Goal: Task Accomplishment & Management: Manage account settings

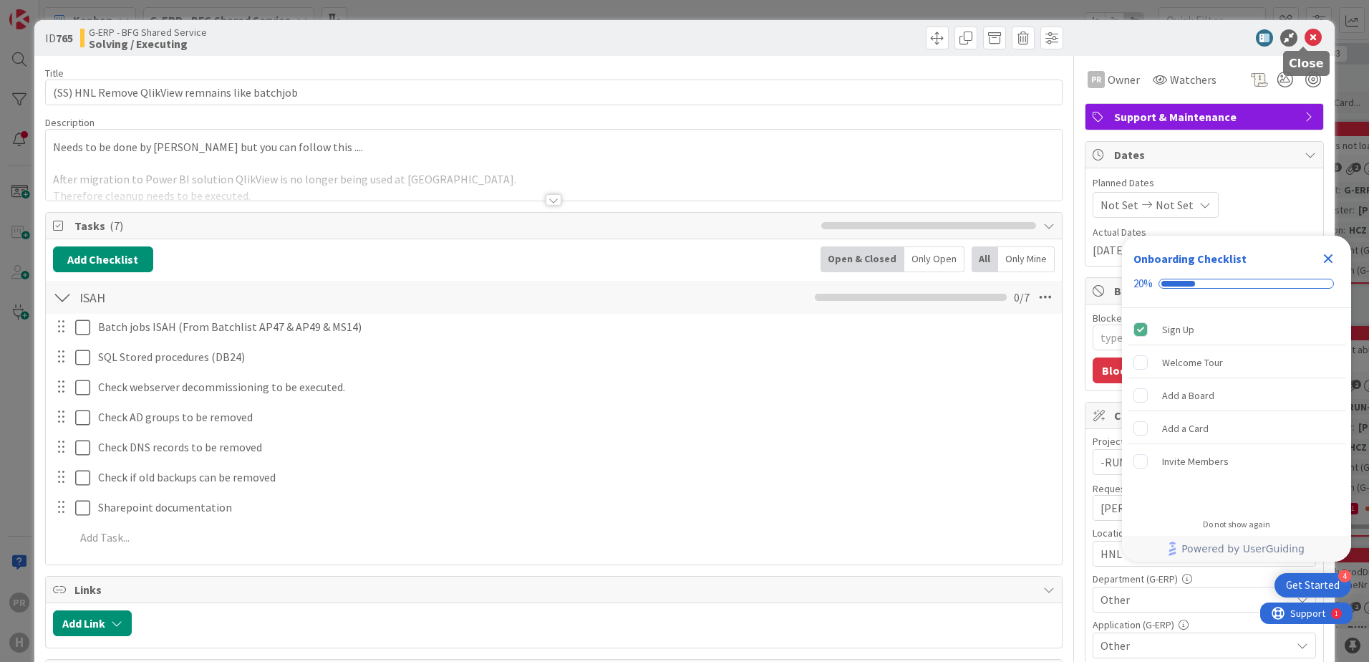
type textarea "x"
drag, startPoint x: 1300, startPoint y: 37, endPoint x: 1315, endPoint y: 107, distance: 71.8
click at [1305, 38] on icon at bounding box center [1313, 37] width 17 height 17
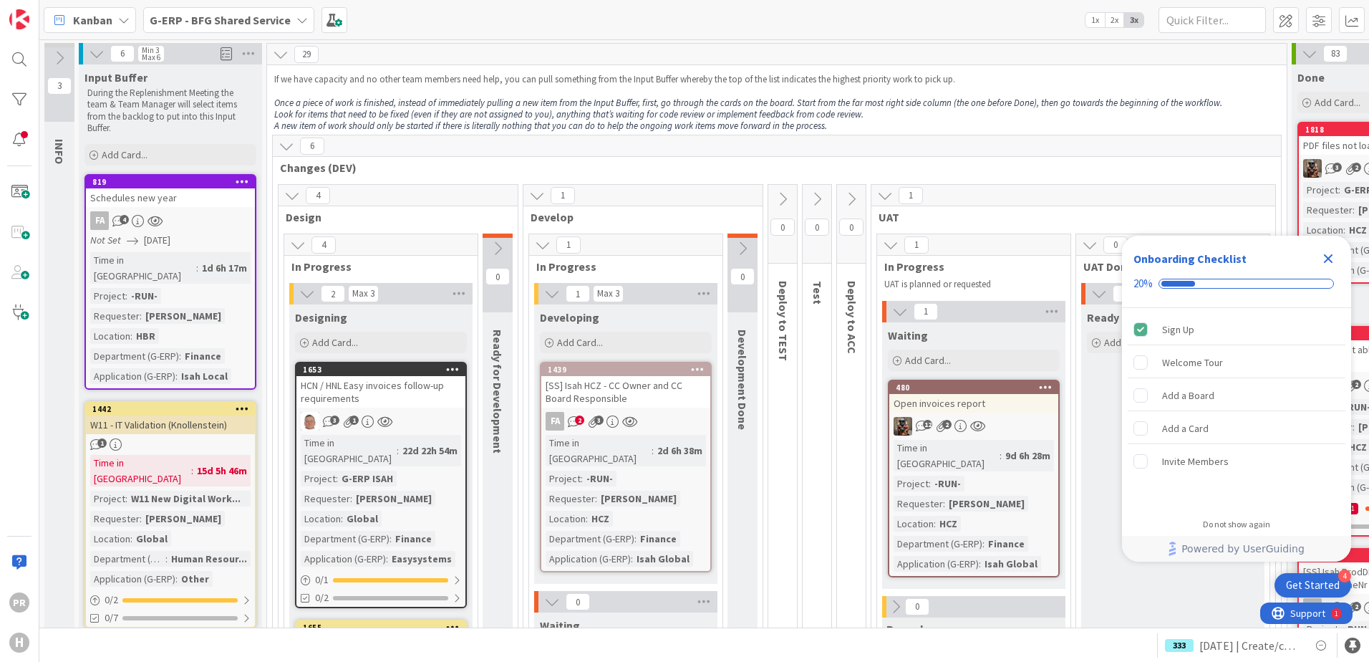
click at [1331, 254] on icon "Close Checklist" at bounding box center [1328, 258] width 17 height 17
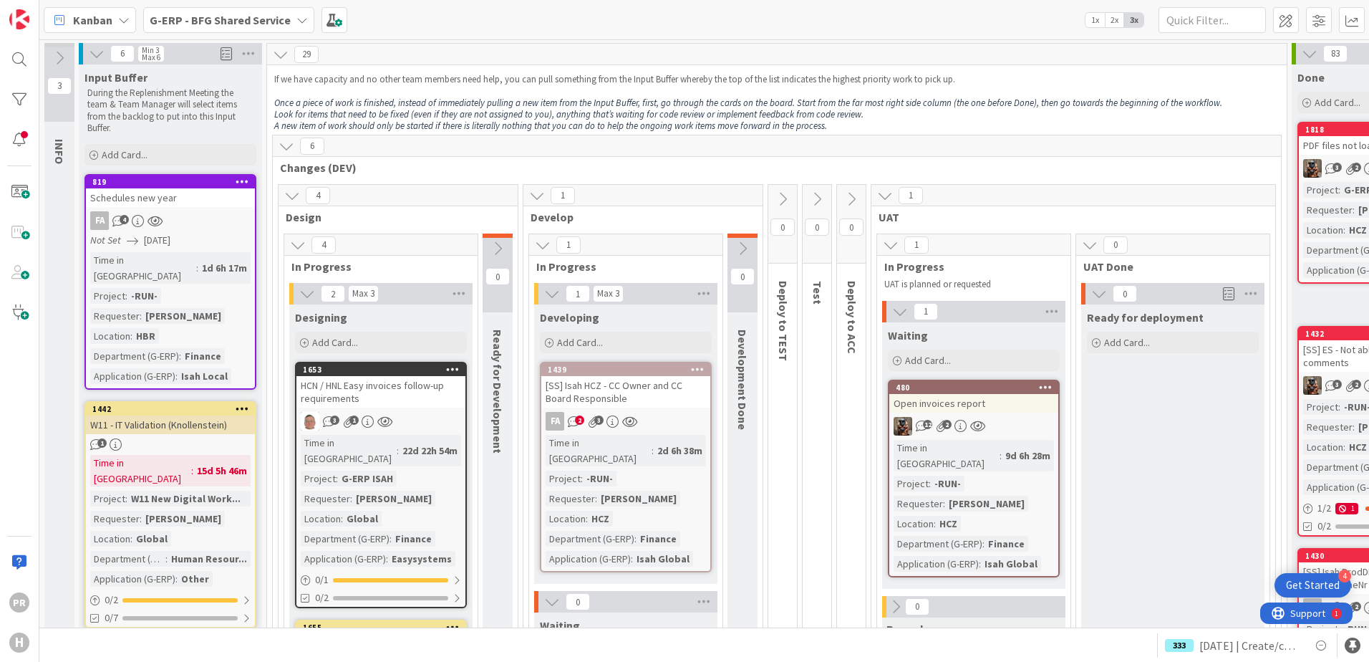
click at [171, 21] on b "G-ERP - BFG Shared Service" at bounding box center [220, 20] width 141 height 14
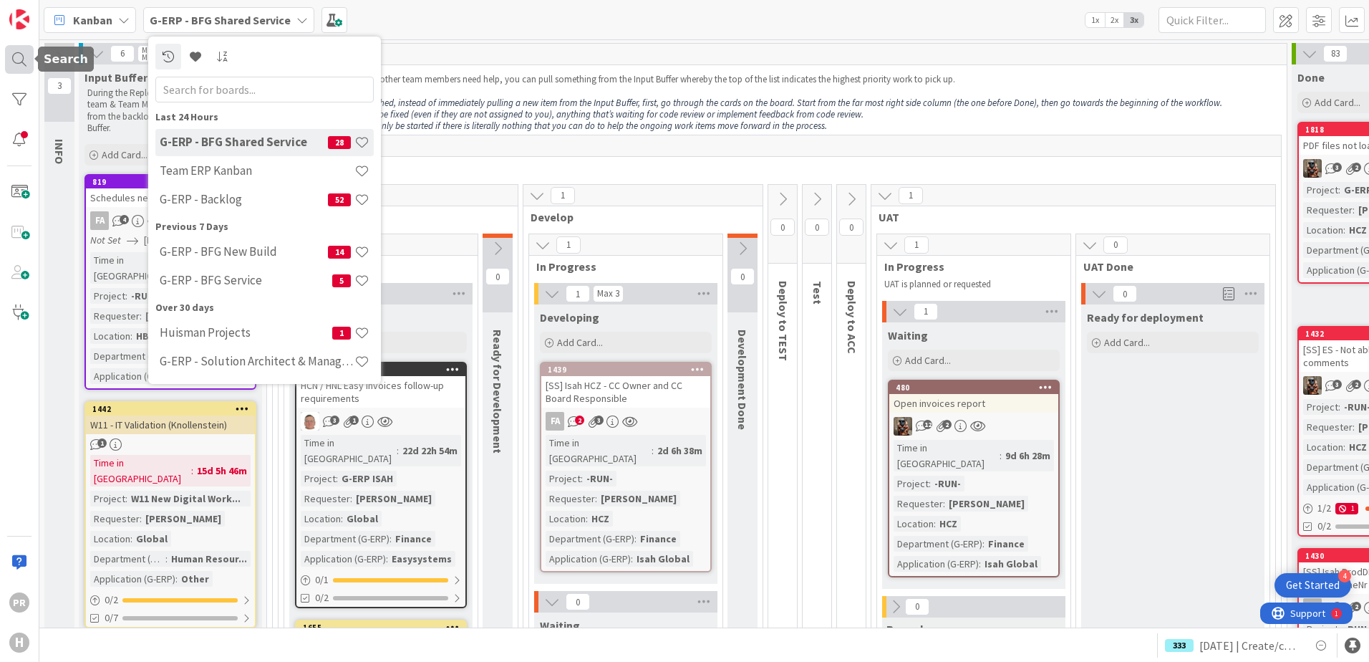
click at [30, 69] on div at bounding box center [19, 59] width 29 height 29
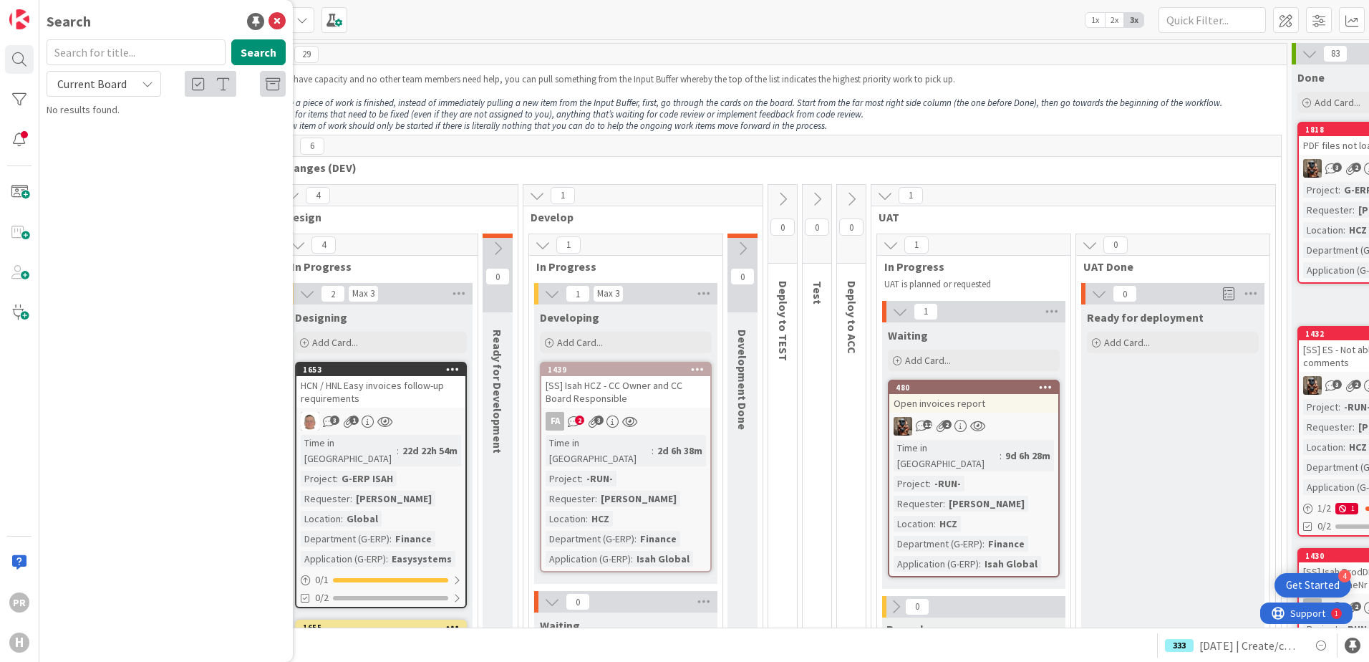
drag, startPoint x: 110, startPoint y: 79, endPoint x: 113, endPoint y: 88, distance: 9.1
click at [110, 81] on span "Current Board" at bounding box center [91, 84] width 69 height 14
click at [113, 143] on span "All Boards" at bounding box center [128, 142] width 149 height 21
click at [111, 56] on input "text" at bounding box center [136, 52] width 179 height 26
type input "aeos"
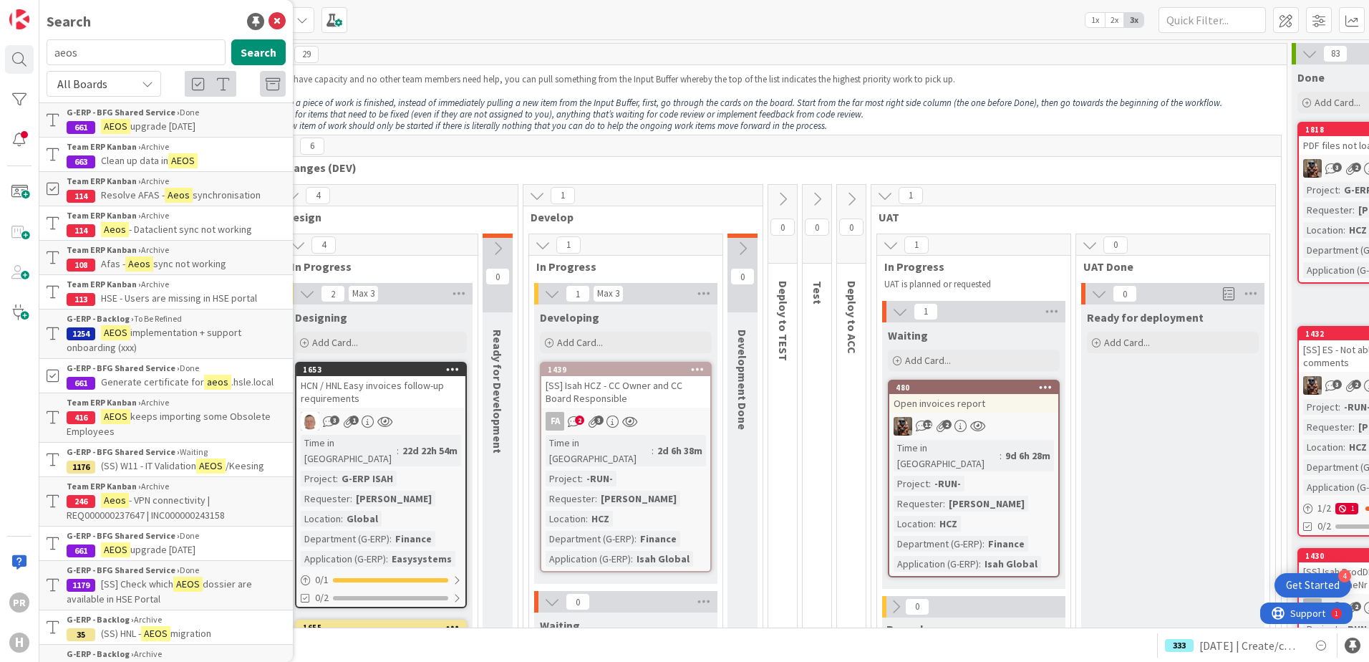
click at [122, 87] on span "All Boards" at bounding box center [91, 84] width 74 height 20
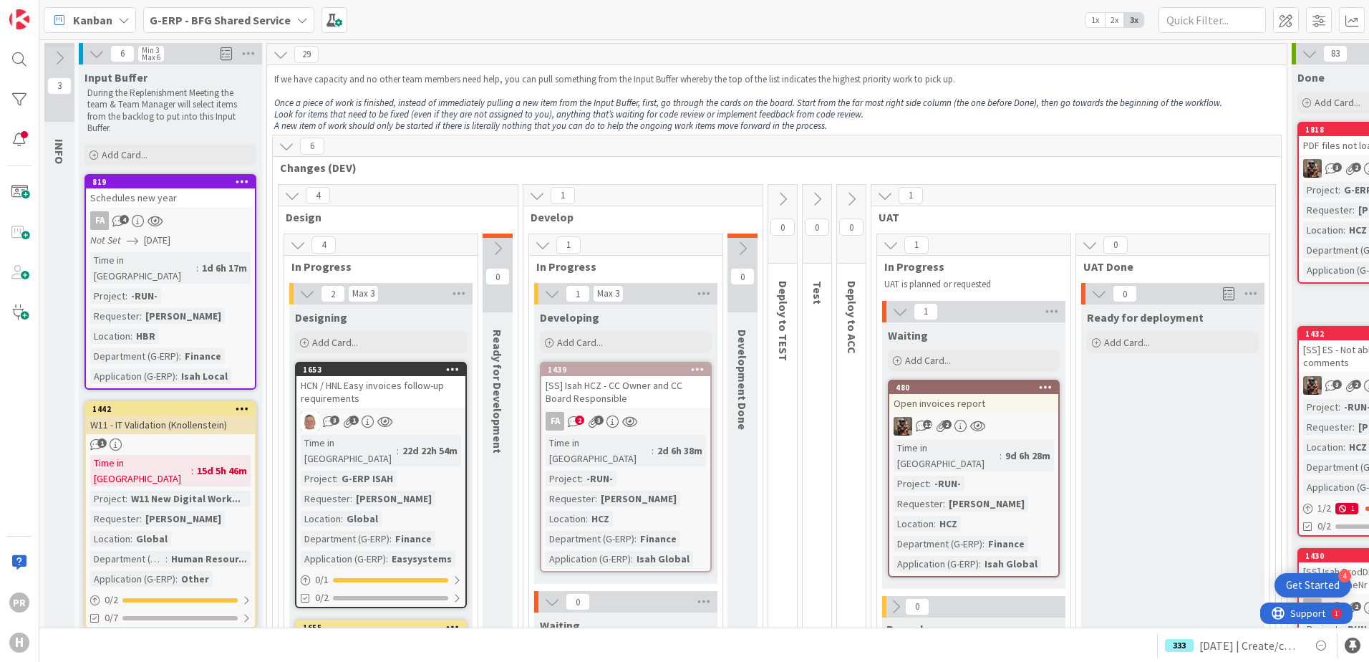
click at [253, 24] on b "G-ERP - BFG Shared Service" at bounding box center [220, 20] width 141 height 14
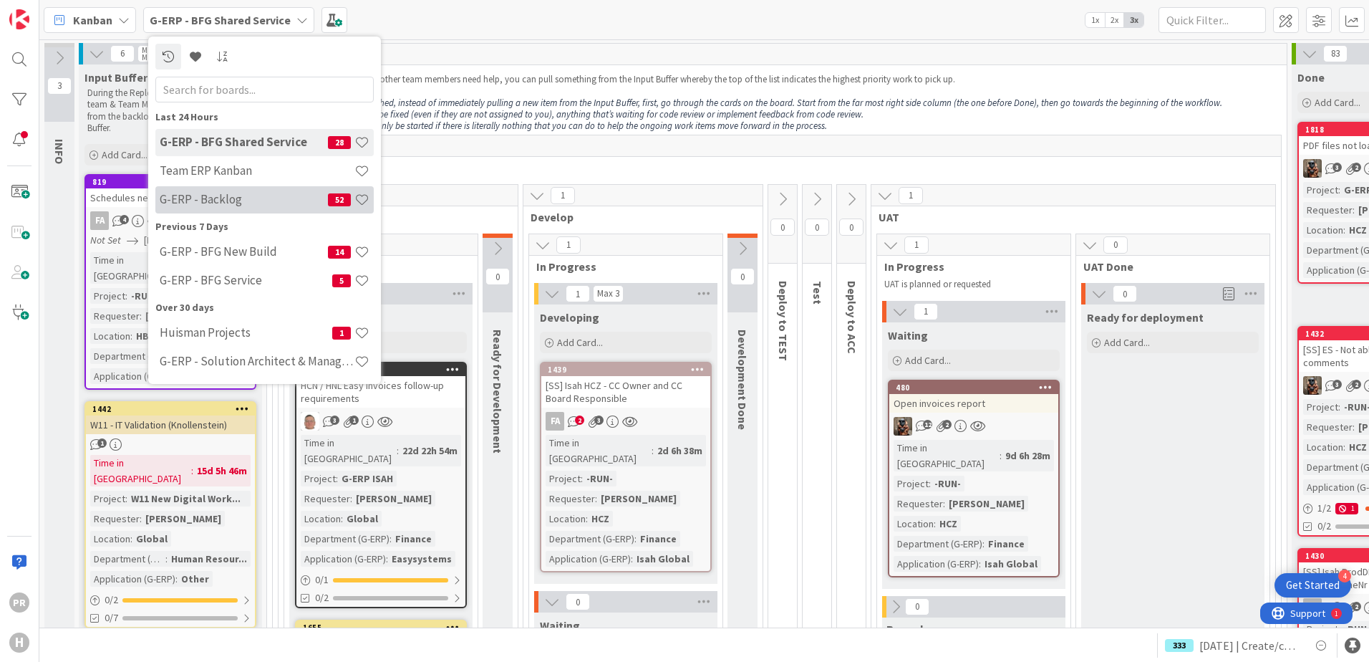
click at [231, 199] on h4 "G-ERP - Backlog" at bounding box center [244, 199] width 168 height 14
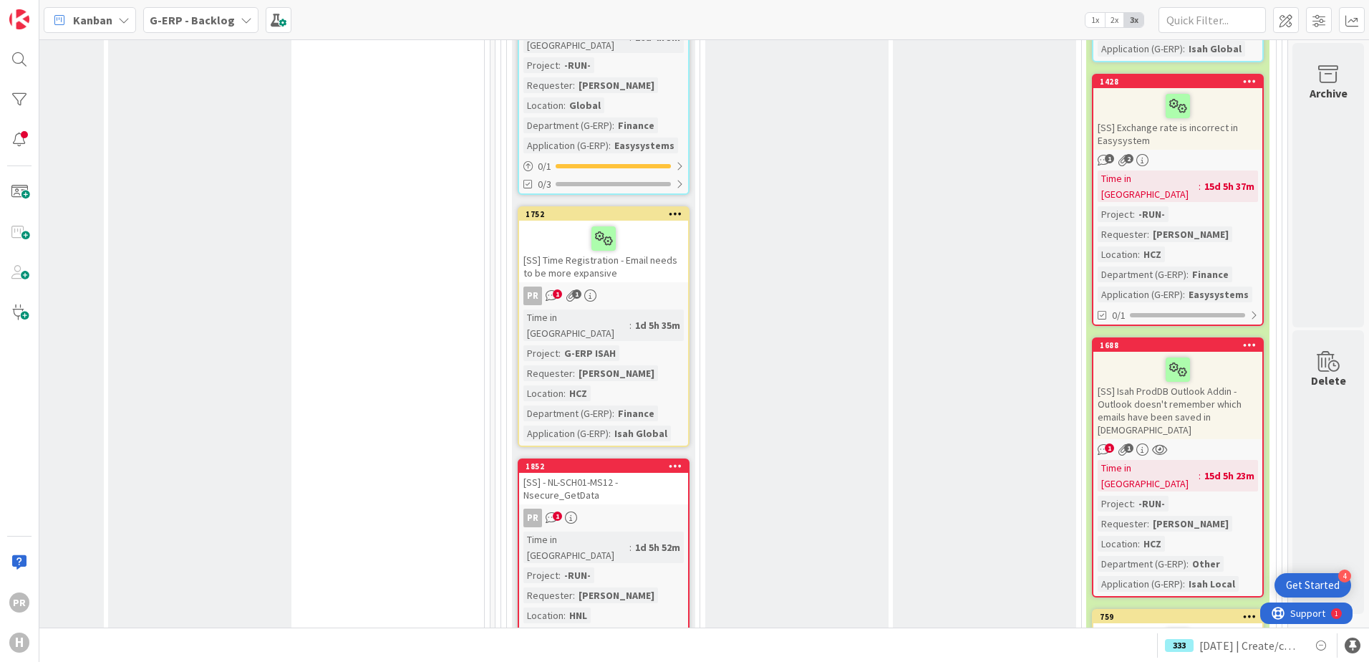
scroll to position [3802, 1283]
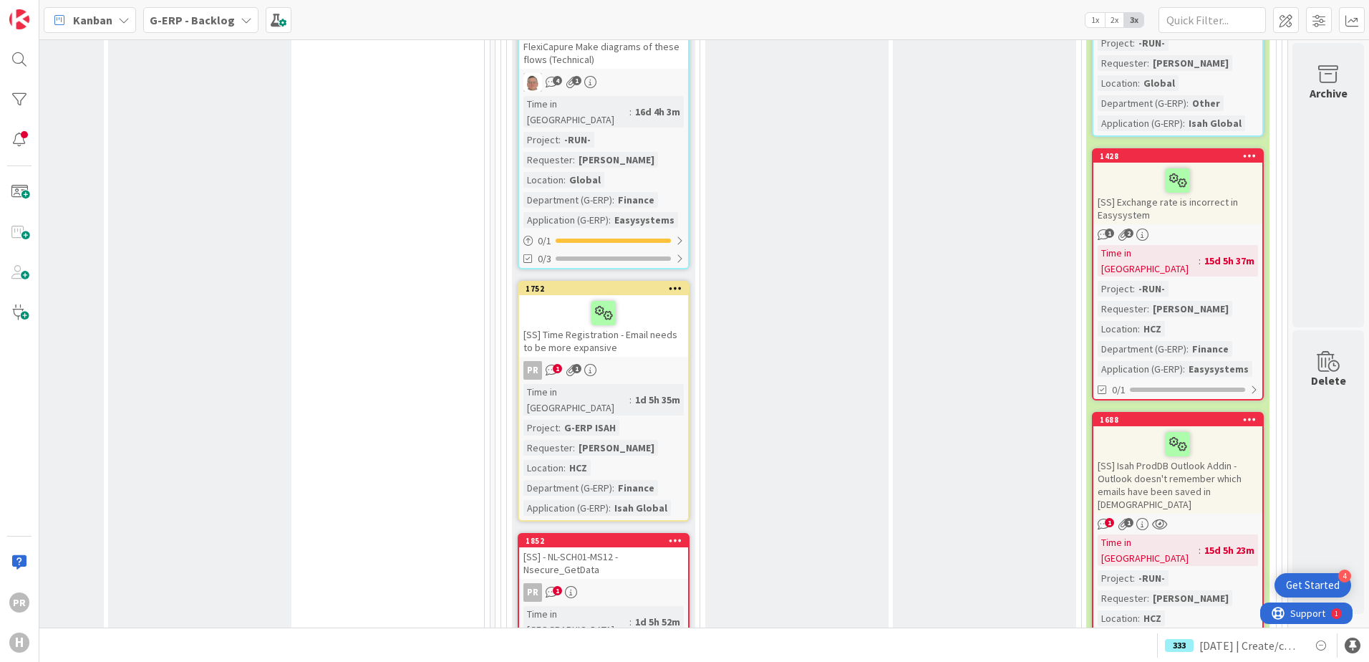
click at [599, 547] on div "[SS] - NL-SCH01-MS12 - Nsecure_GetData" at bounding box center [603, 563] width 169 height 32
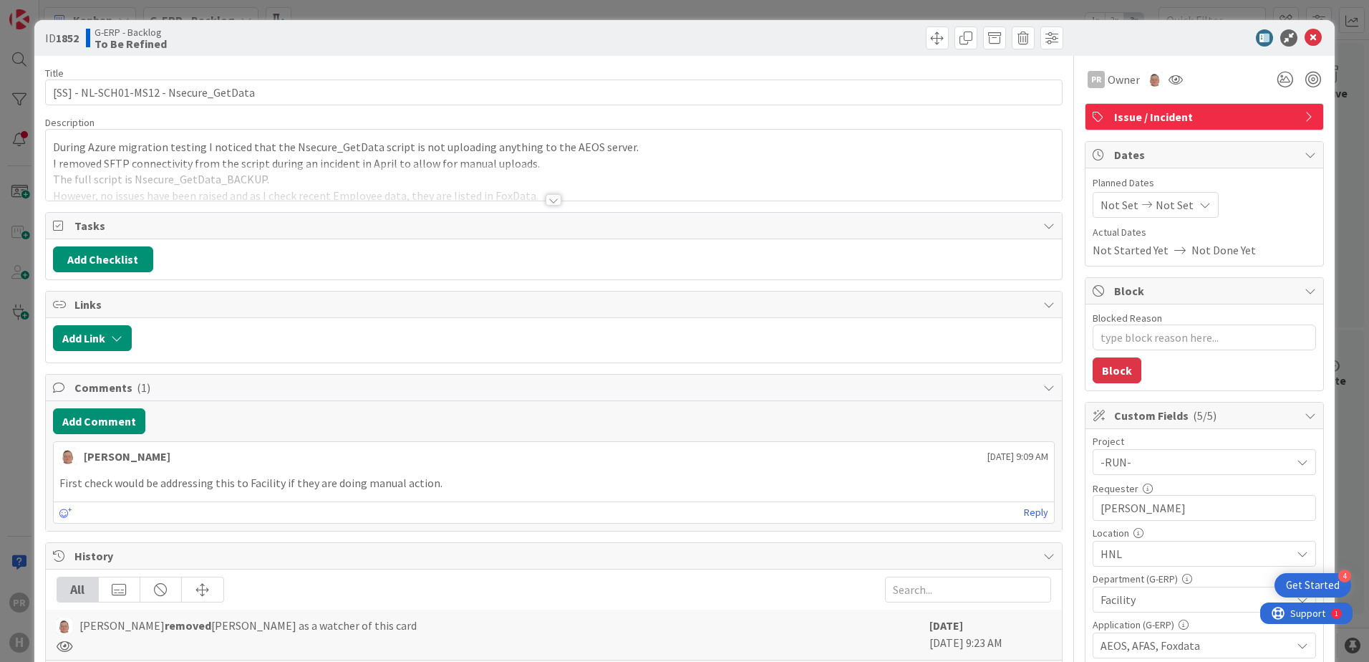
type textarea "x"
click at [131, 425] on button "Add Comment" at bounding box center [99, 421] width 92 height 26
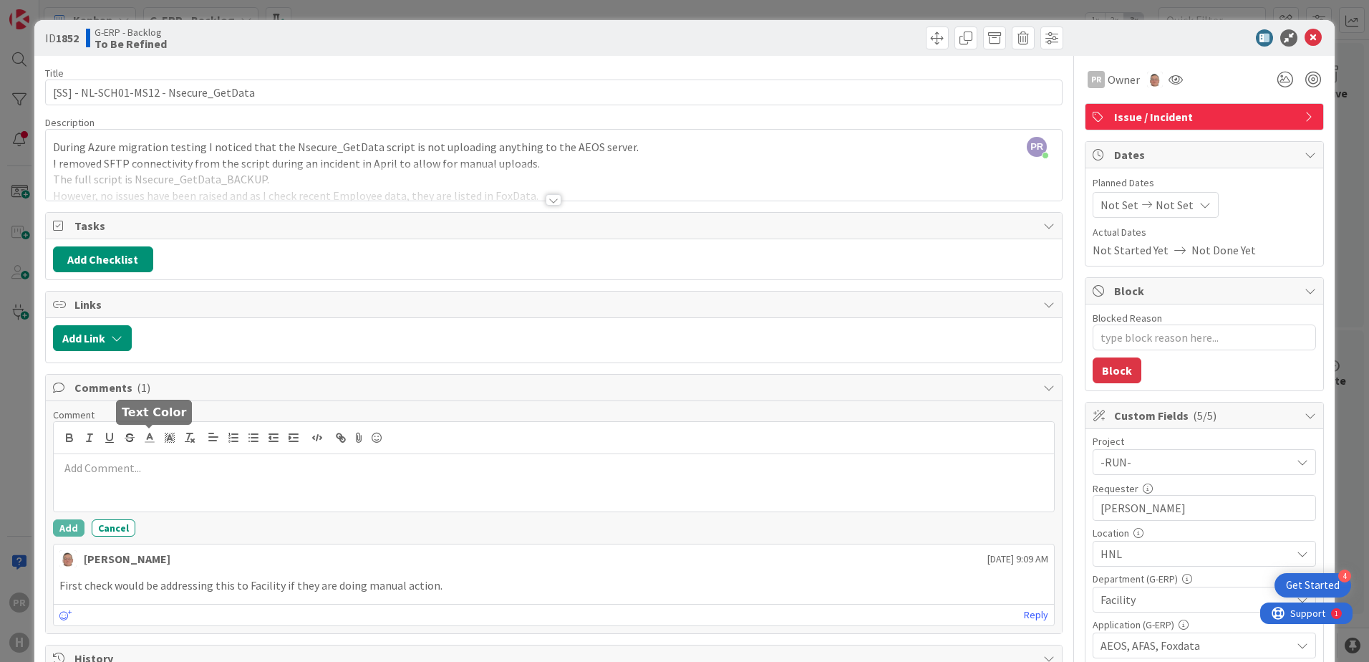
click at [160, 470] on p at bounding box center [553, 468] width 989 height 16
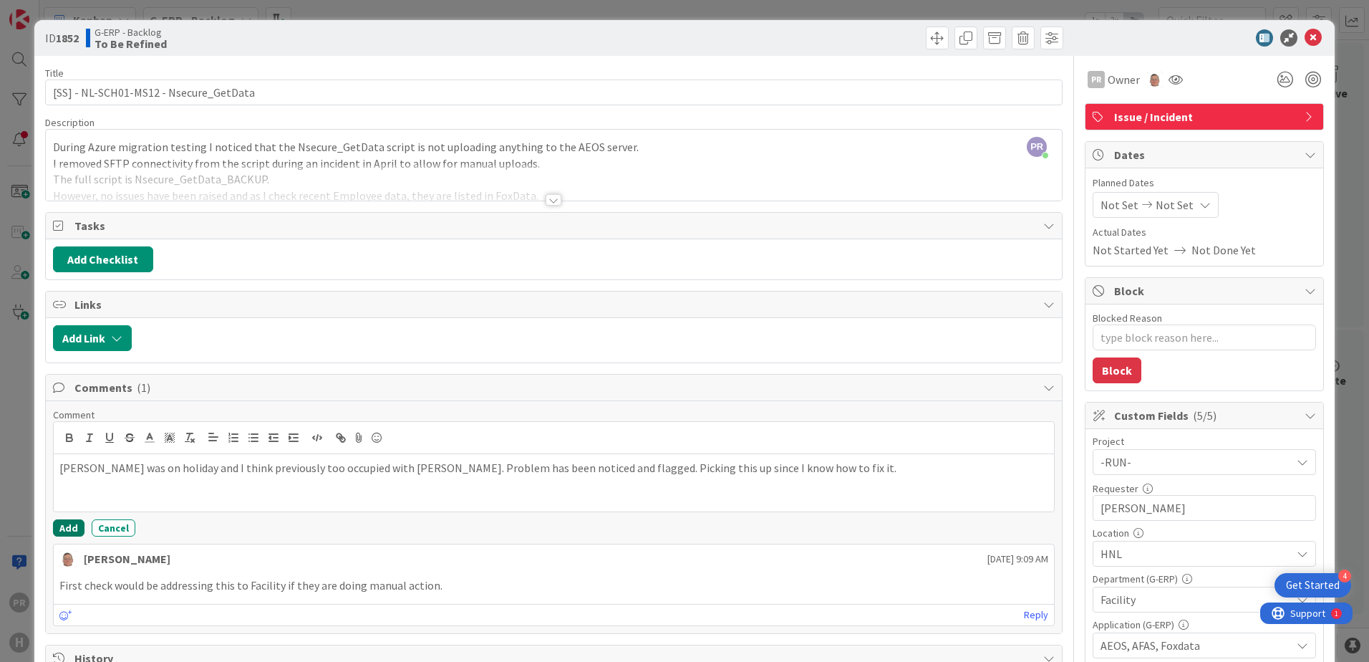
click at [59, 527] on button "Add" at bounding box center [69, 527] width 32 height 17
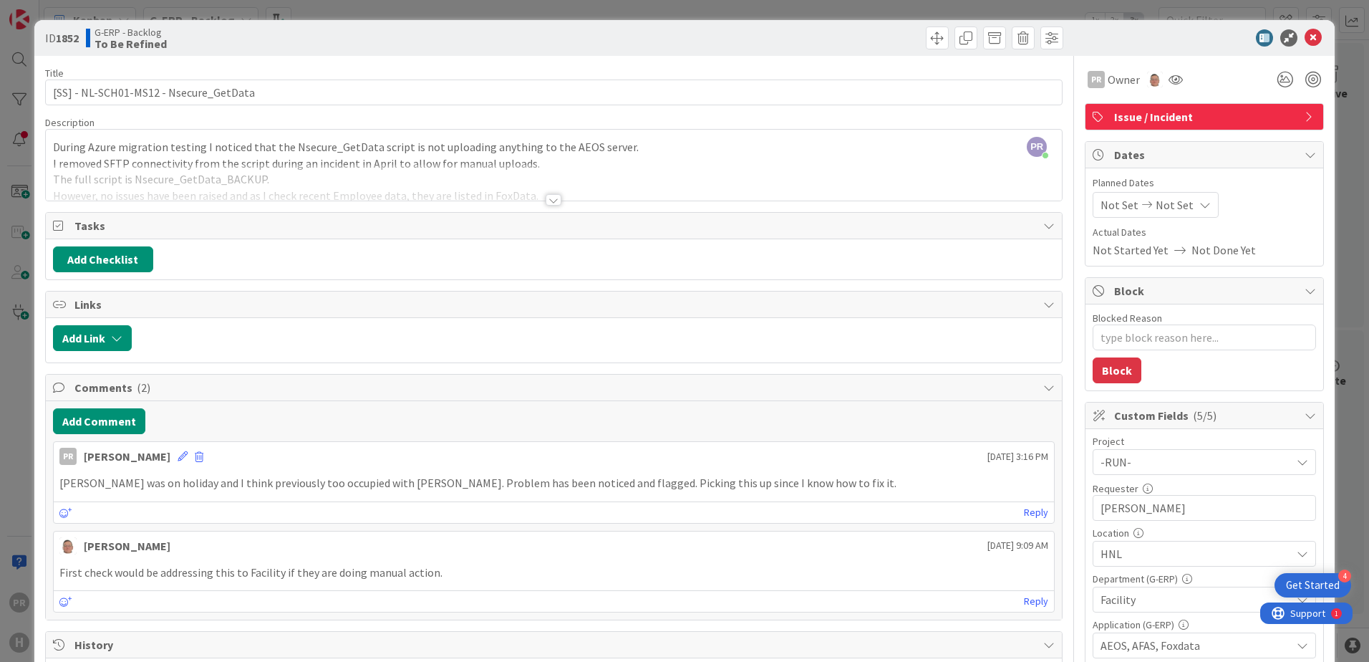
click at [784, 212] on div "Tasks Add Checklist" at bounding box center [554, 246] width 1018 height 68
click at [785, 218] on span "Tasks" at bounding box center [555, 225] width 962 height 17
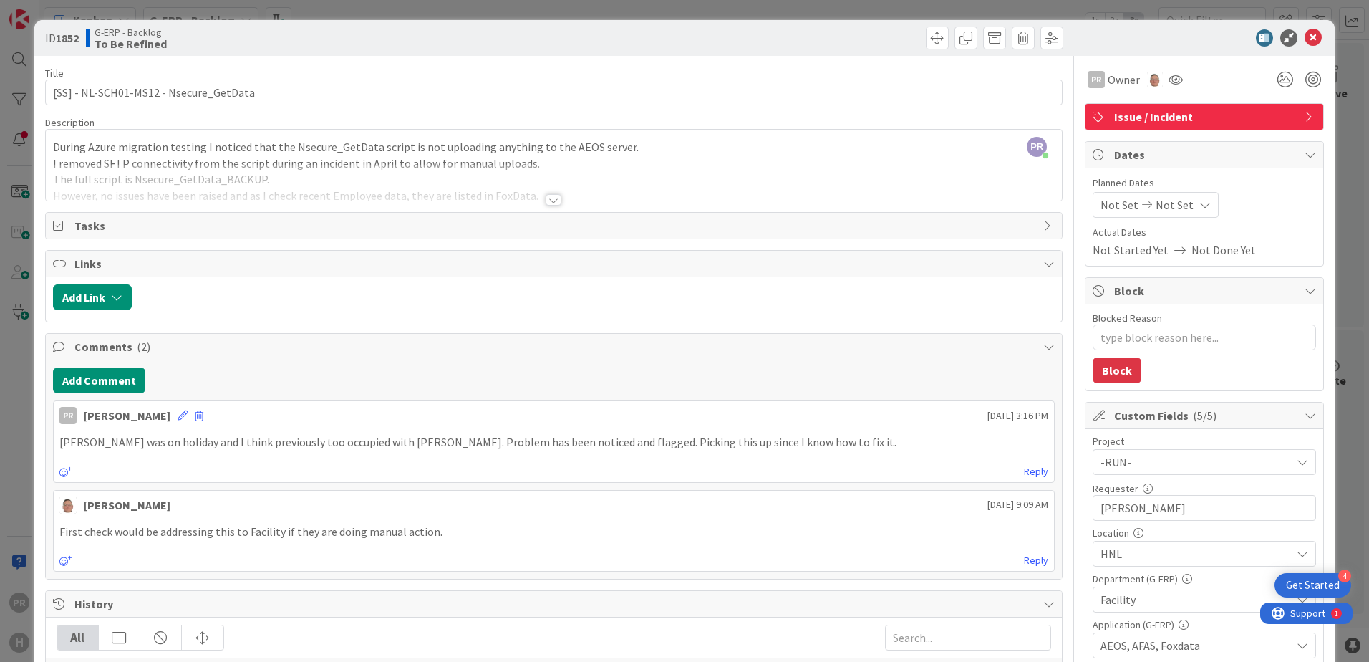
click at [785, 219] on span "Tasks" at bounding box center [555, 225] width 962 height 17
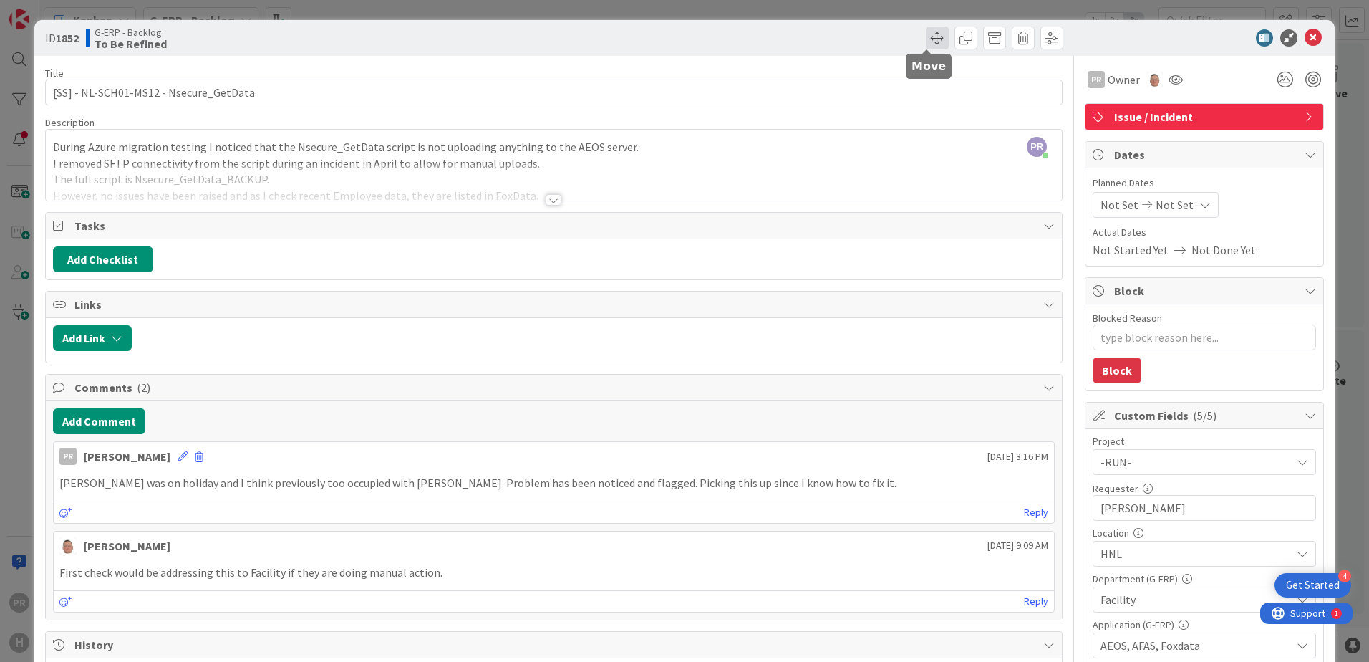
click at [926, 39] on span at bounding box center [937, 37] width 23 height 23
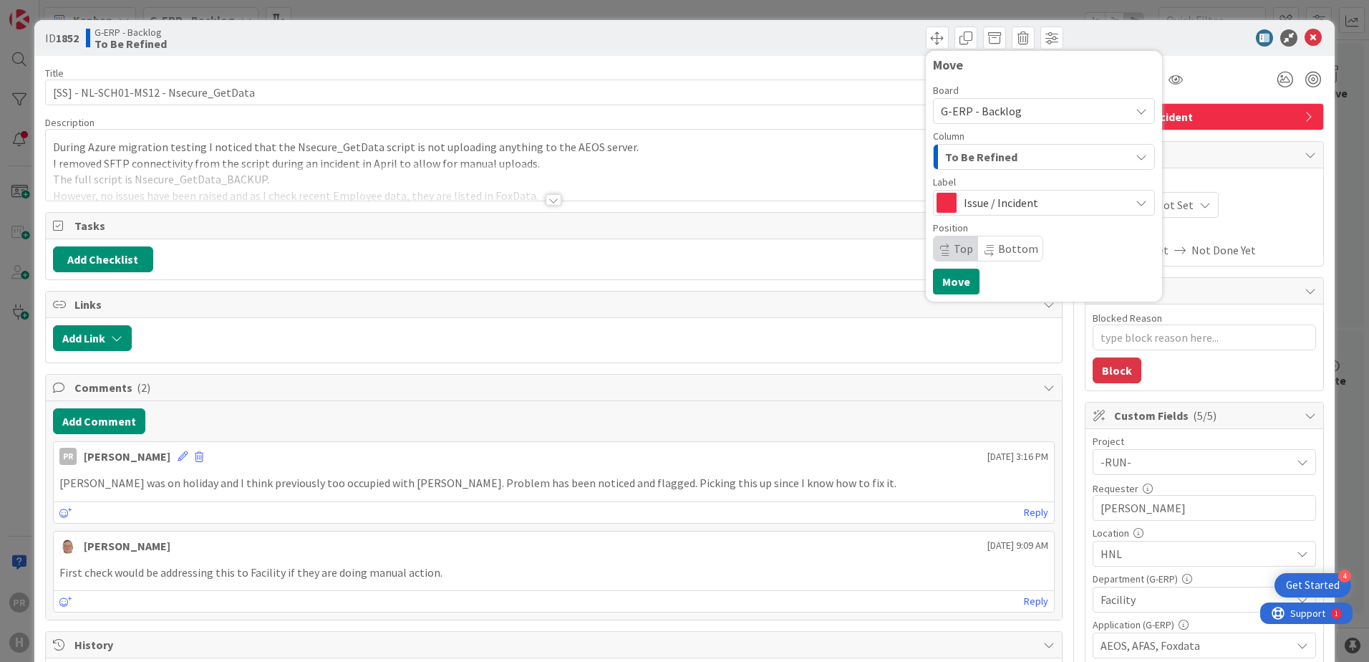
click at [973, 160] on span "To Be Refined" at bounding box center [981, 157] width 72 height 19
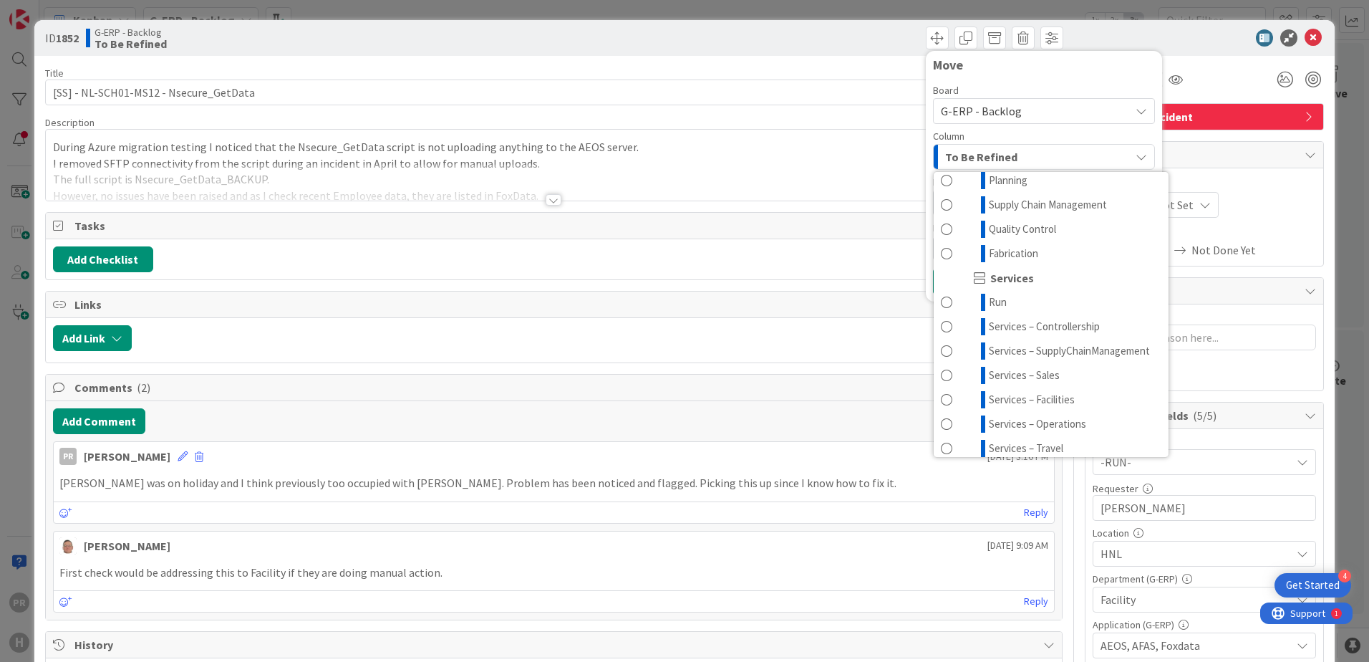
scroll to position [215, 0]
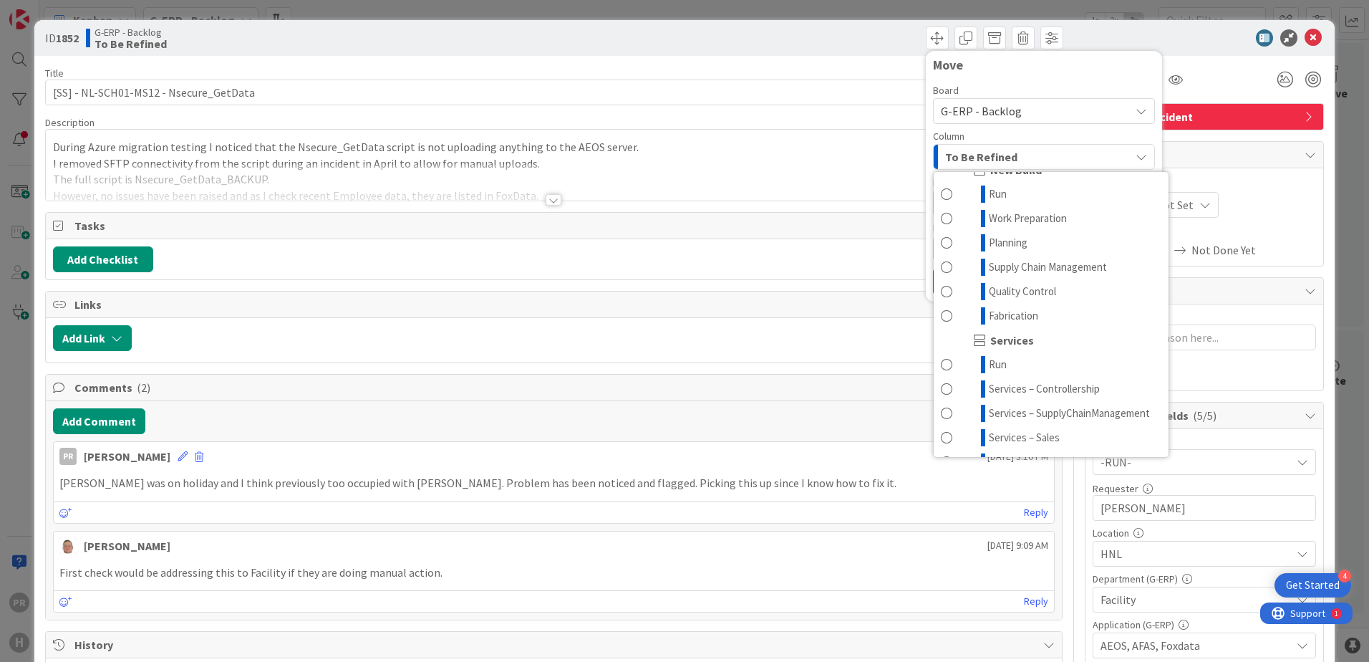
click at [993, 148] on span "To Be Refined" at bounding box center [981, 157] width 72 height 19
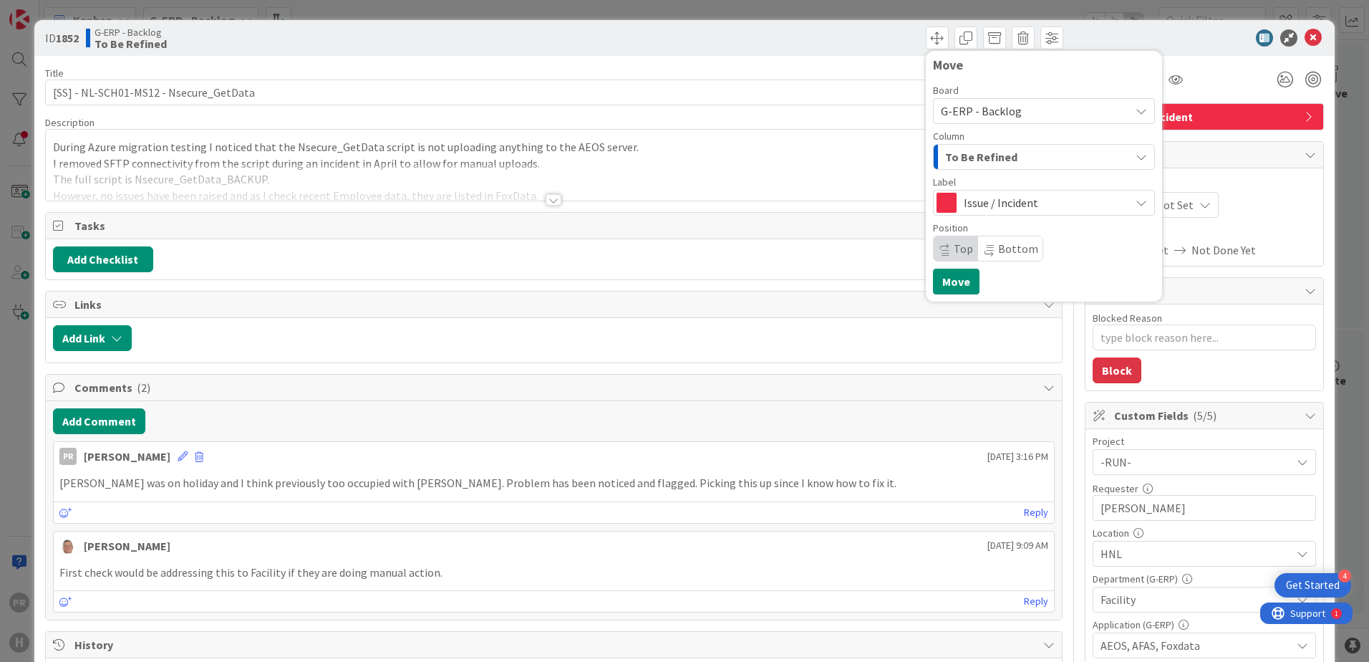
click at [1005, 208] on span "Issue / Incident" at bounding box center [1043, 203] width 159 height 20
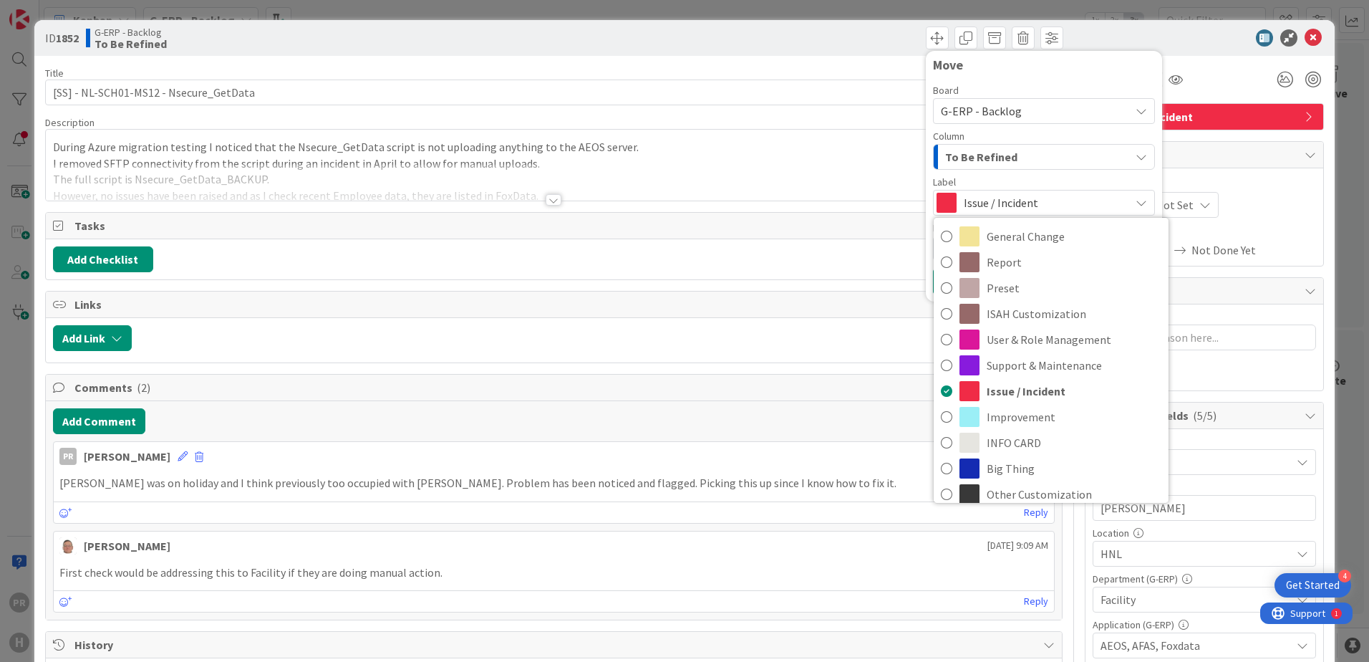
click at [1002, 203] on span "Issue / Incident" at bounding box center [1043, 203] width 159 height 20
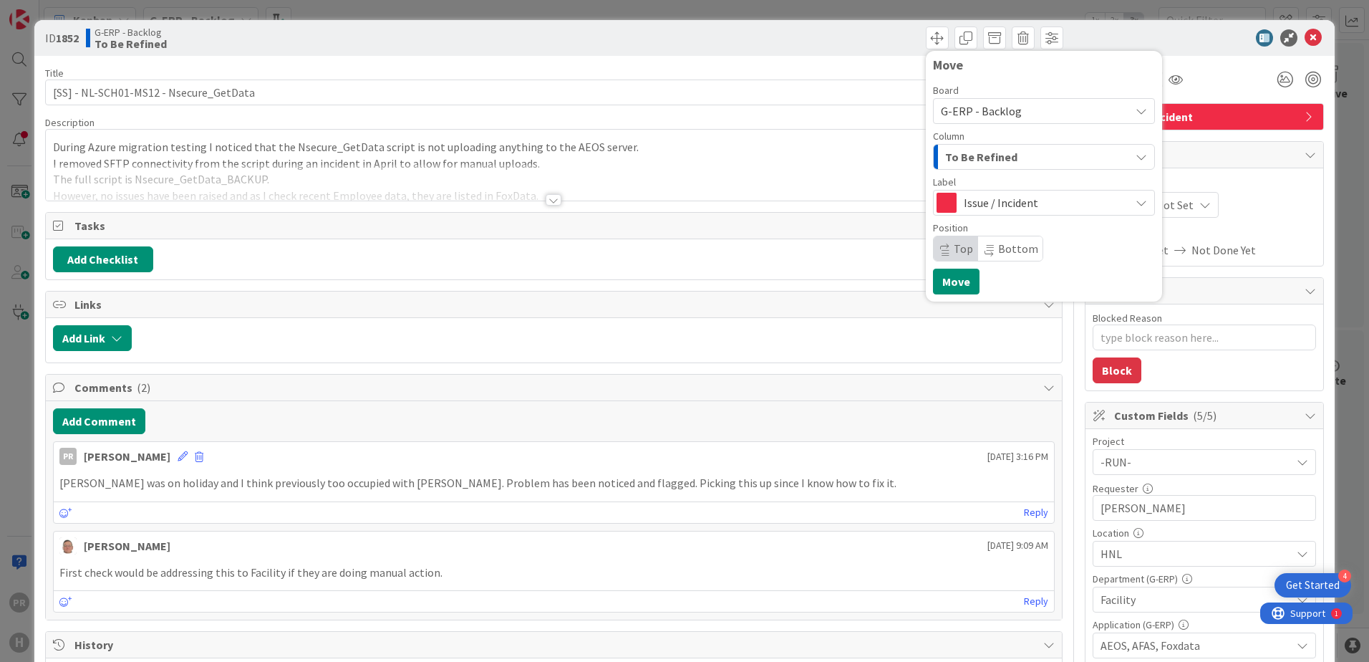
click at [992, 160] on span "To Be Refined" at bounding box center [981, 157] width 72 height 19
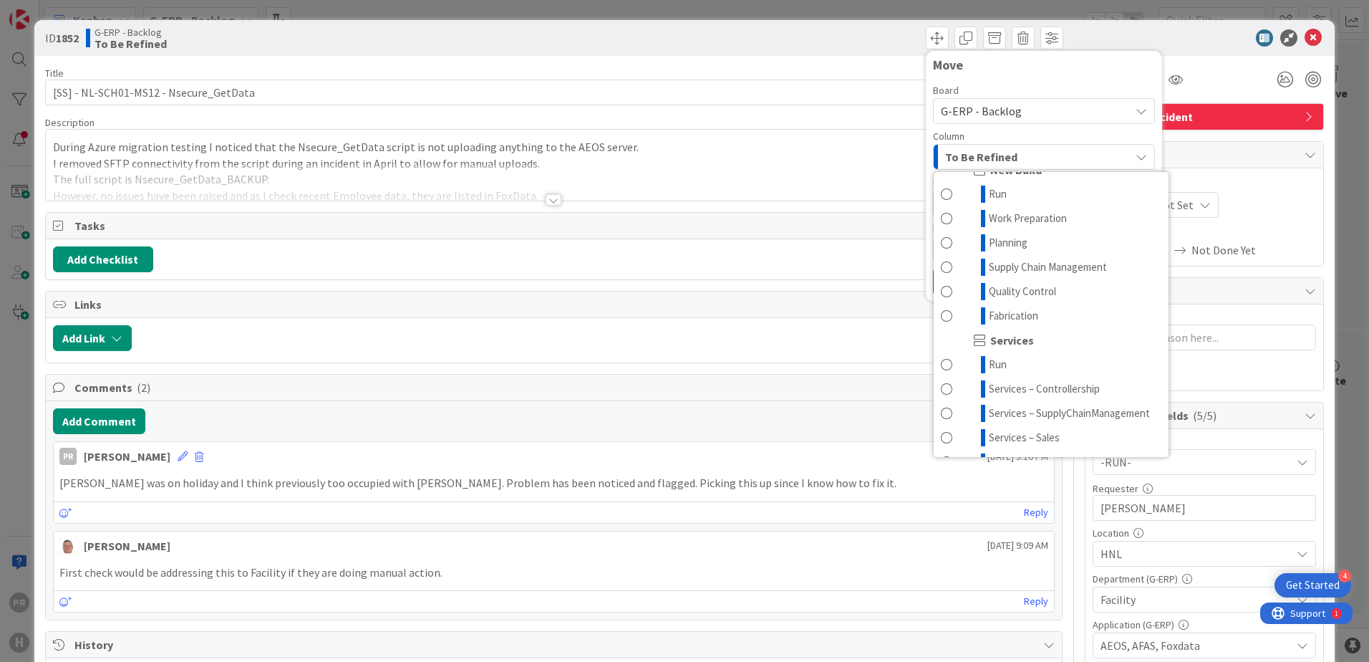
click at [989, 110] on span "G-ERP - Backlog" at bounding box center [981, 111] width 81 height 14
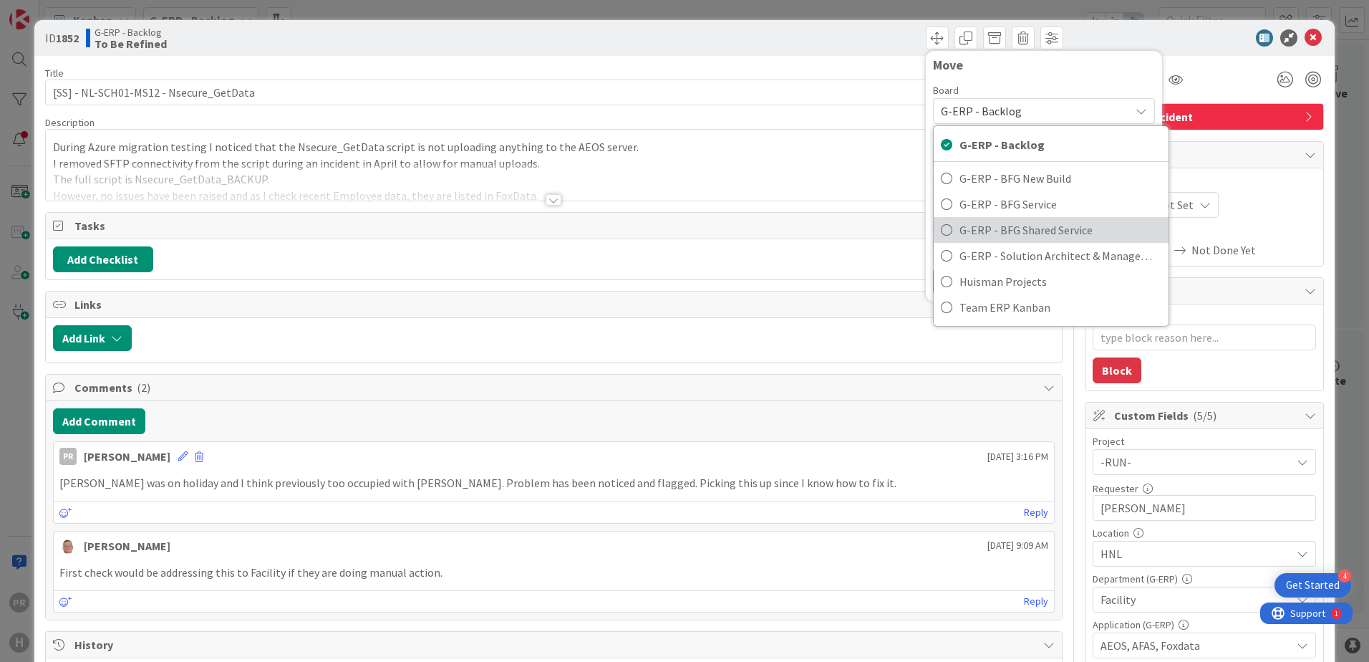
click at [1010, 223] on span "G-ERP - BFG Shared Service" at bounding box center [1061, 229] width 202 height 21
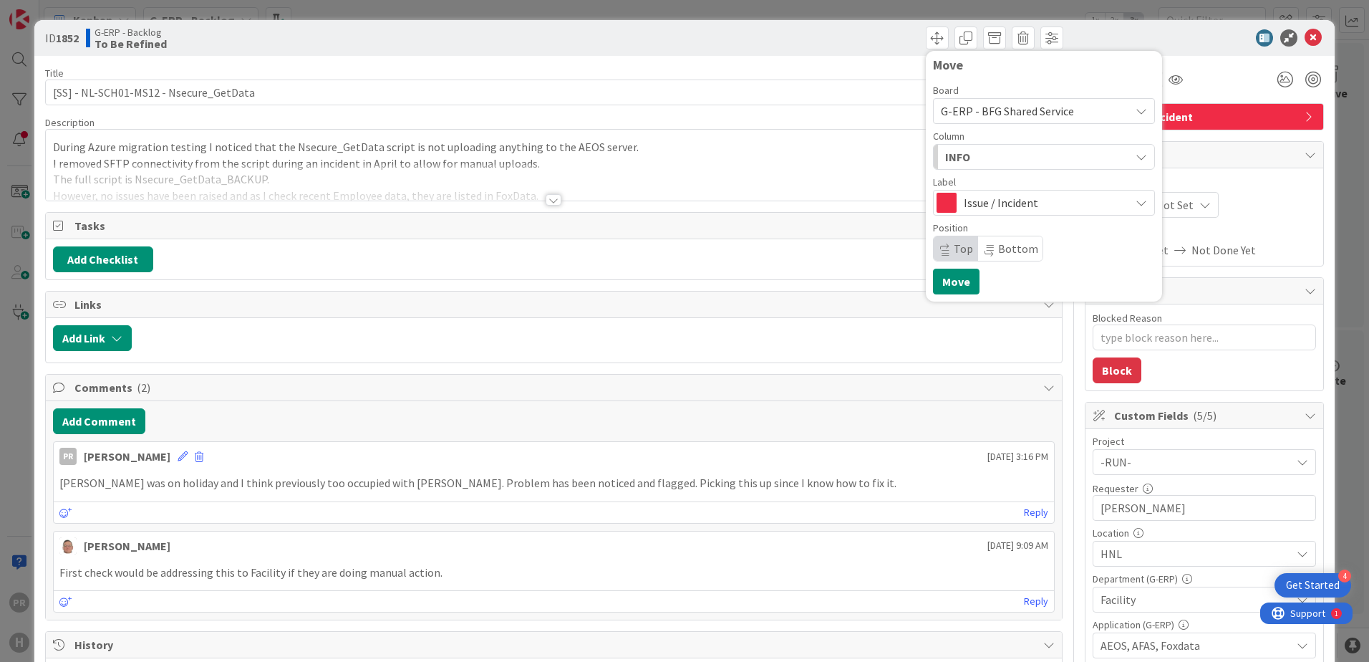
click at [1000, 165] on div "INFO" at bounding box center [1036, 156] width 188 height 23
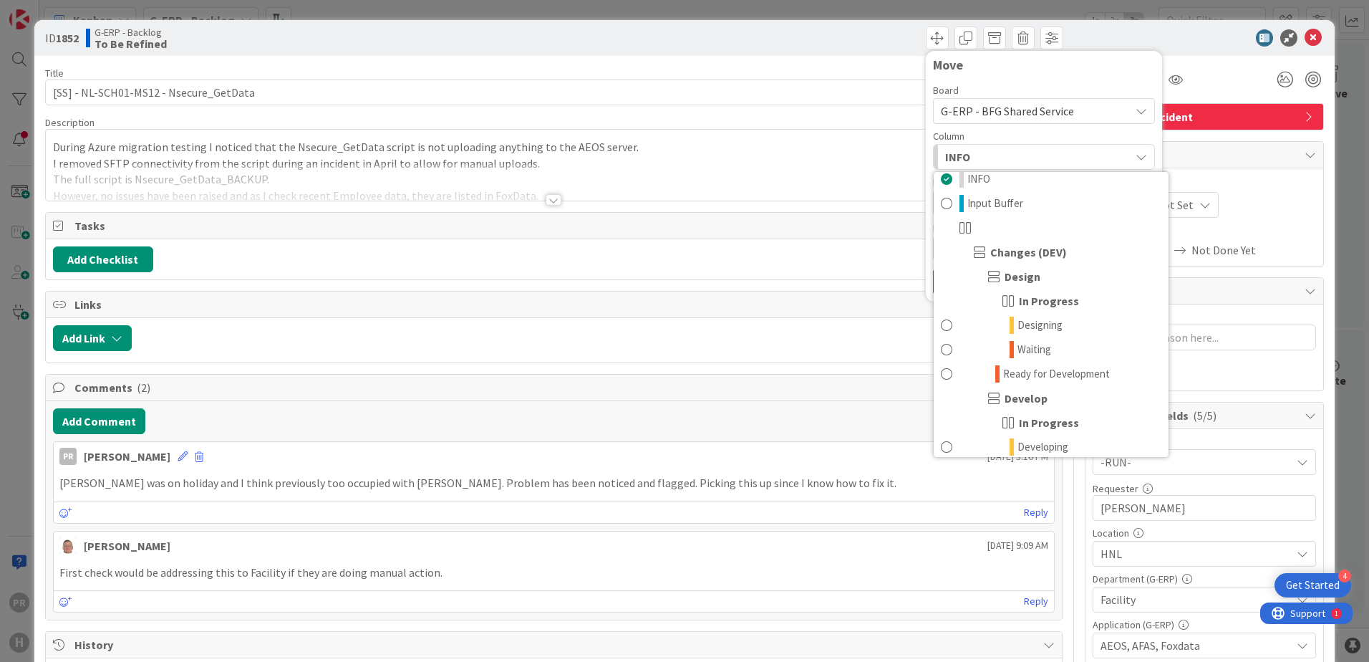
scroll to position [0, 0]
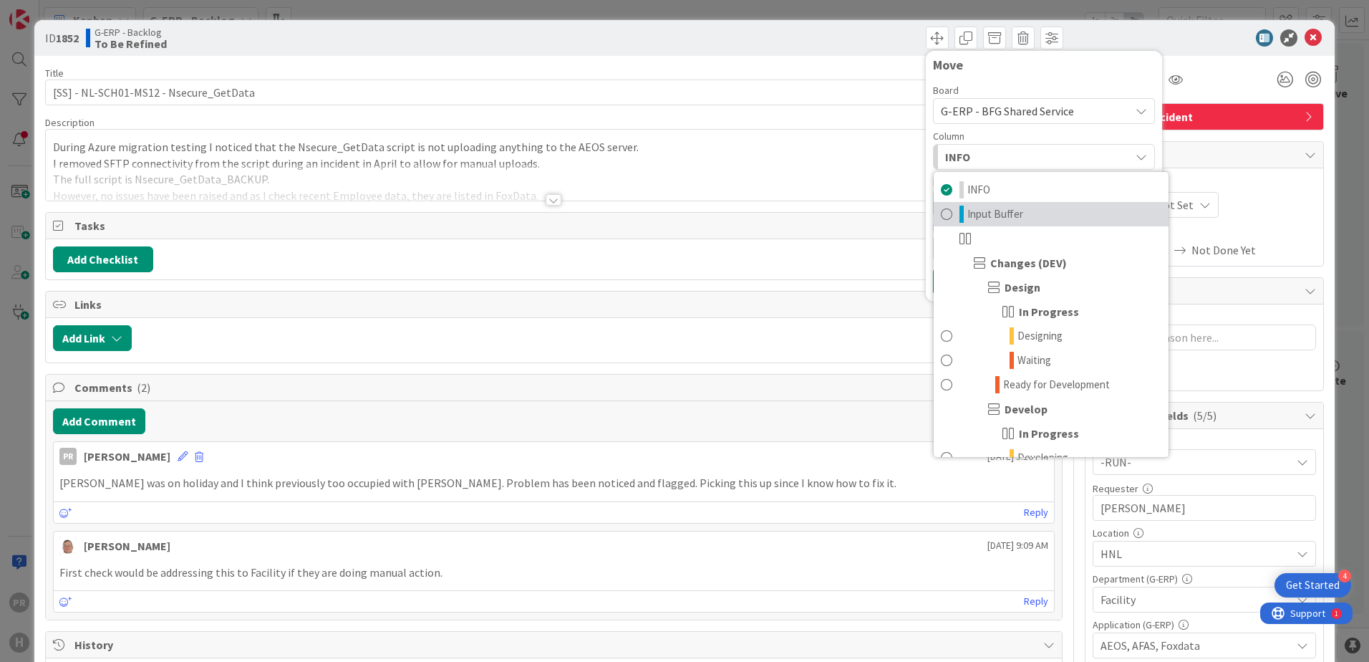
click at [996, 208] on span "Input Buffer" at bounding box center [996, 214] width 56 height 17
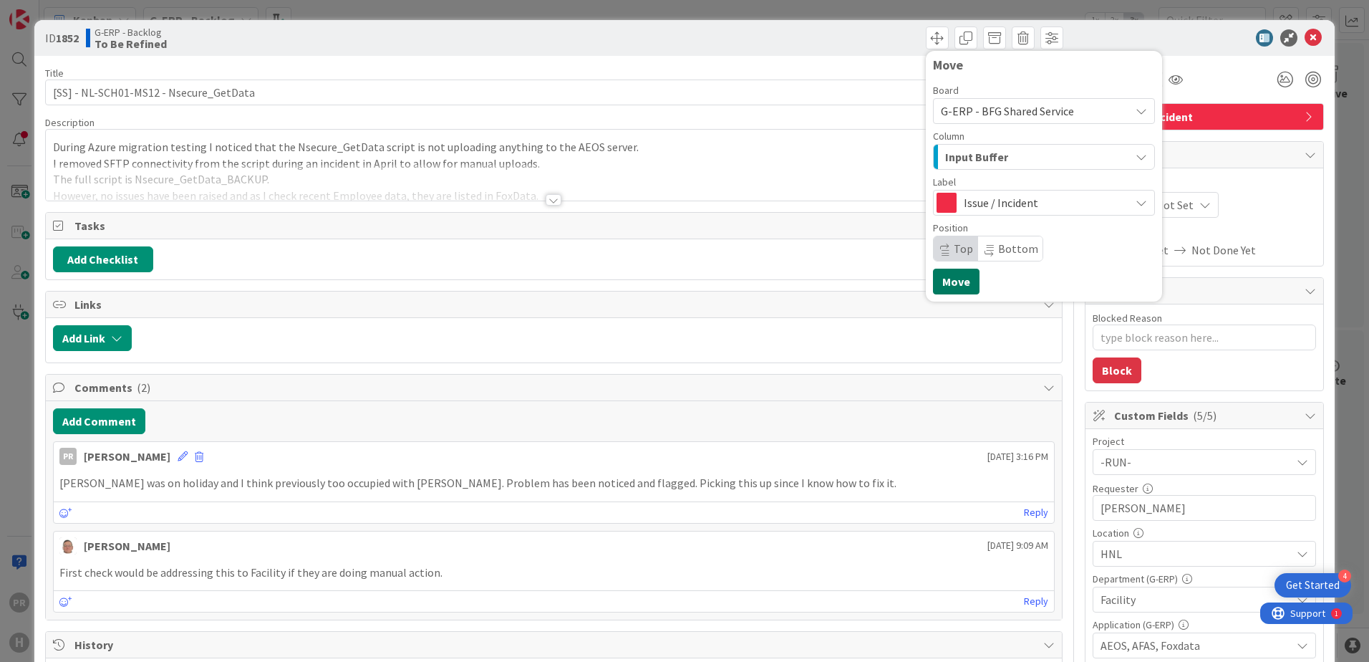
click at [958, 284] on button "Move" at bounding box center [956, 282] width 47 height 26
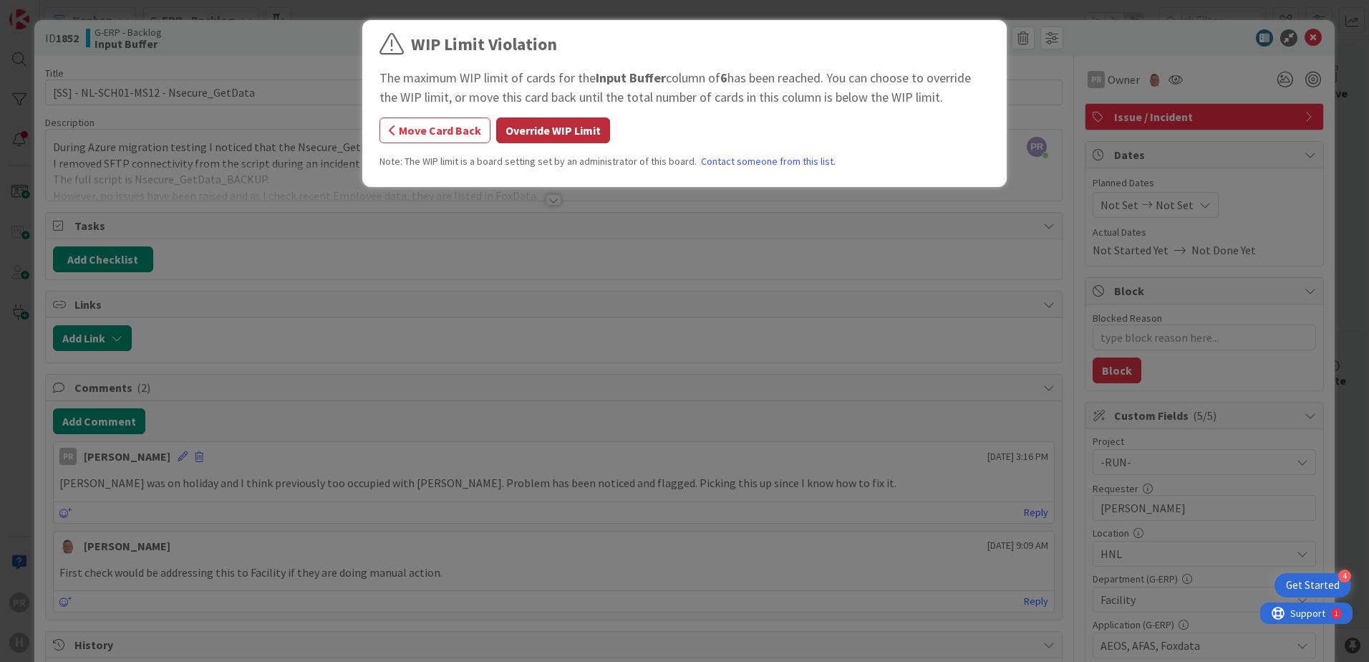
click at [578, 137] on button "Override WIP Limit" at bounding box center [553, 130] width 114 height 26
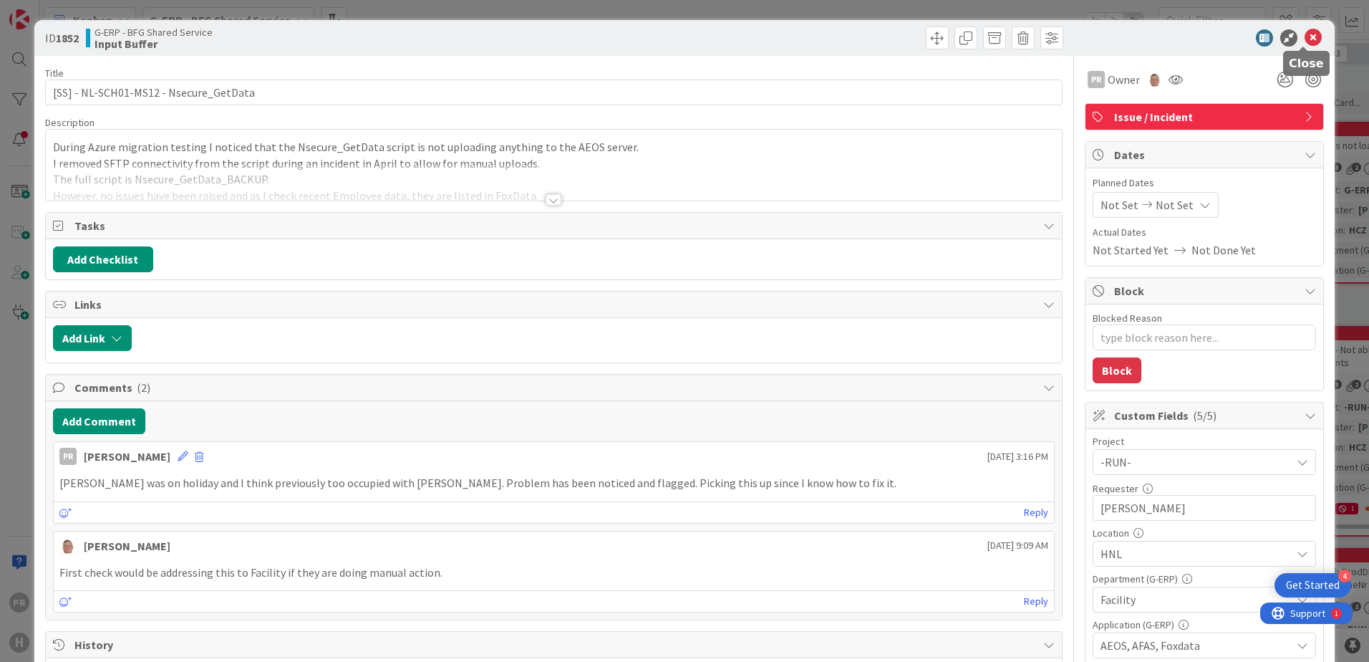
click at [1305, 39] on icon at bounding box center [1313, 37] width 17 height 17
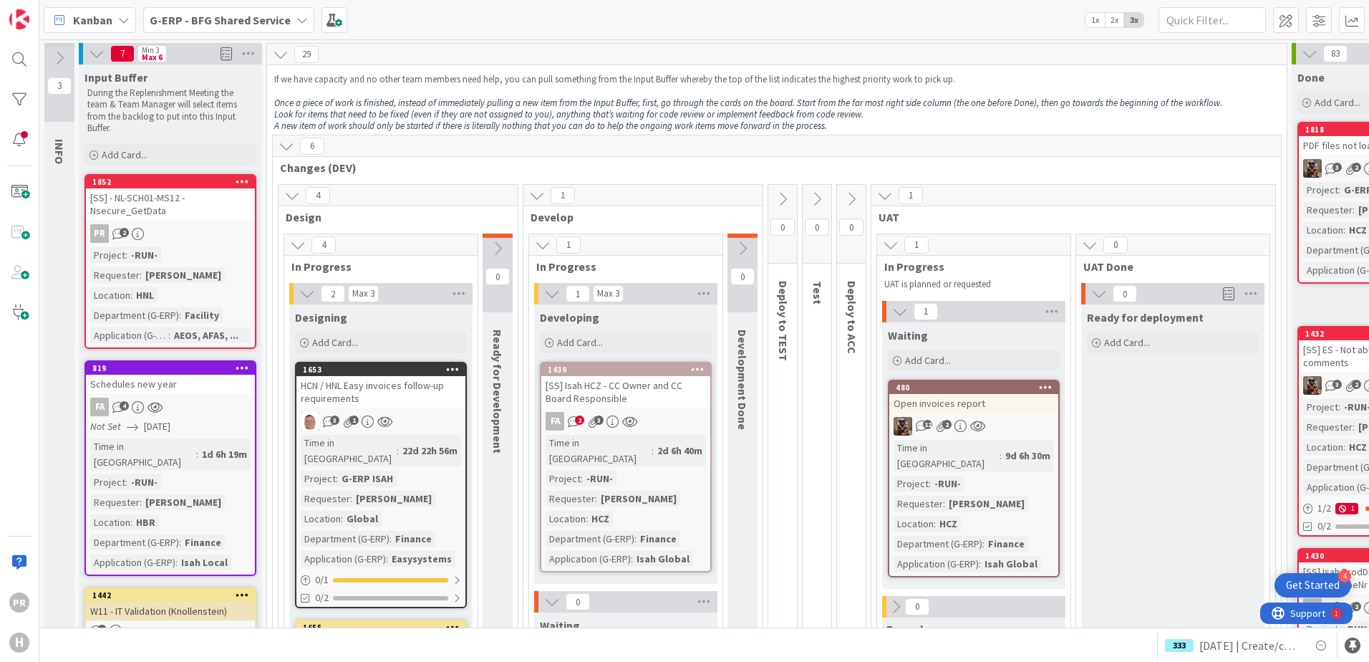
click at [228, 28] on span "G-ERP - BFG Shared Service" at bounding box center [220, 19] width 141 height 17
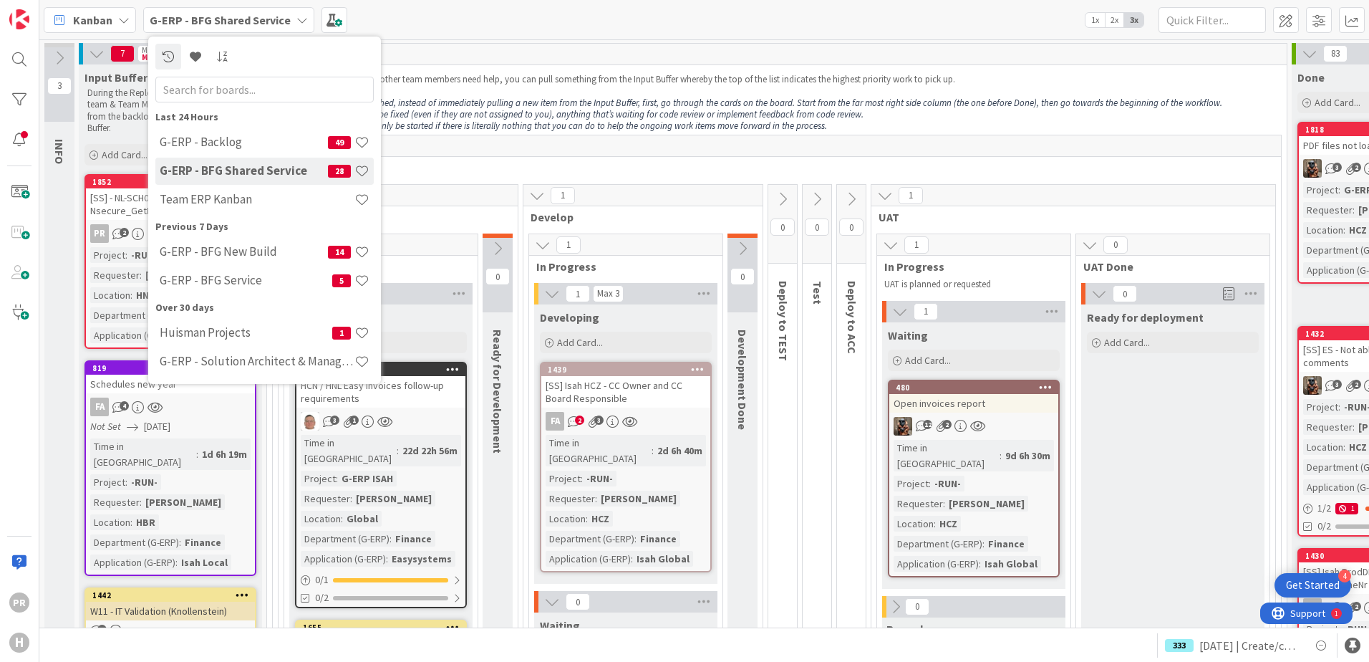
click at [241, 23] on b "G-ERP - BFG Shared Service" at bounding box center [220, 20] width 141 height 14
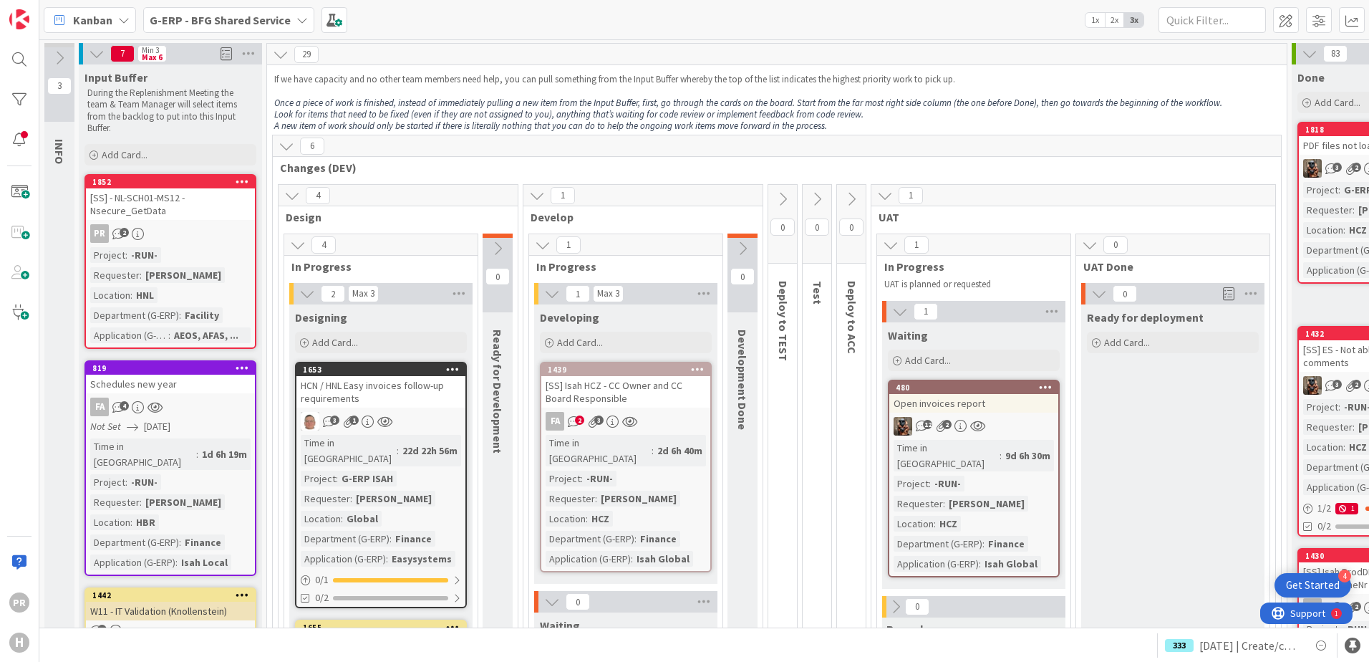
click at [168, 201] on div "[SS] - NL-SCH01-MS12 - Nsecure_GetData" at bounding box center [170, 204] width 169 height 32
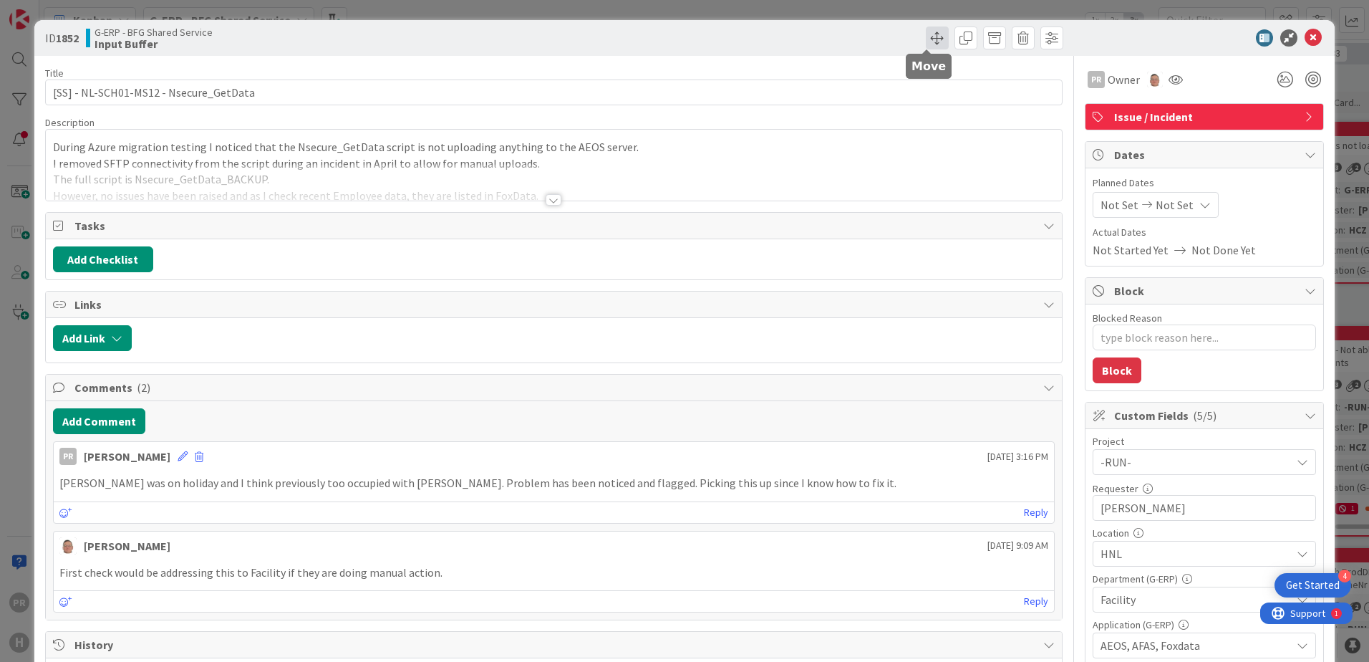
click at [926, 34] on span at bounding box center [937, 37] width 23 height 23
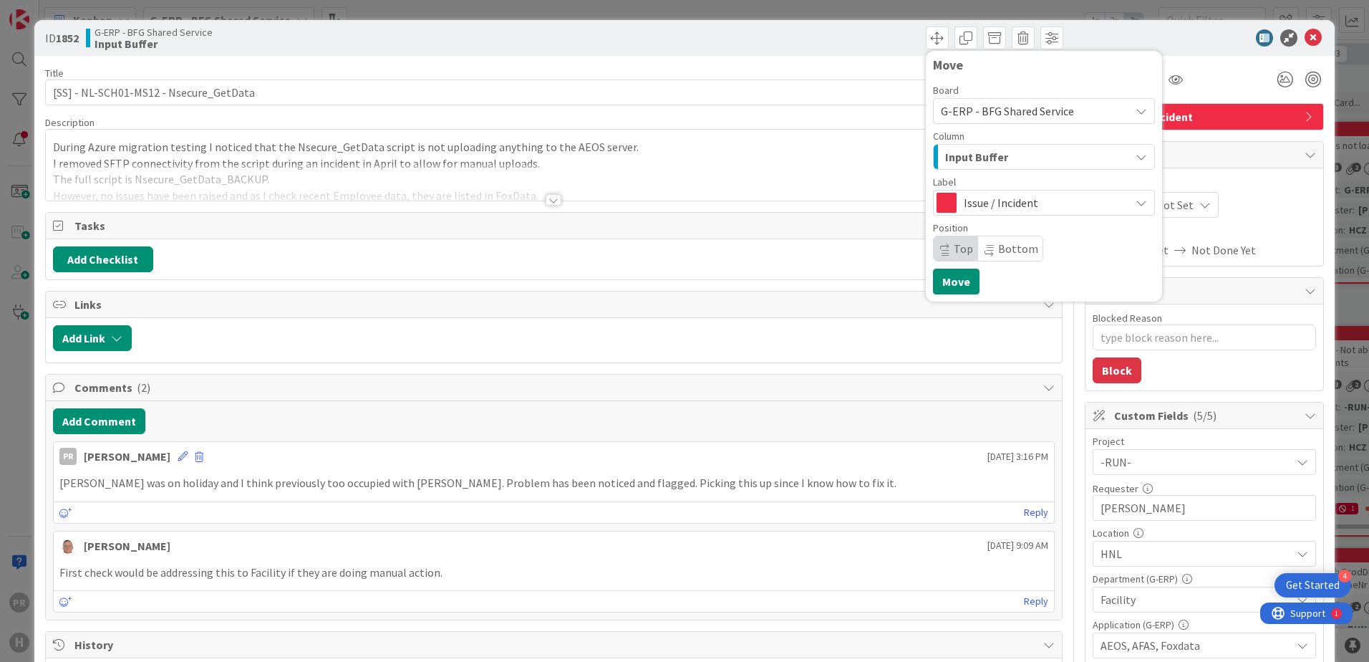
click at [974, 159] on span "Input Buffer" at bounding box center [976, 157] width 63 height 19
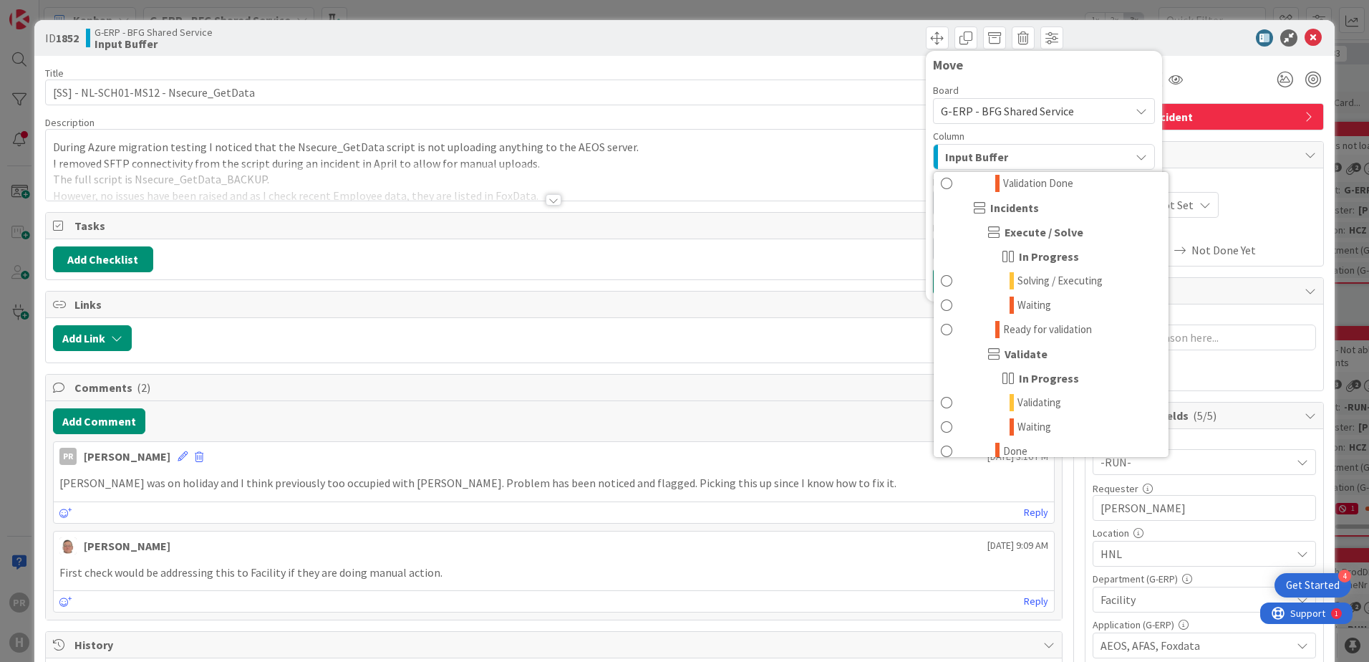
scroll to position [1146, 0]
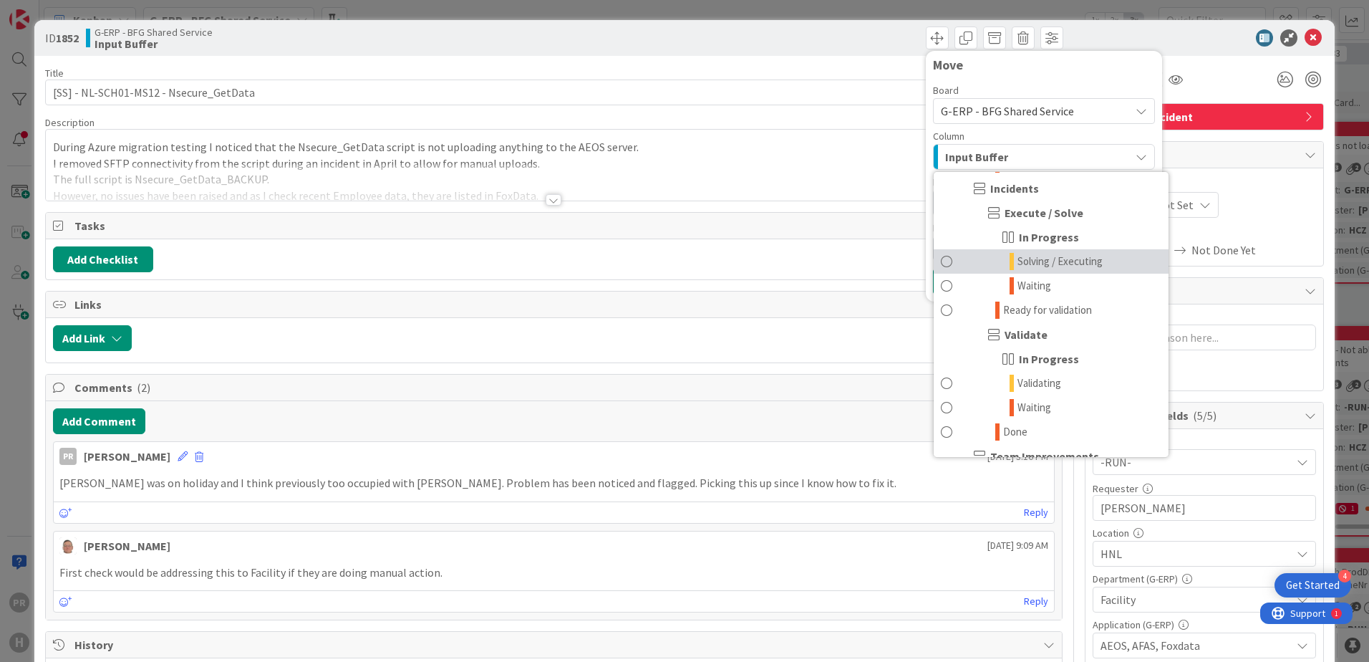
click at [1056, 264] on span "Solving / Executing" at bounding box center [1060, 261] width 85 height 17
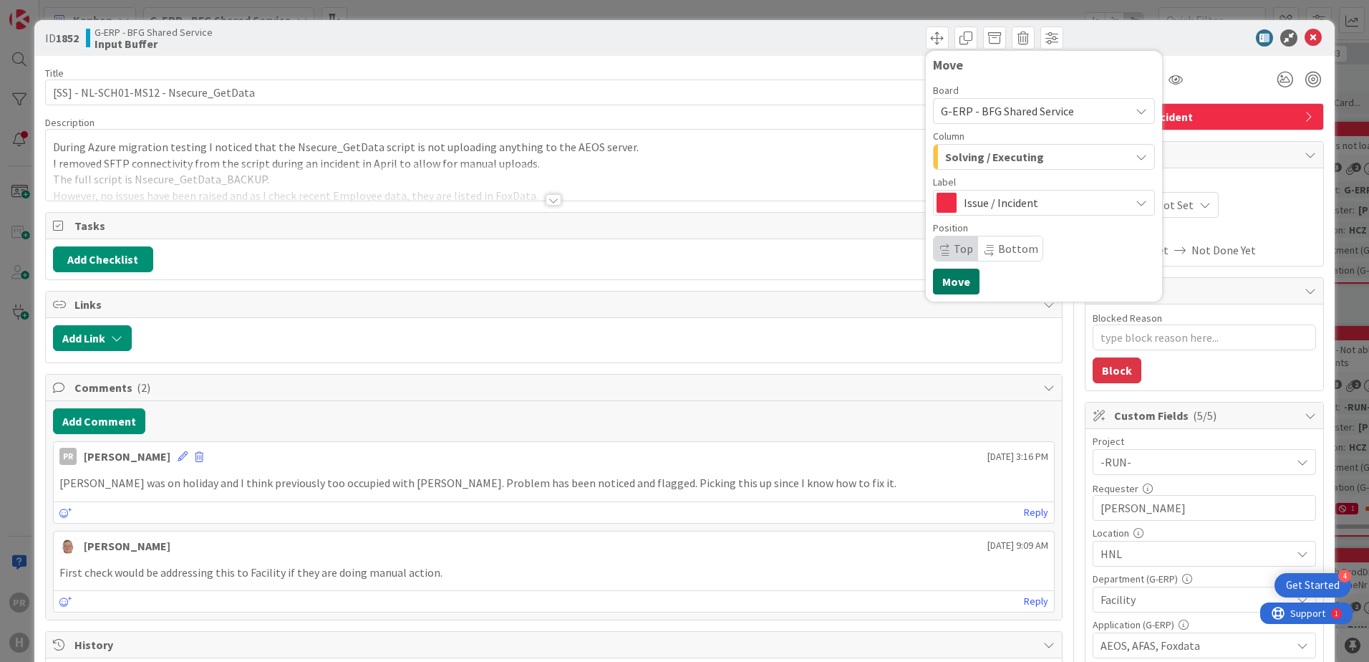
click at [963, 286] on button "Move" at bounding box center [956, 282] width 47 height 26
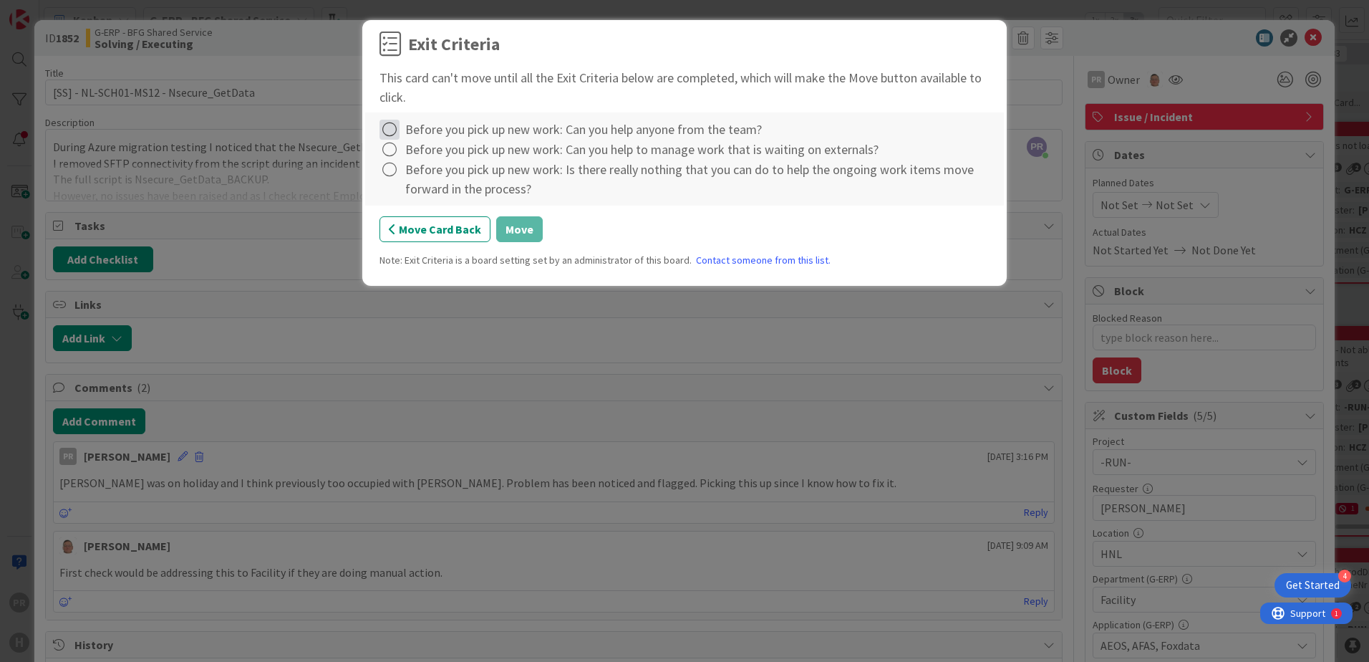
click at [393, 131] on icon at bounding box center [390, 130] width 20 height 20
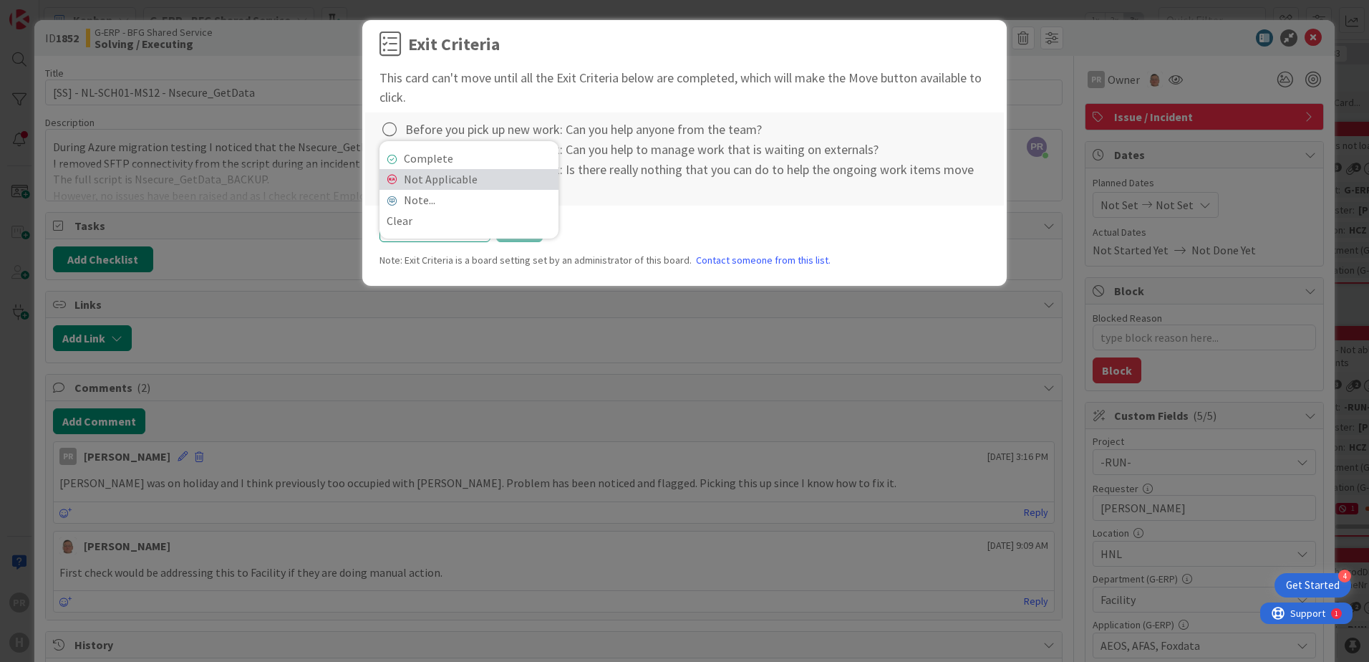
click at [415, 178] on link "Not Applicable" at bounding box center [469, 179] width 179 height 21
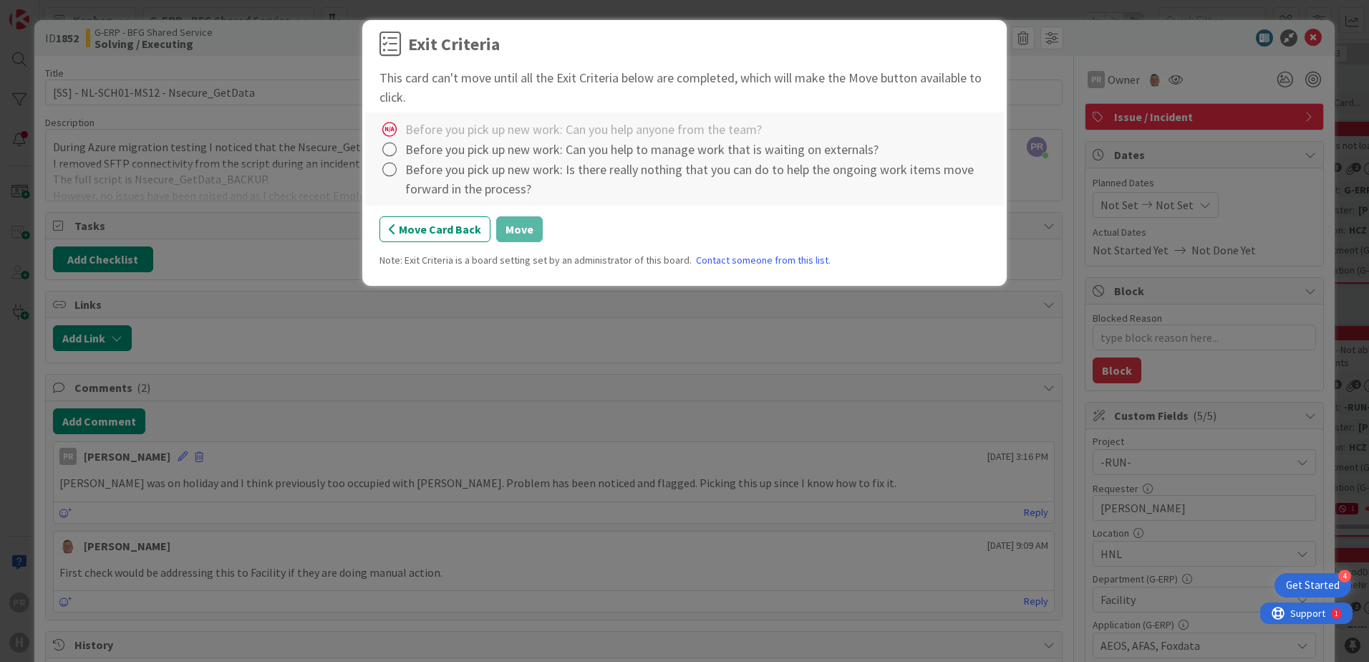
drag, startPoint x: 386, startPoint y: 150, endPoint x: 400, endPoint y: 159, distance: 16.7
click at [387, 150] on icon at bounding box center [390, 150] width 20 height 20
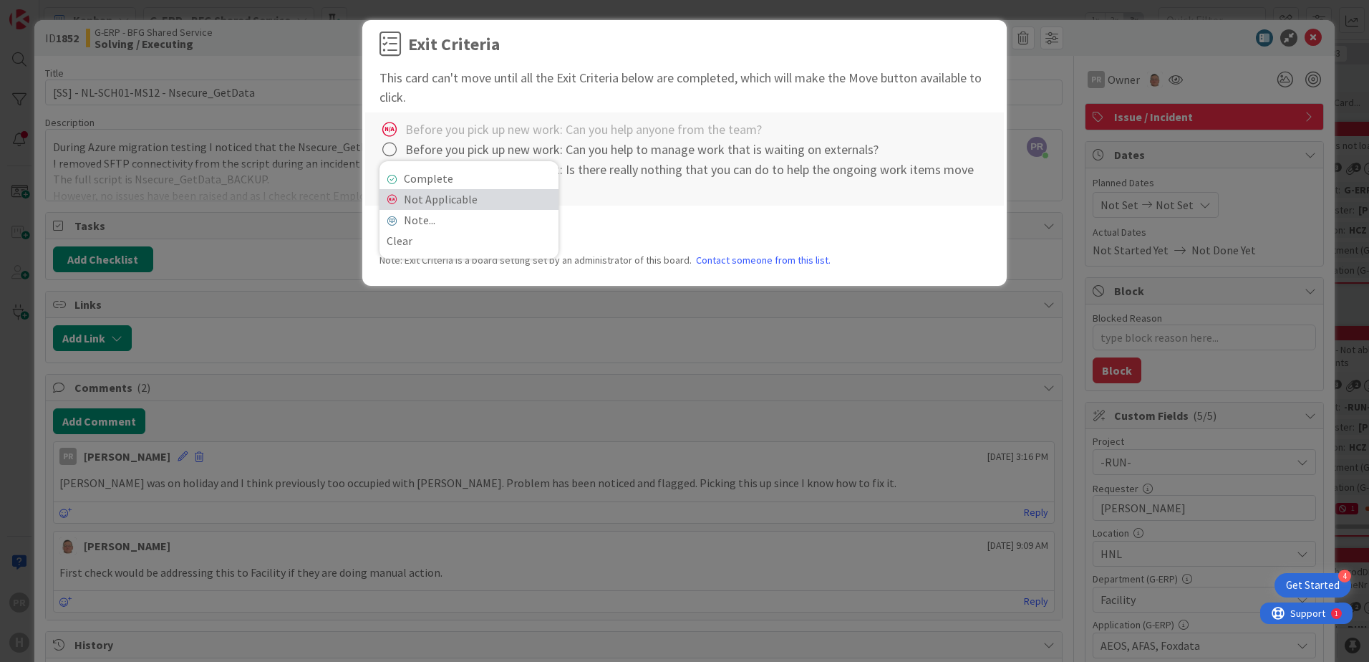
click at [423, 194] on link "Not Applicable" at bounding box center [469, 199] width 179 height 21
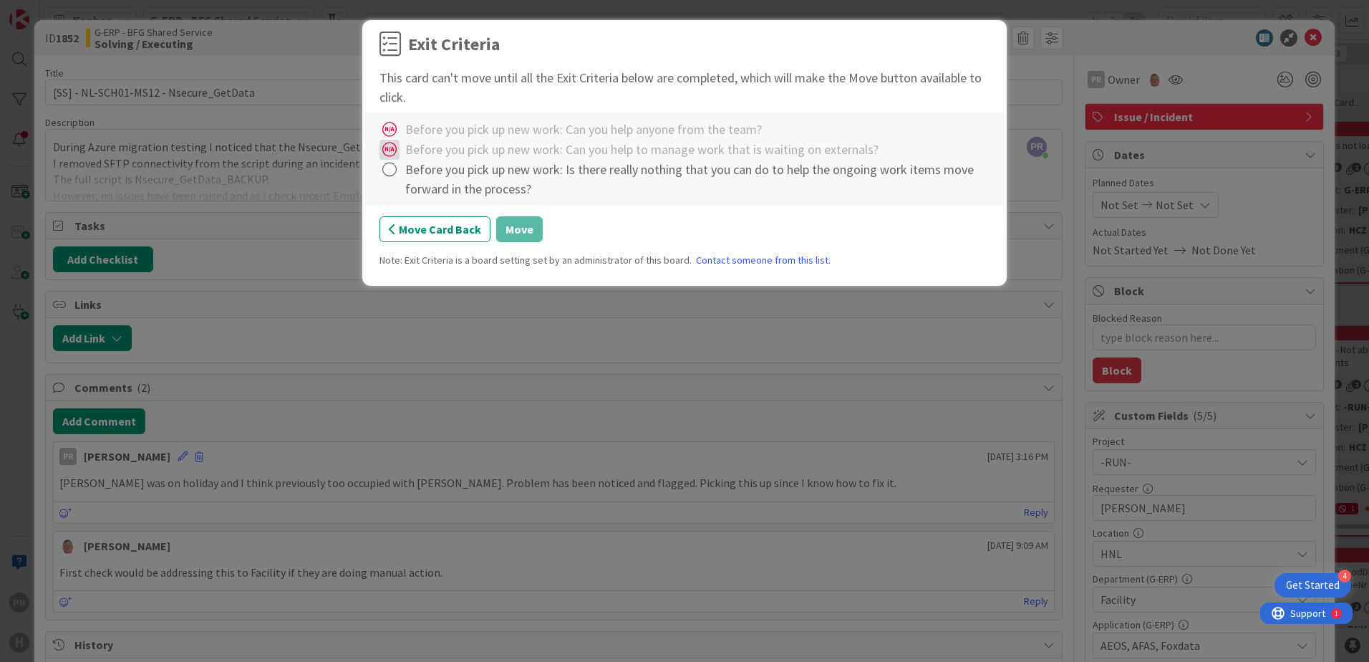
click at [391, 151] on icon at bounding box center [390, 150] width 20 height 20
click at [405, 178] on link "Complete" at bounding box center [469, 178] width 179 height 21
click at [390, 126] on icon at bounding box center [390, 130] width 20 height 20
click at [407, 148] on div "Complete Not Applicable Note... Clear" at bounding box center [469, 189] width 179 height 97
click at [407, 153] on link "Complete" at bounding box center [469, 158] width 179 height 21
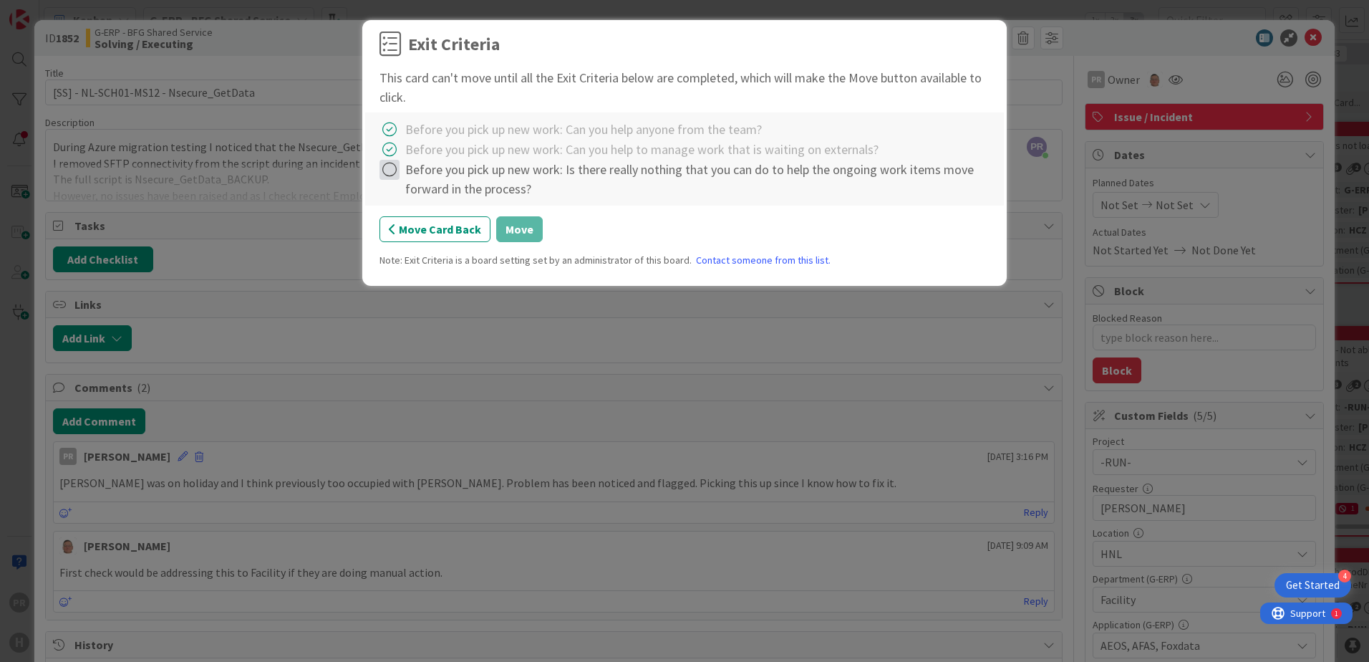
click at [389, 168] on icon at bounding box center [390, 170] width 20 height 20
drag, startPoint x: 405, startPoint y: 190, endPoint x: 410, endPoint y: 197, distance: 8.7
click at [405, 191] on link "Complete" at bounding box center [469, 198] width 179 height 21
click at [522, 233] on button "Move" at bounding box center [519, 229] width 47 height 26
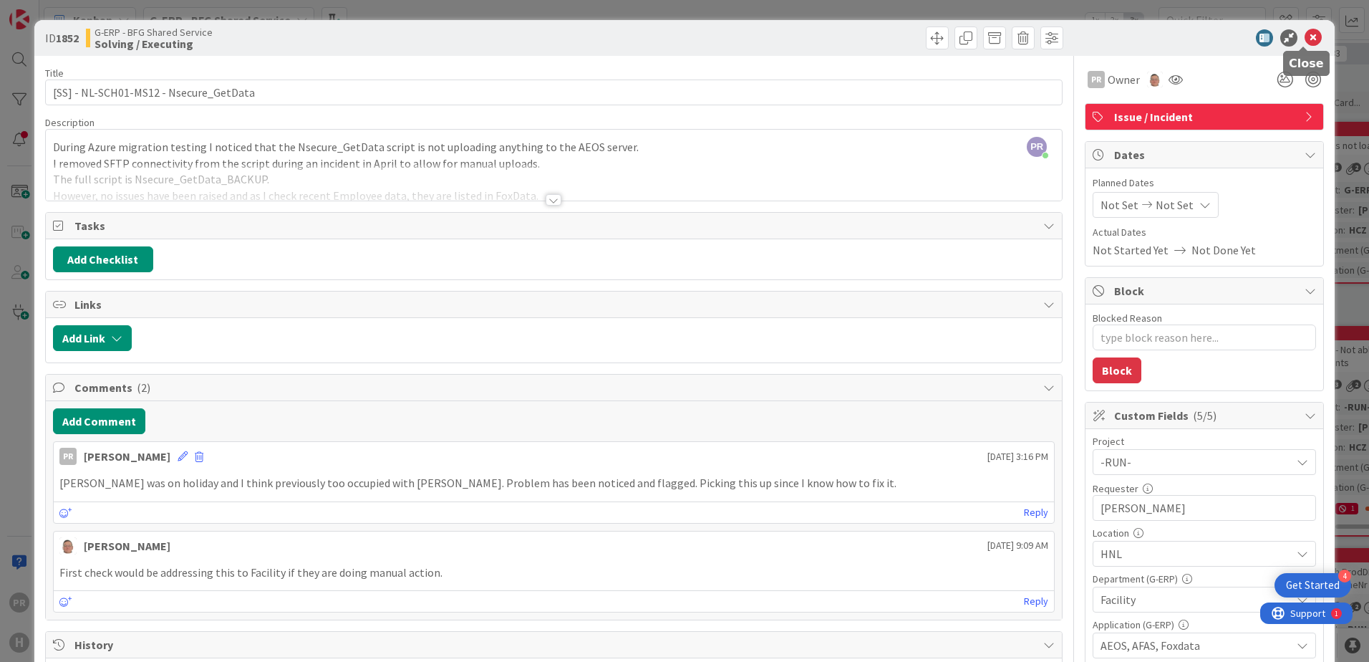
click at [1305, 43] on icon at bounding box center [1313, 37] width 17 height 17
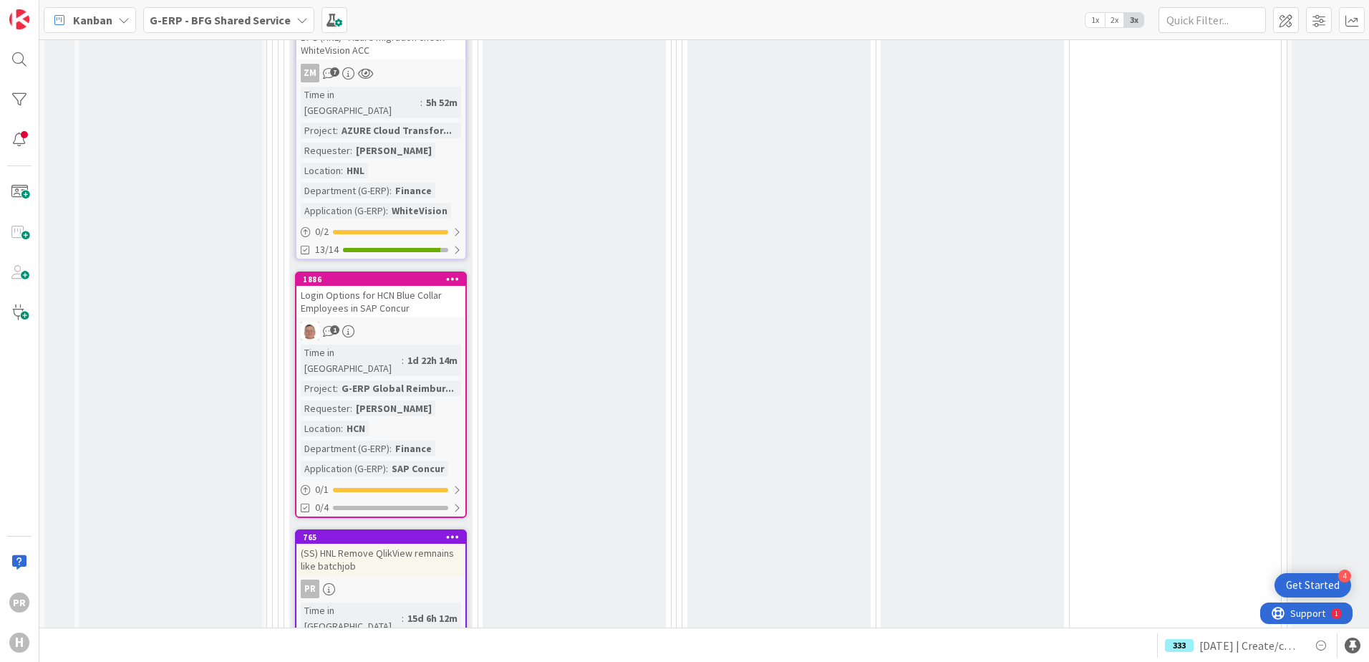
scroll to position [1647, 0]
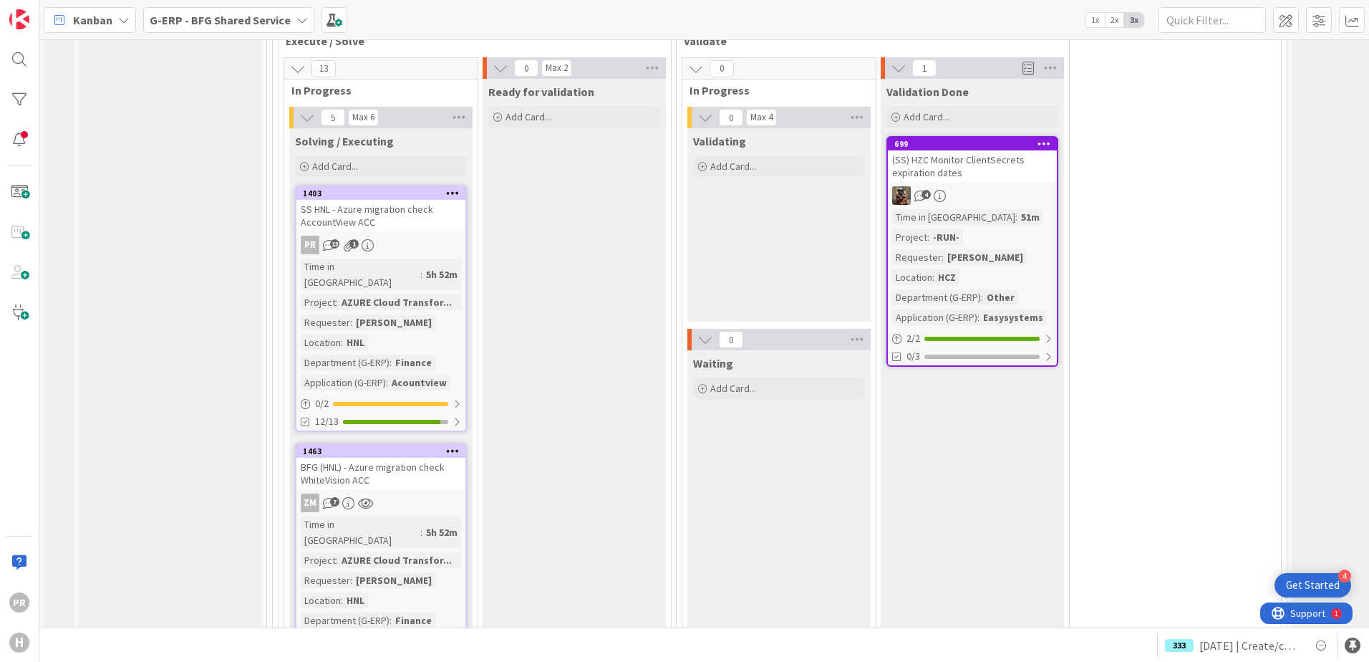
click at [394, 200] on div "SS HNL - Azure migration check AccountView ACC" at bounding box center [381, 216] width 169 height 32
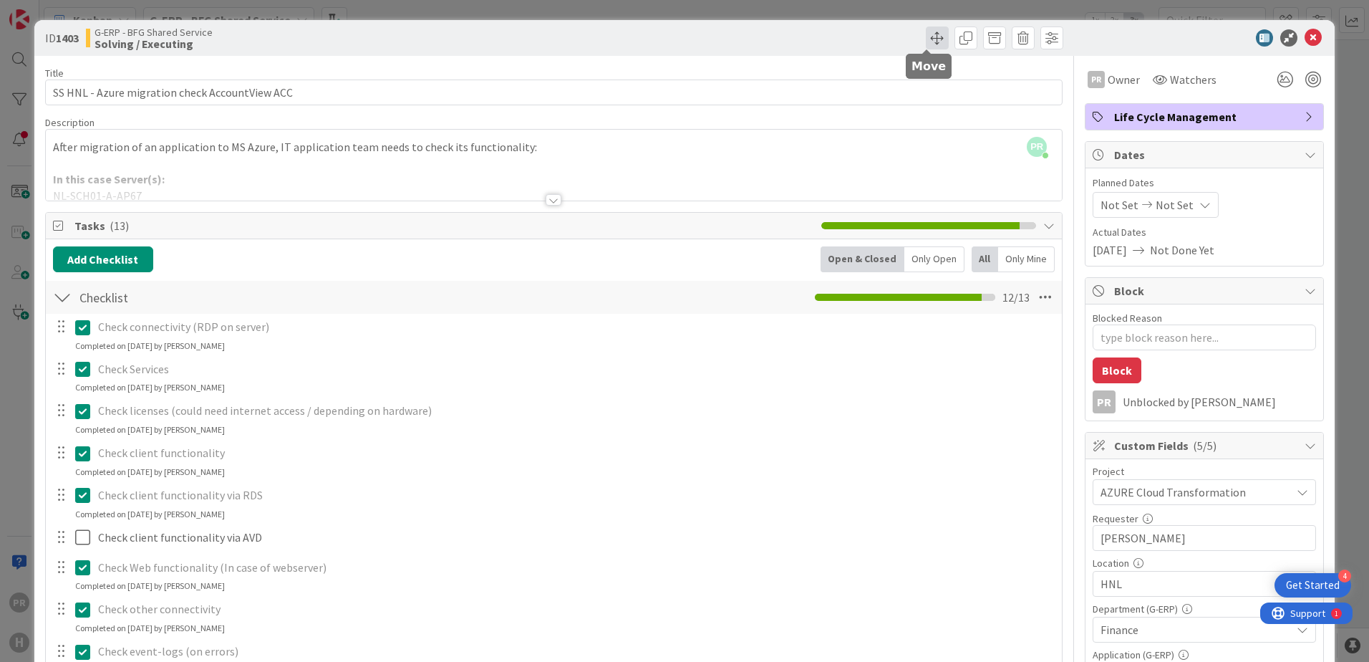
click at [930, 39] on span at bounding box center [937, 37] width 23 height 23
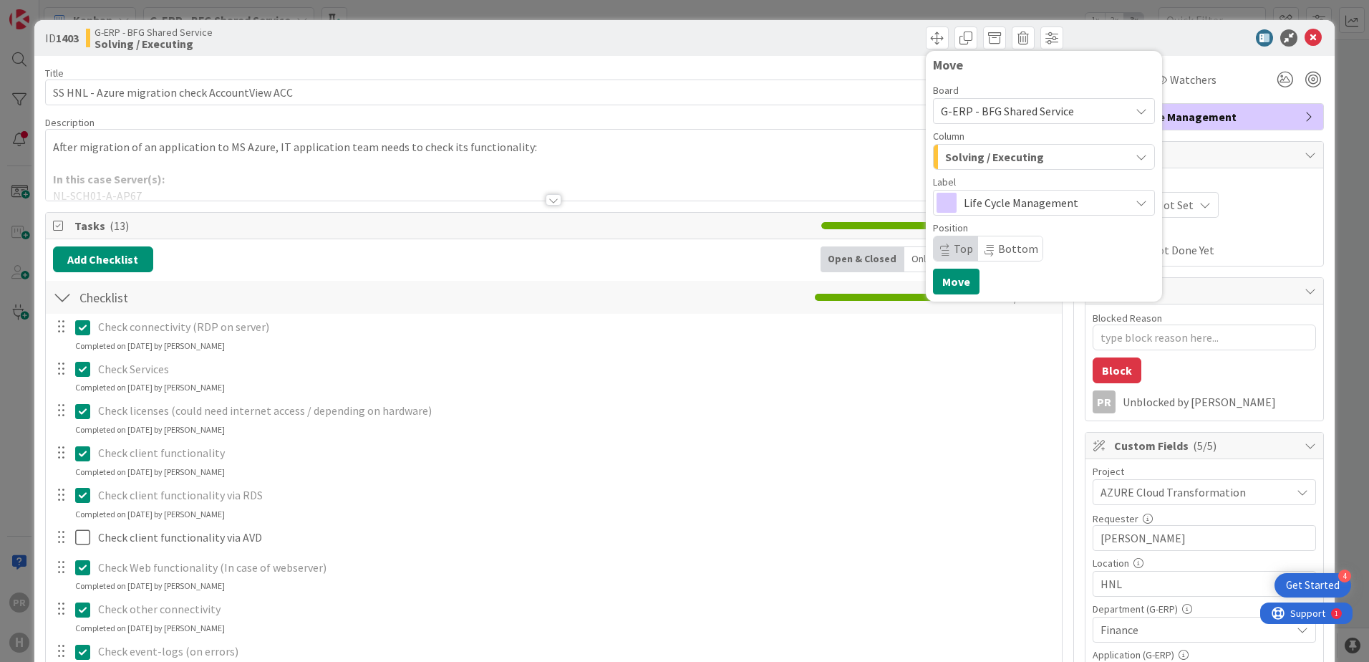
click at [970, 158] on span "Solving / Executing" at bounding box center [994, 157] width 99 height 19
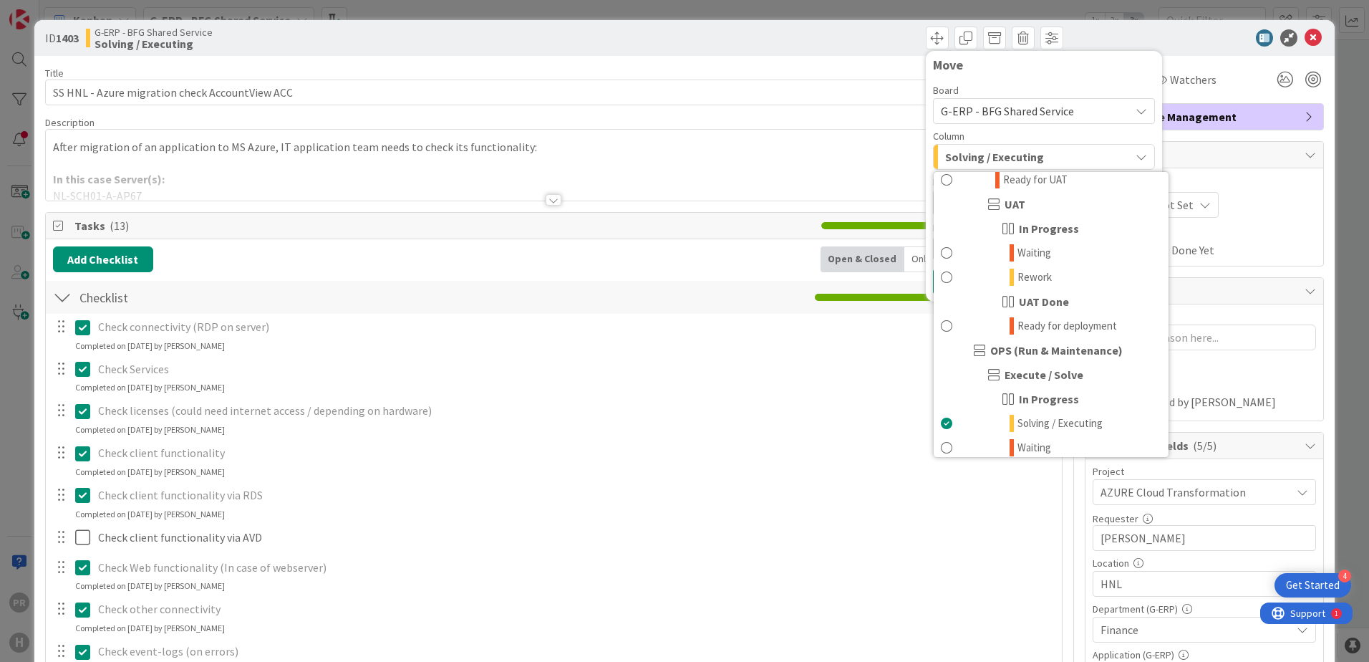
scroll to position [859, 0]
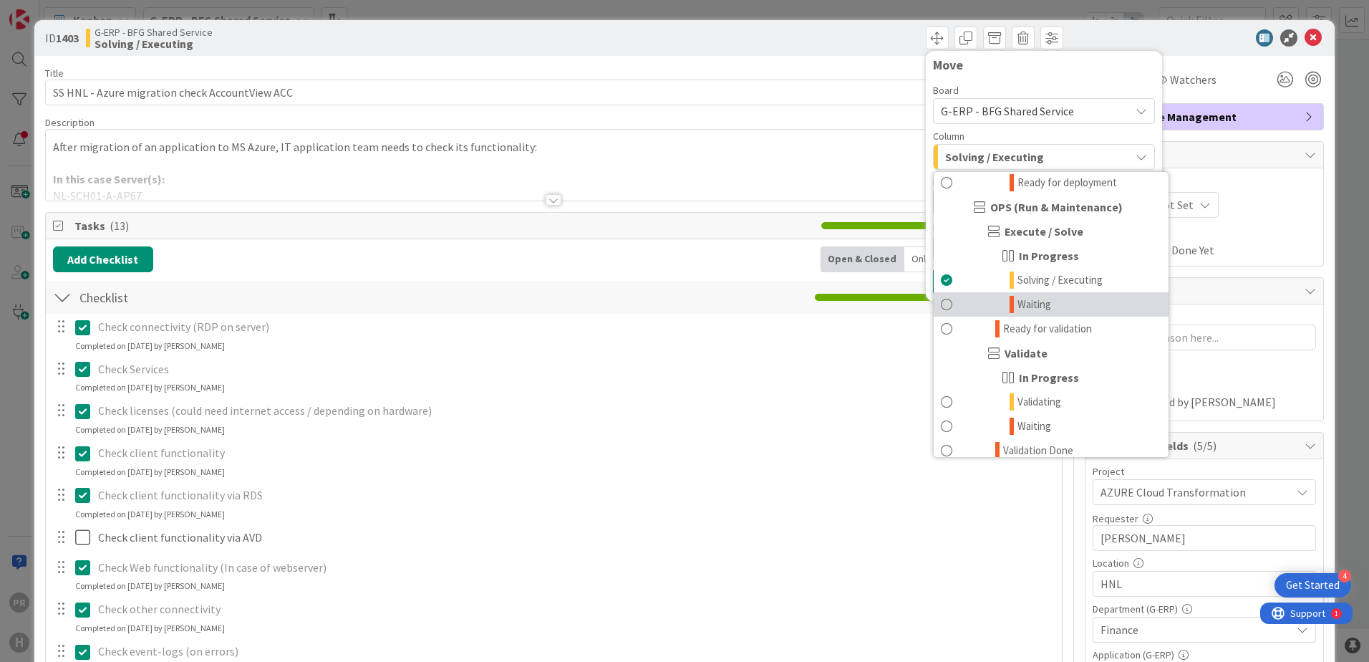
click at [1046, 299] on link "Waiting" at bounding box center [1051, 304] width 235 height 24
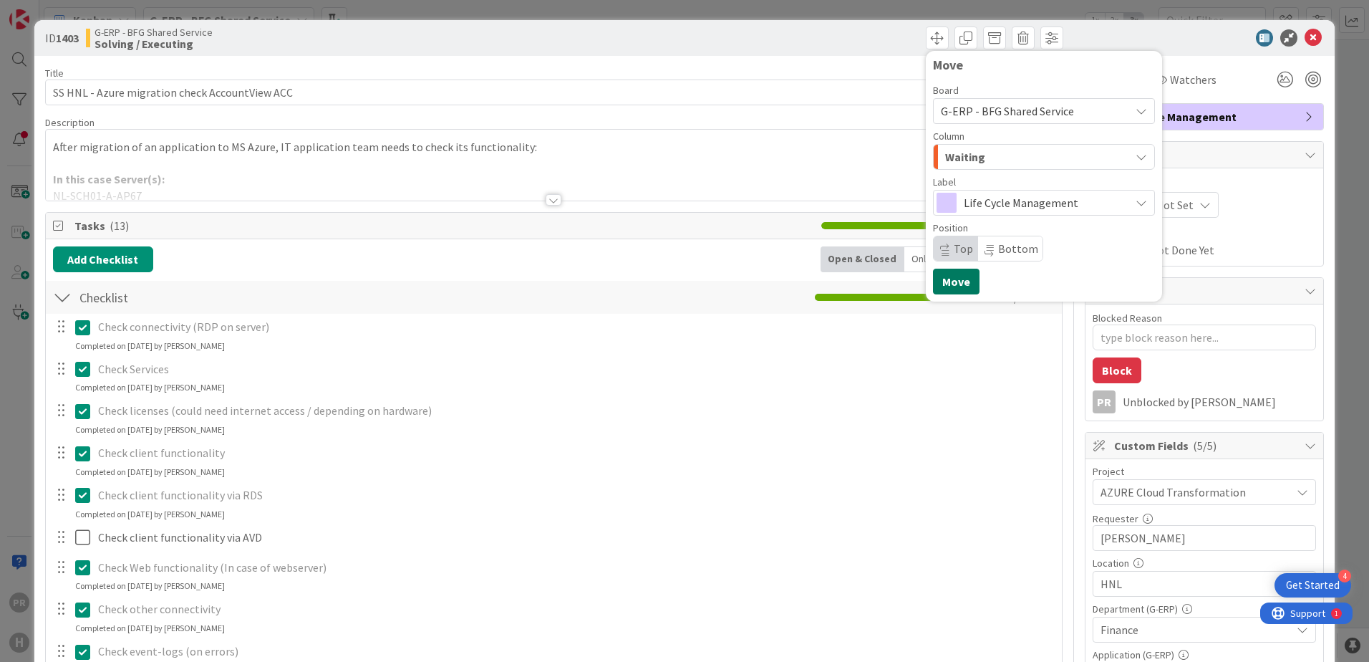
click at [954, 279] on button "Move" at bounding box center [956, 282] width 47 height 26
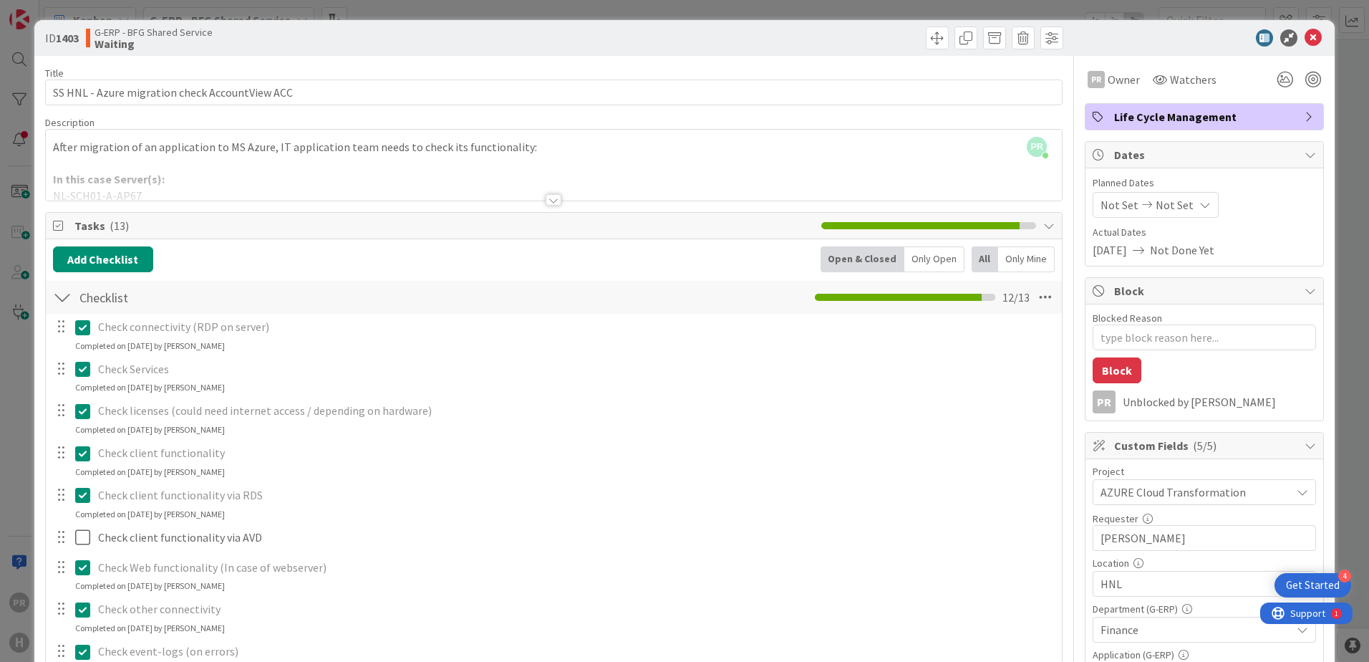
type textarea "x"
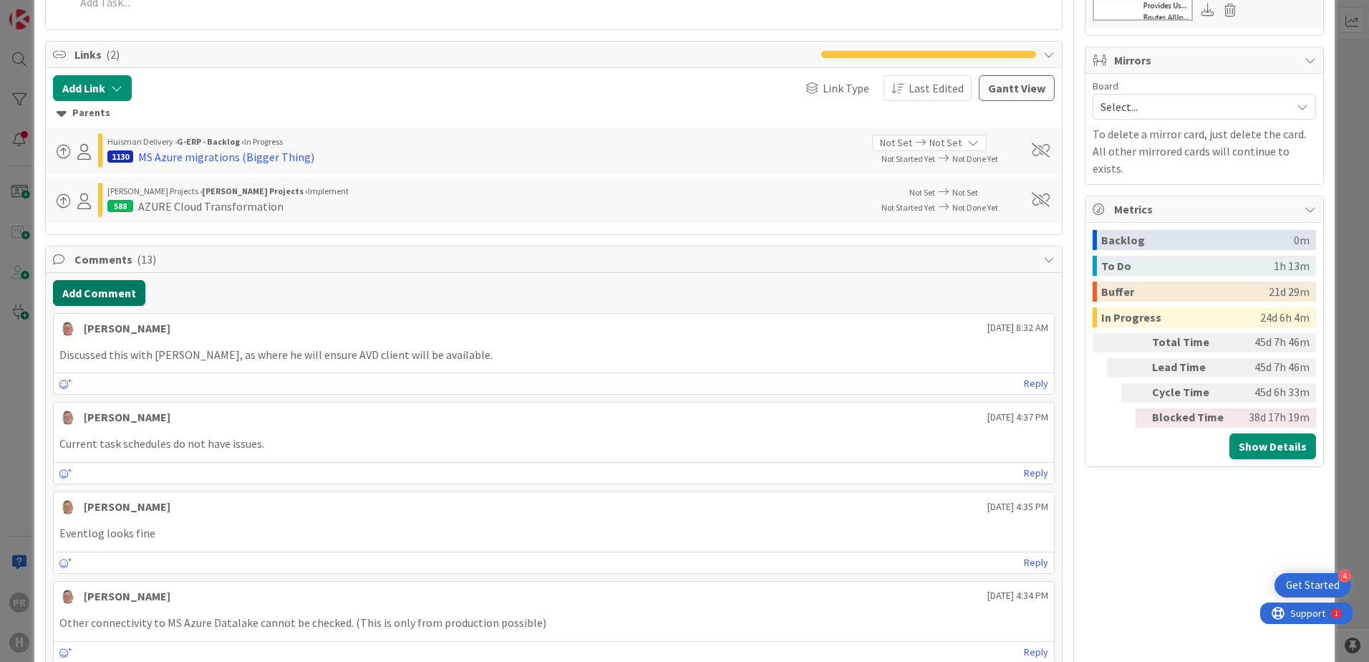
click at [130, 294] on button "Add Comment" at bounding box center [99, 293] width 92 height 26
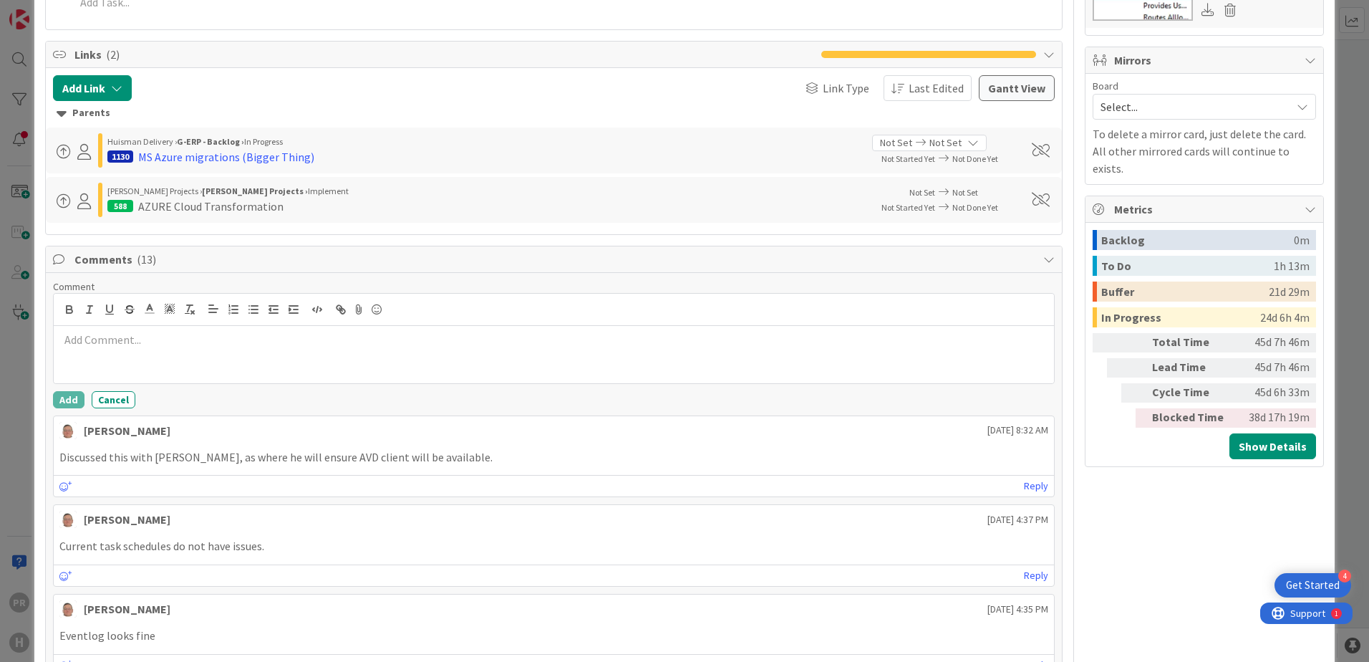
click at [163, 355] on div at bounding box center [554, 354] width 1001 height 57
click at [69, 398] on button "Add" at bounding box center [69, 399] width 32 height 17
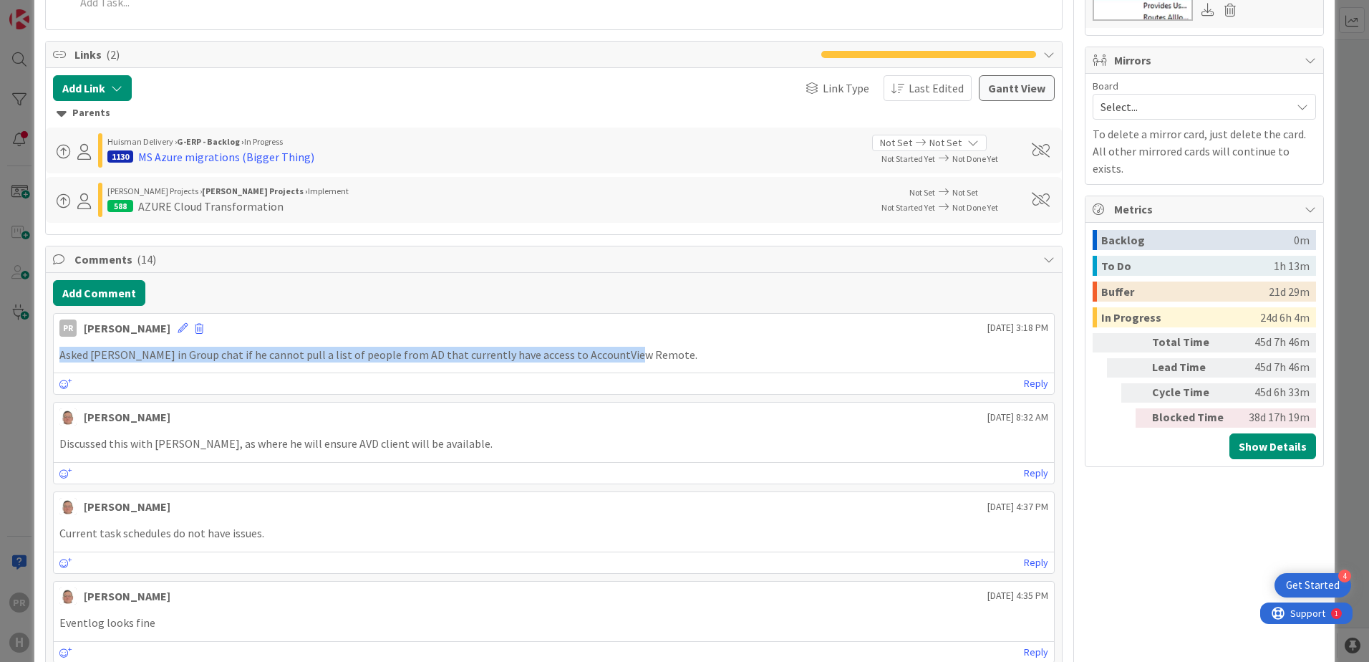
drag, startPoint x: 619, startPoint y: 358, endPoint x: 58, endPoint y: 359, distance: 560.8
click at [58, 359] on div "Asked [PERSON_NAME] in Group chat if he cannot pull a list of people from AD th…" at bounding box center [554, 355] width 1001 height 28
copy p "Asked [PERSON_NAME] in Group chat if he cannot pull a list of people from AD th…"
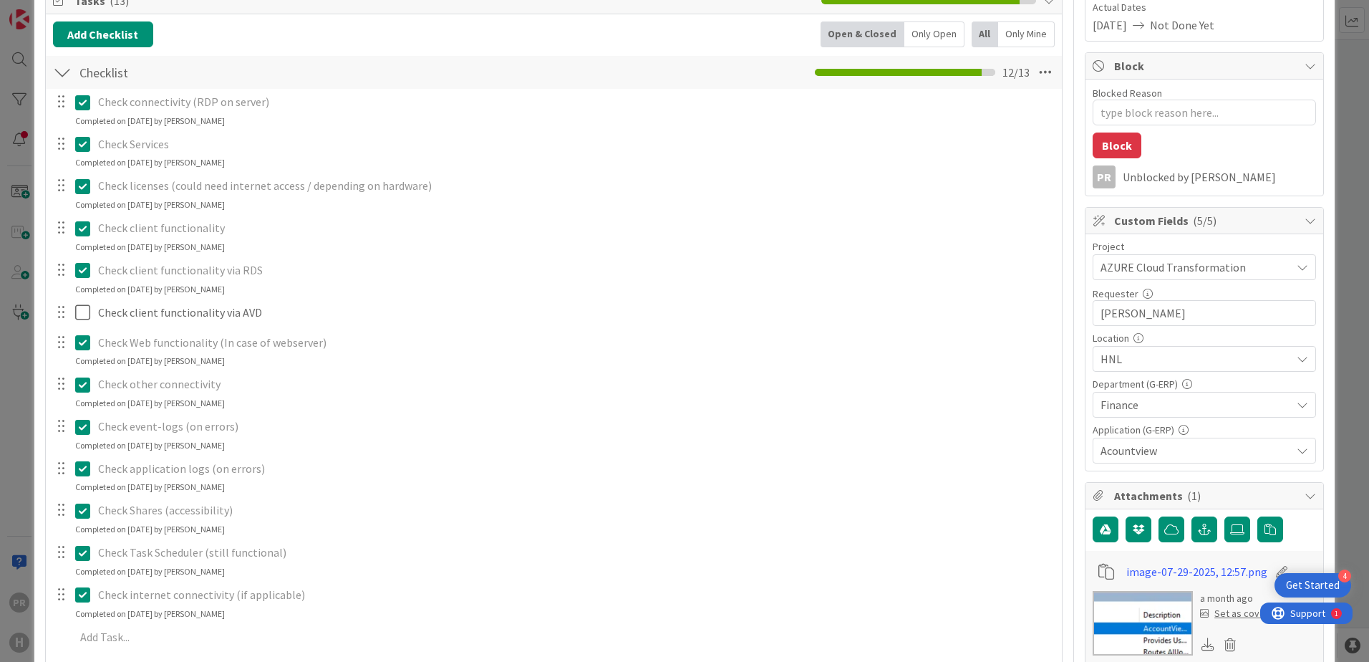
scroll to position [0, 0]
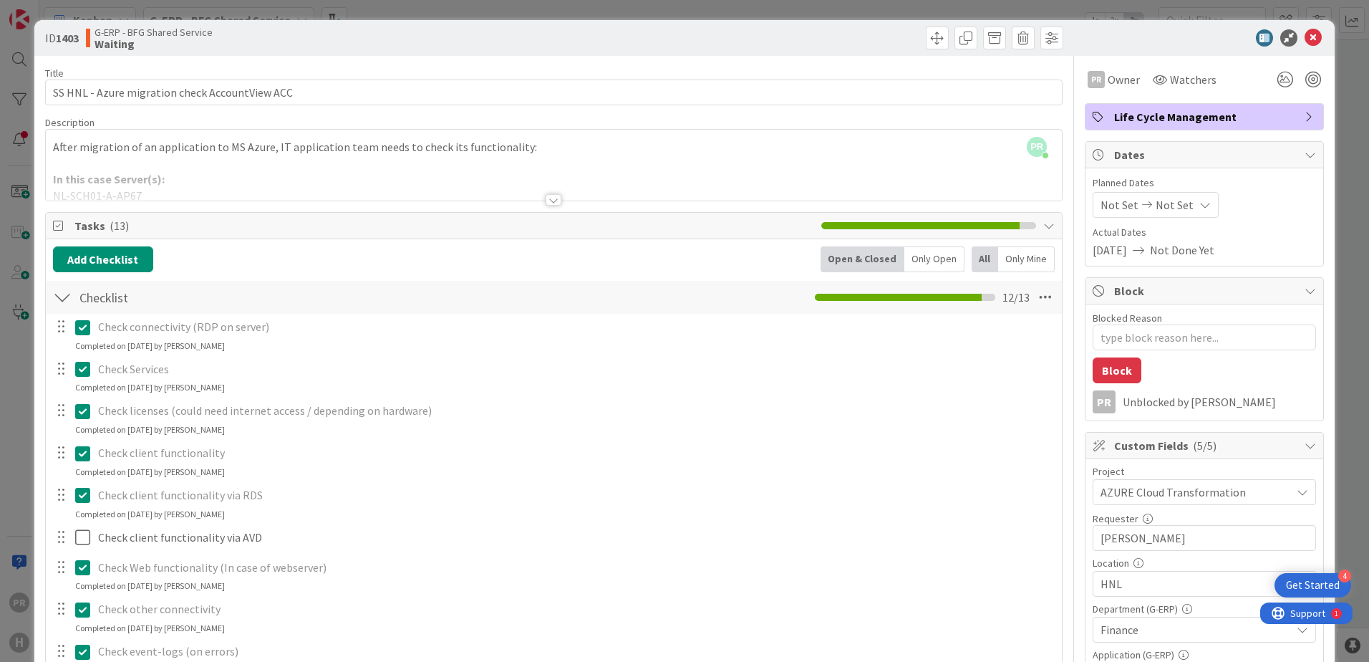
click at [1305, 34] on icon at bounding box center [1313, 37] width 17 height 17
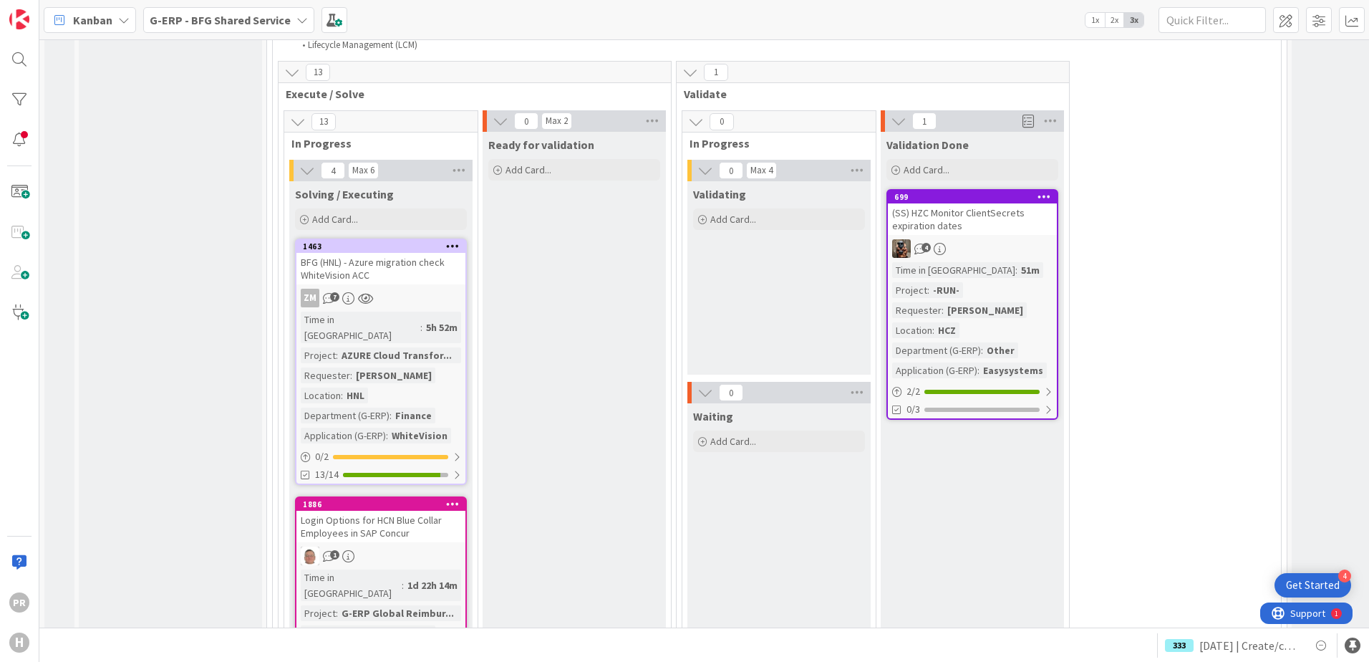
scroll to position [1432, 0]
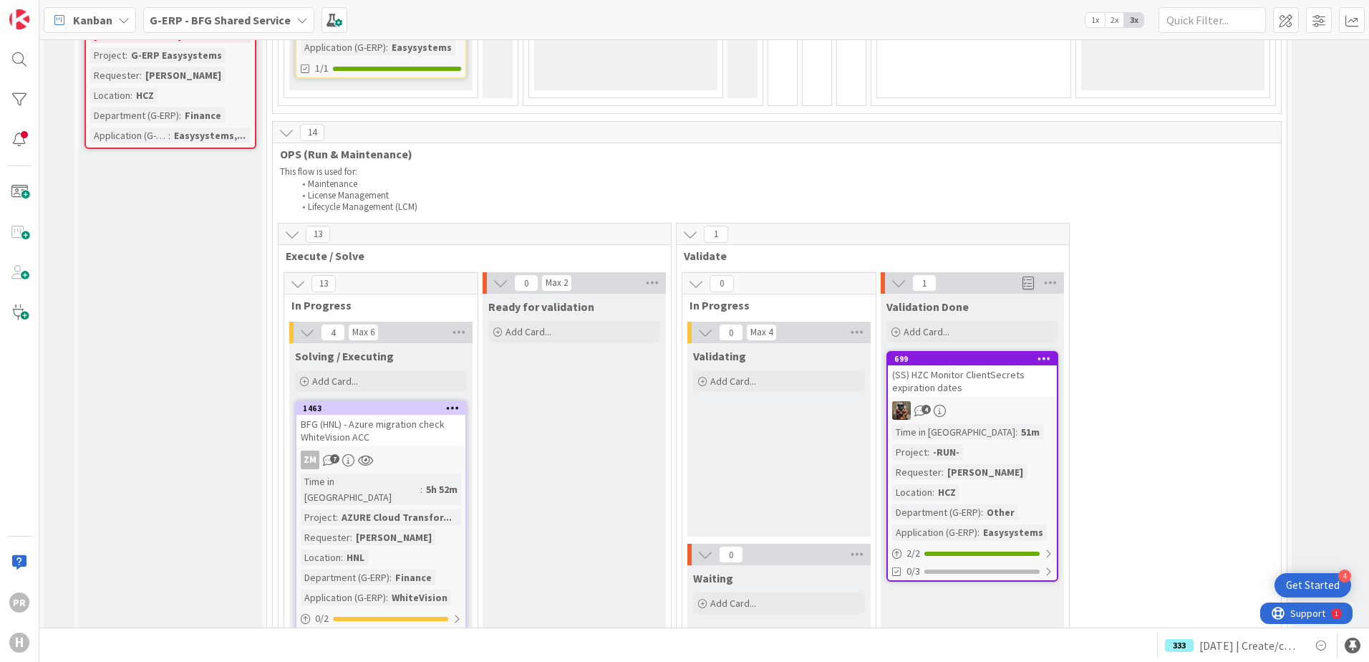
click at [387, 415] on div "BFG (HNL) - Azure migration check WhiteVision ACC" at bounding box center [381, 431] width 169 height 32
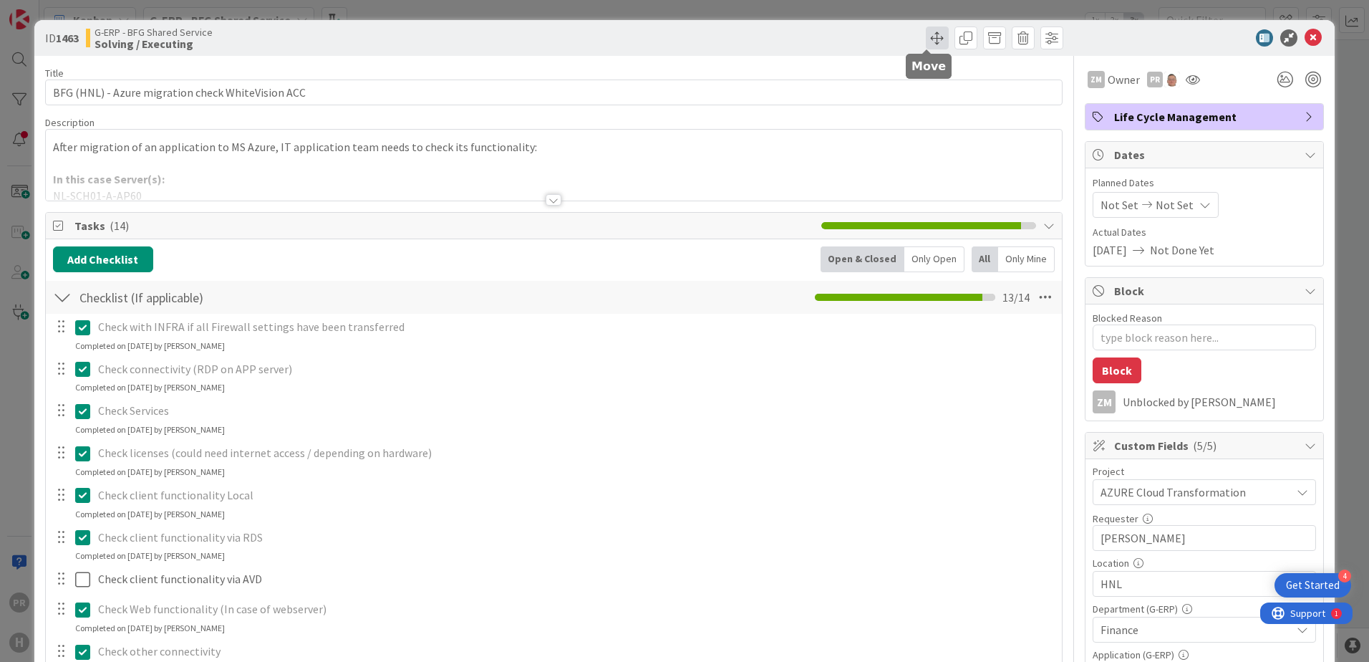
click at [933, 42] on span at bounding box center [937, 37] width 23 height 23
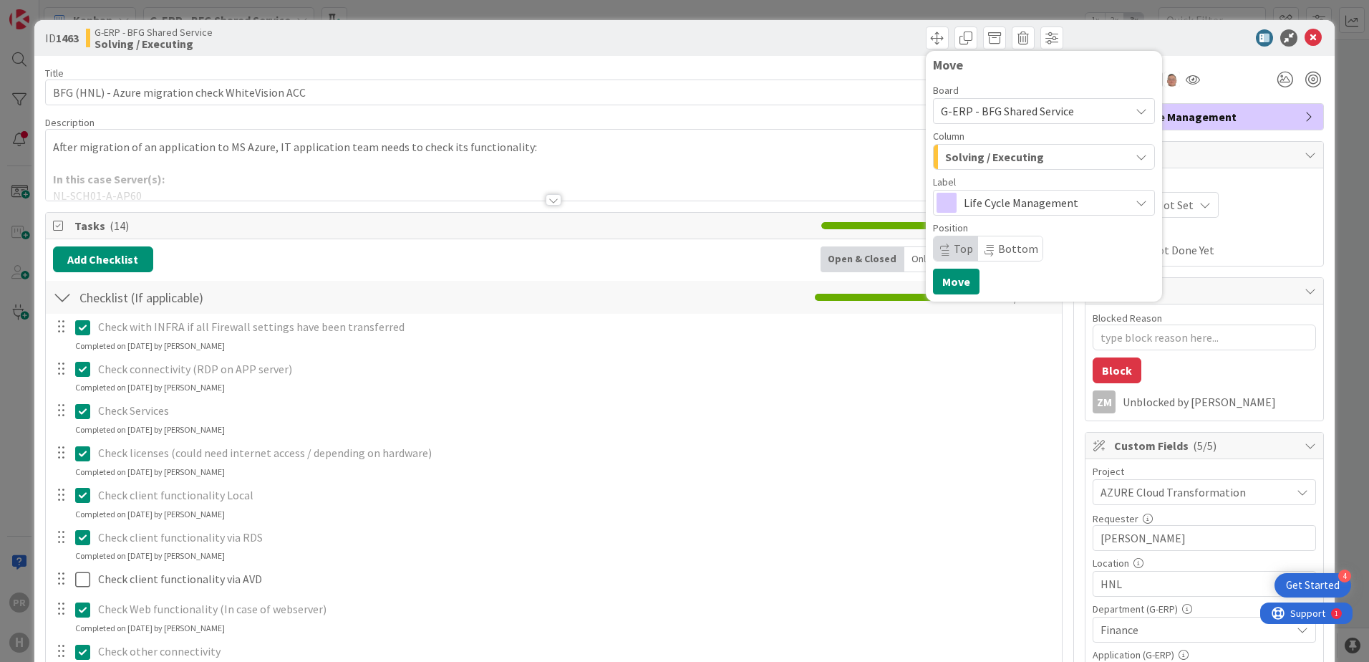
click at [964, 205] on span "Life Cycle Management" at bounding box center [1043, 203] width 159 height 20
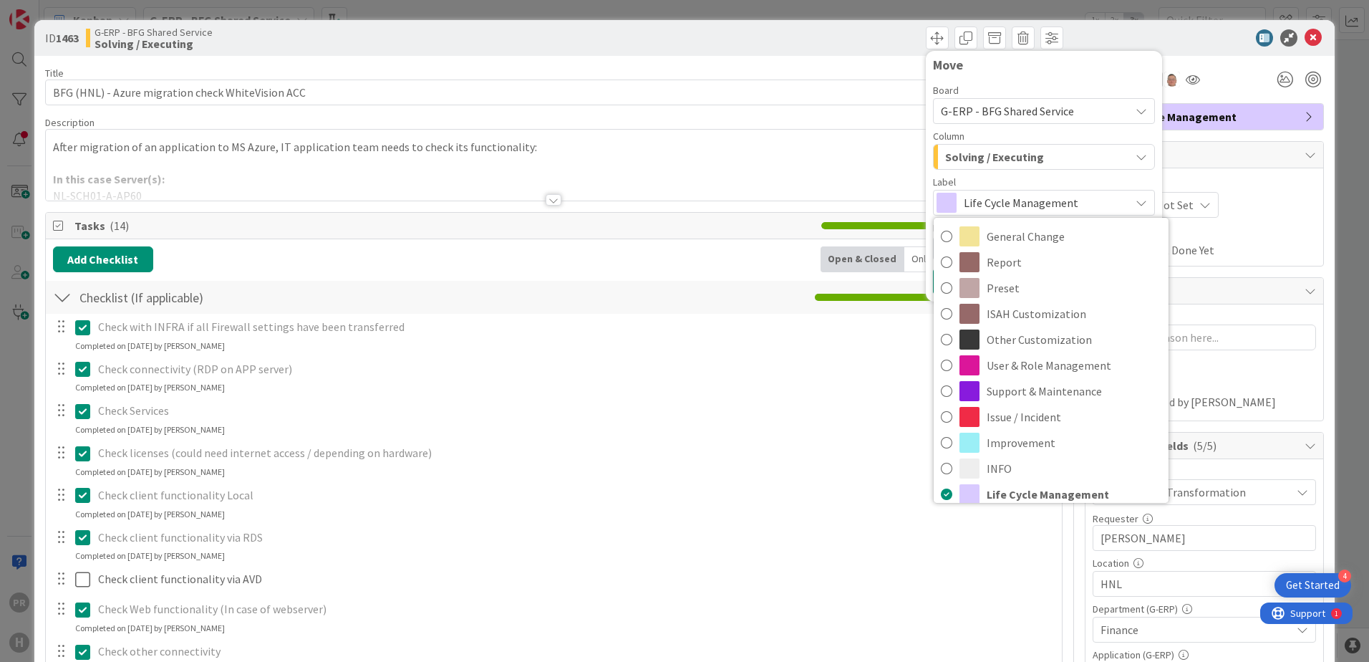
click at [985, 155] on span "Solving / Executing" at bounding box center [994, 157] width 99 height 19
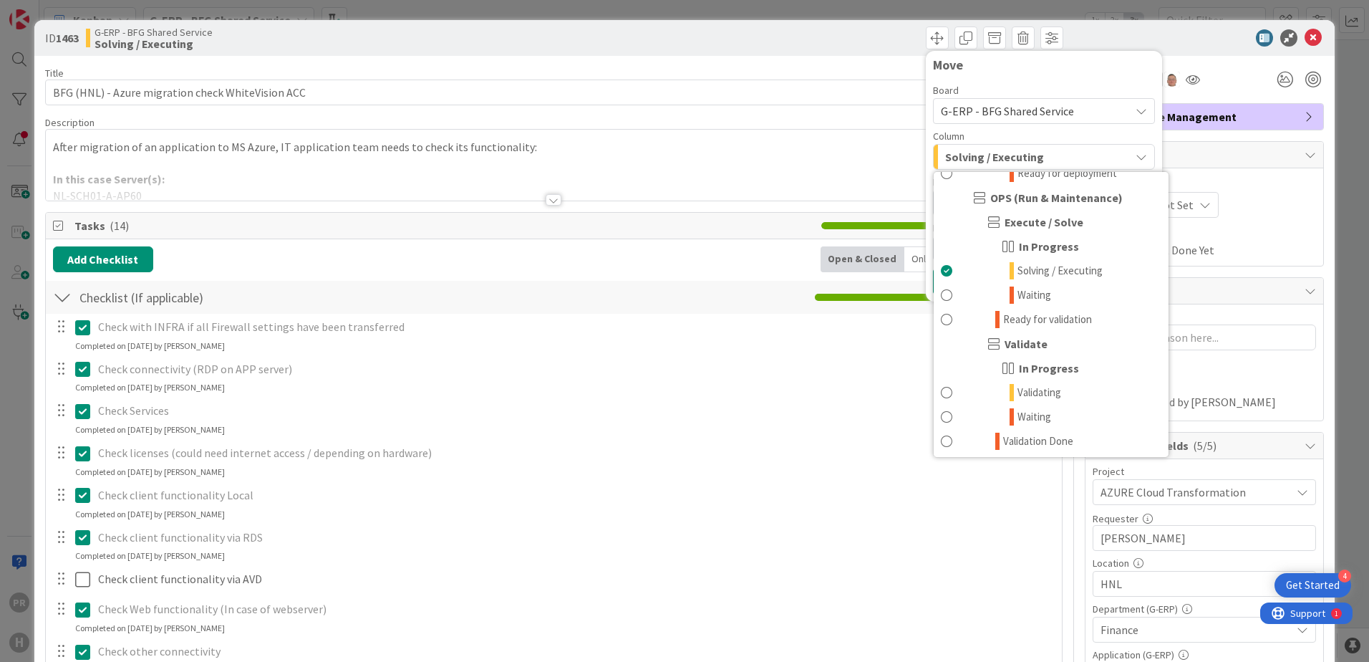
scroll to position [931, 0]
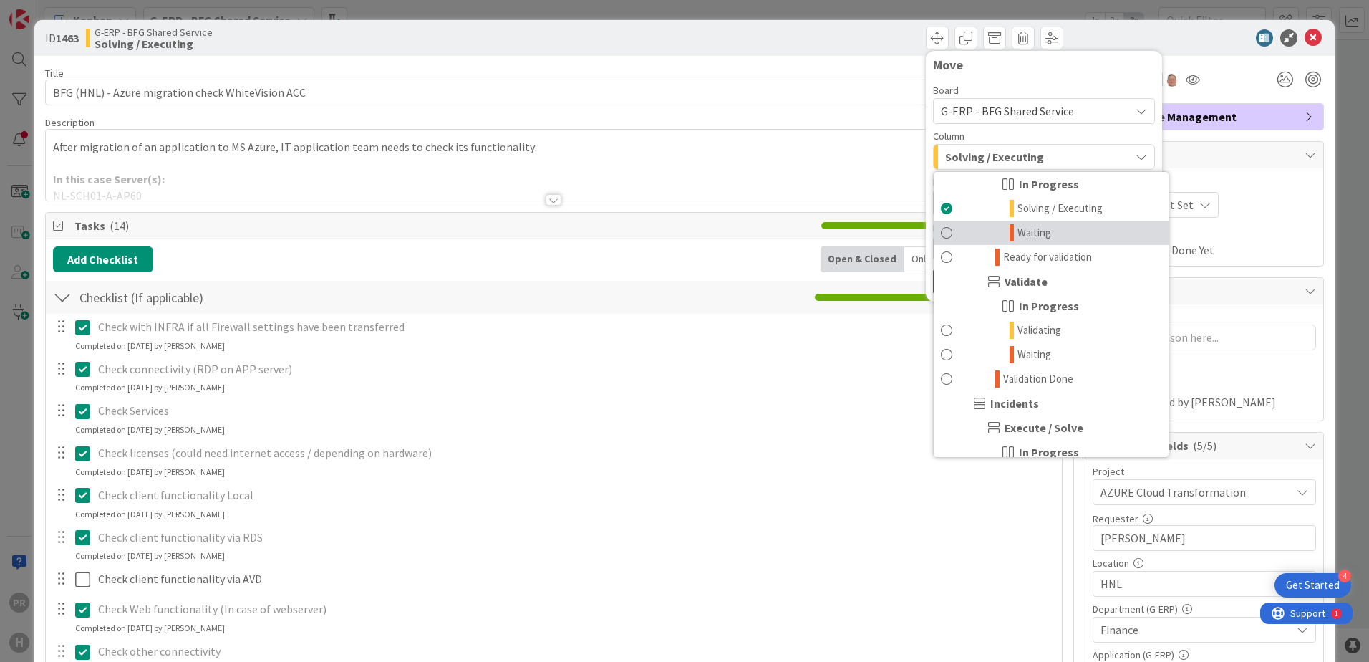
click at [1020, 231] on span "Waiting" at bounding box center [1035, 232] width 34 height 17
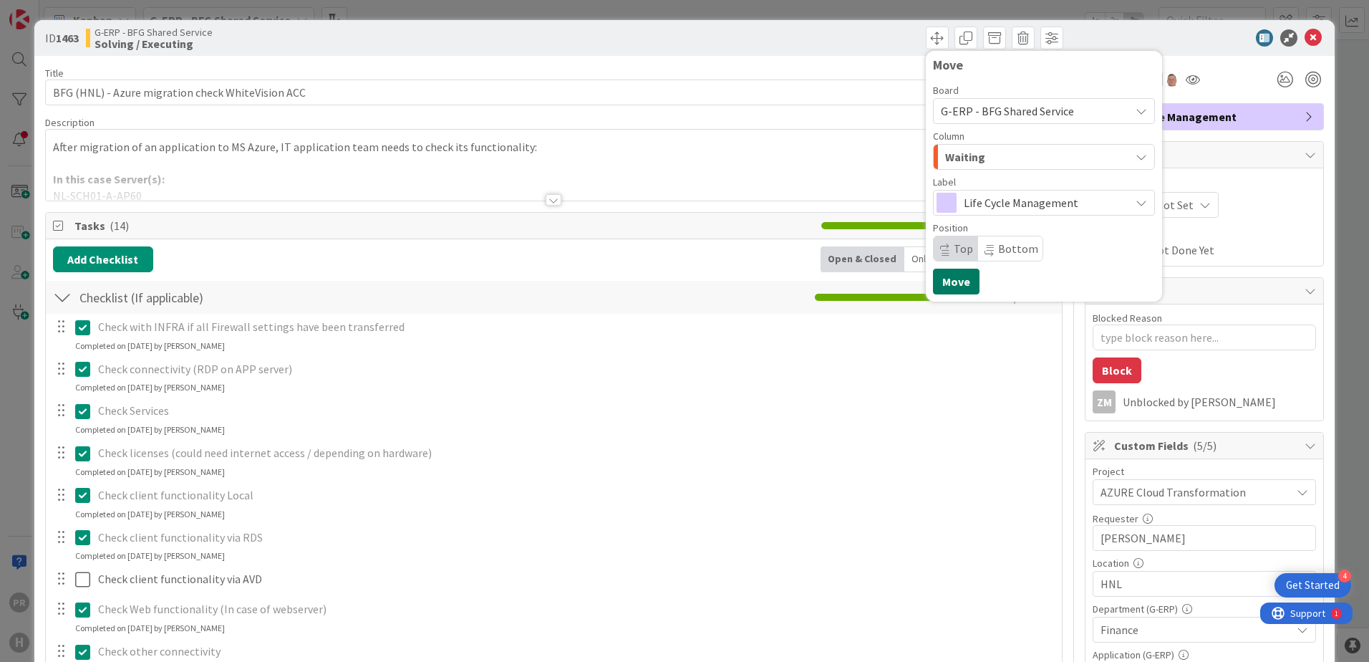
drag, startPoint x: 958, startPoint y: 280, endPoint x: 781, endPoint y: 309, distance: 179.2
click at [958, 280] on button "Move" at bounding box center [956, 282] width 47 height 26
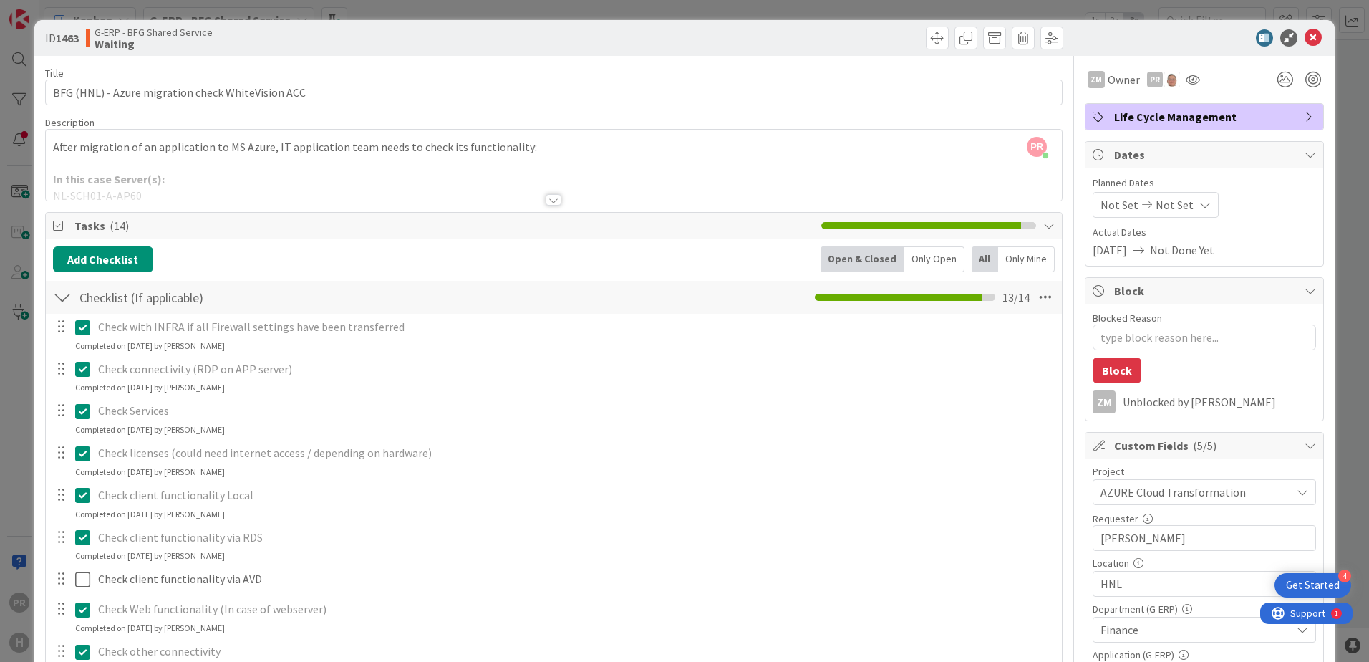
type textarea "x"
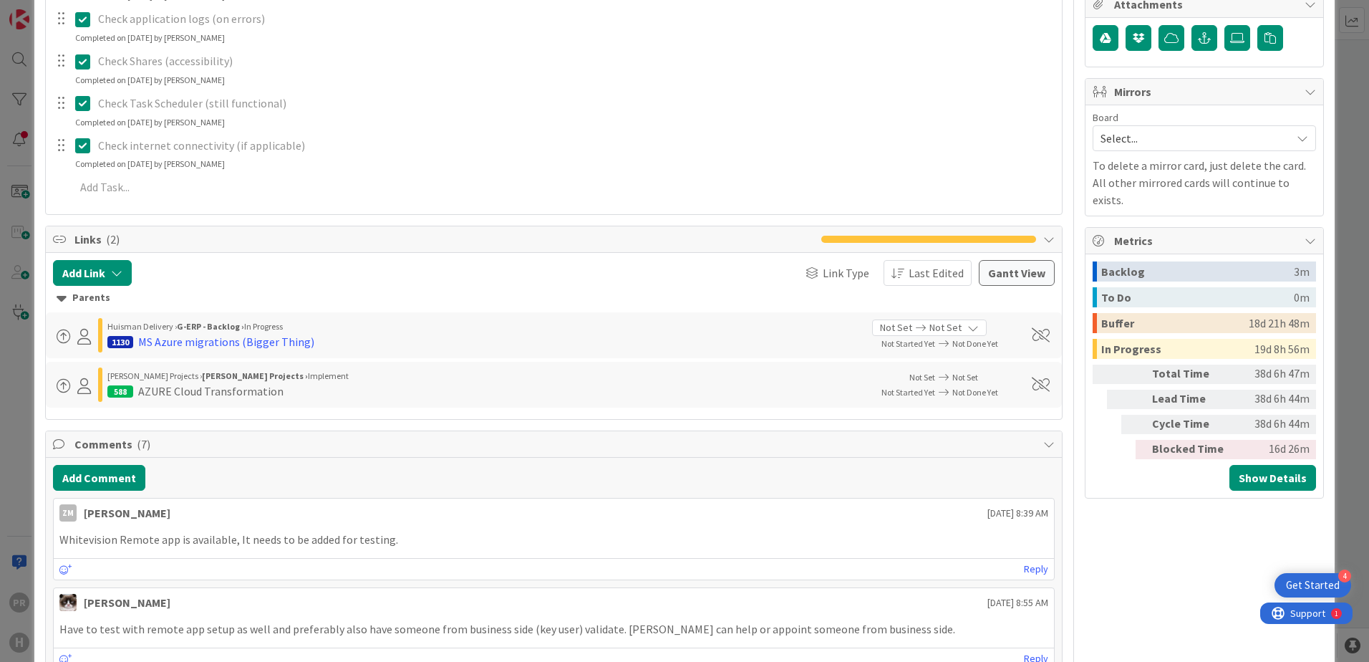
scroll to position [788, 0]
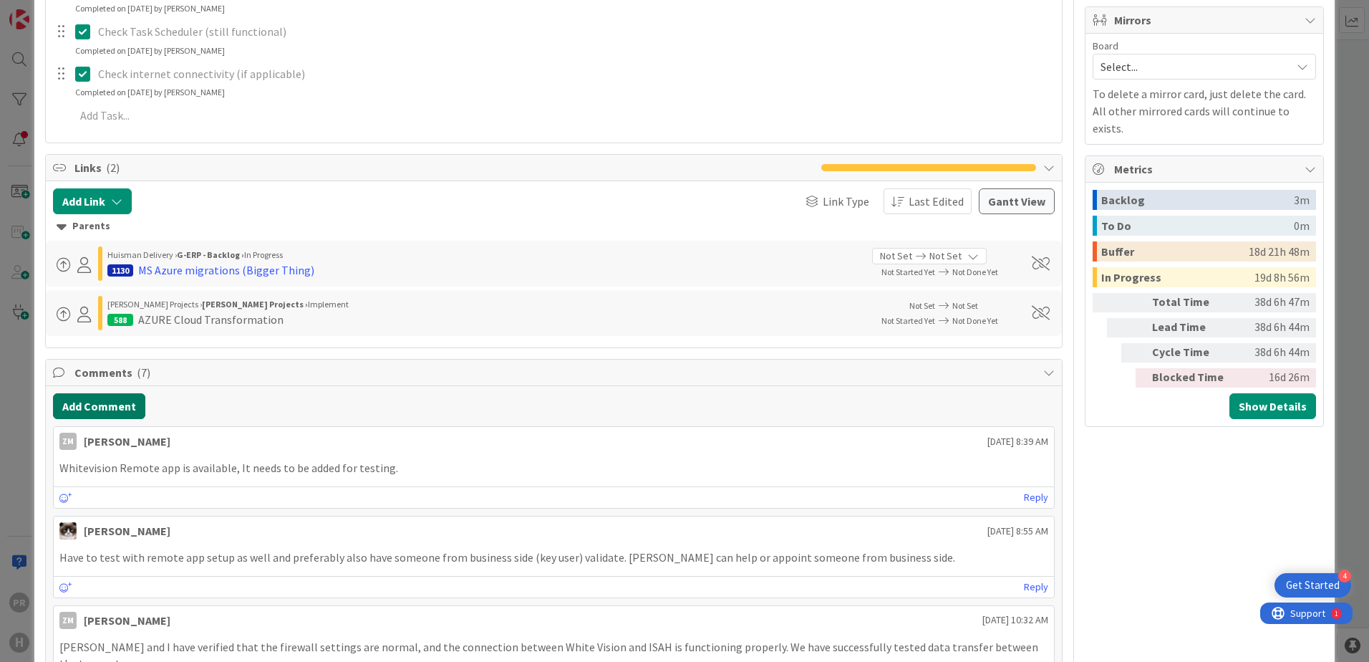
click at [117, 396] on button "Add Comment" at bounding box center [99, 406] width 92 height 26
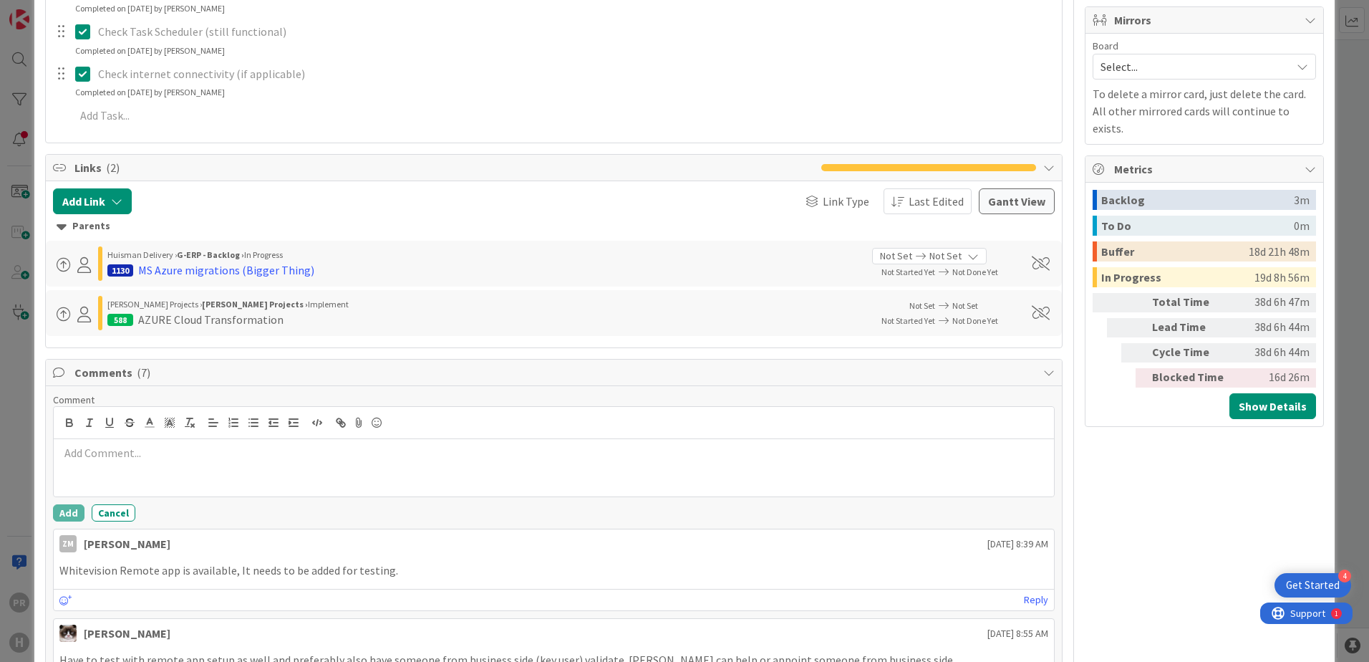
click at [147, 451] on p at bounding box center [553, 453] width 989 height 16
drag, startPoint x: 574, startPoint y: 449, endPoint x: 514, endPoint y: 461, distance: 61.9
click at [514, 461] on p "Asked [PERSON_NAME] in Group chat if he cannot pull a list of people from AD th…" at bounding box center [553, 453] width 989 height 16
click at [70, 515] on button "Add" at bounding box center [69, 512] width 32 height 17
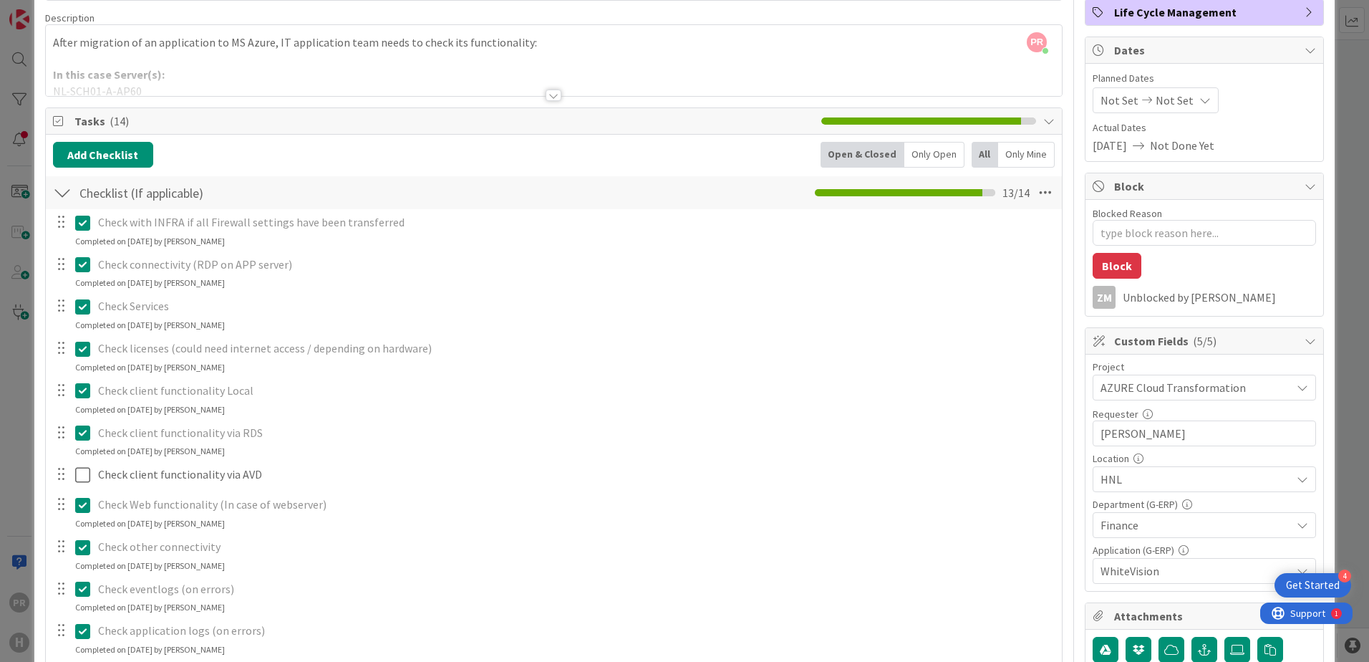
scroll to position [0, 0]
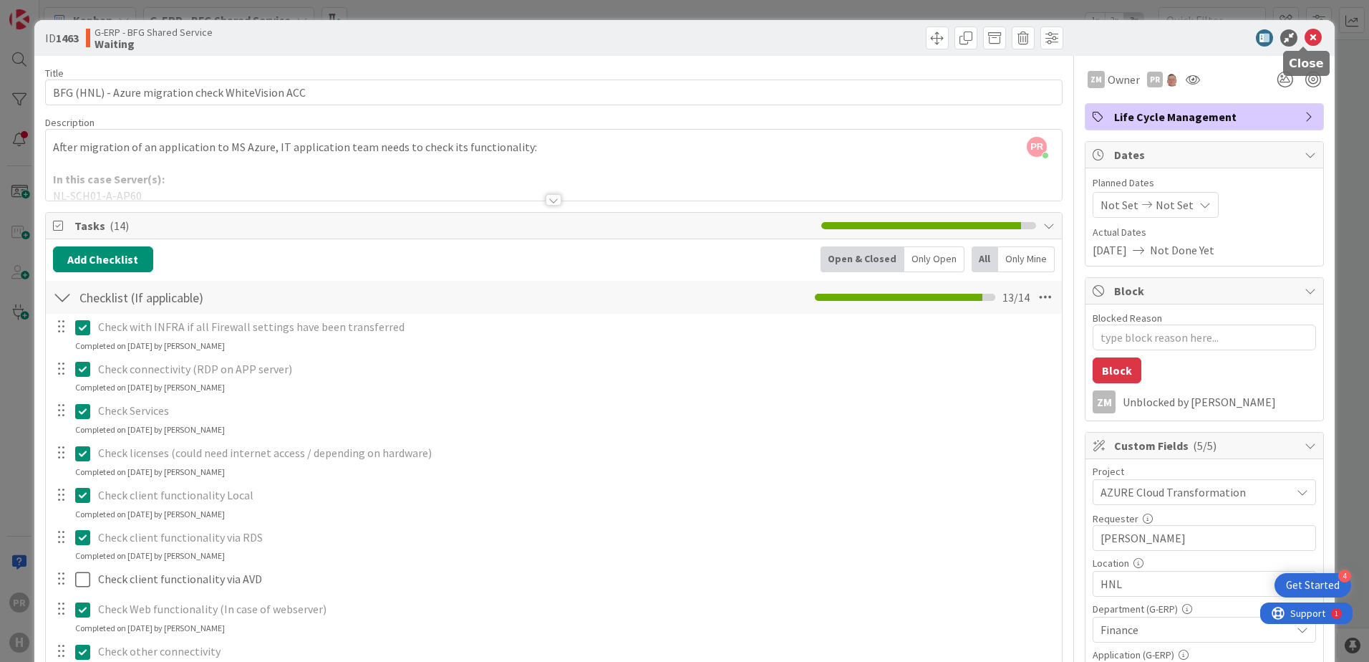
click at [1305, 35] on icon at bounding box center [1313, 37] width 17 height 17
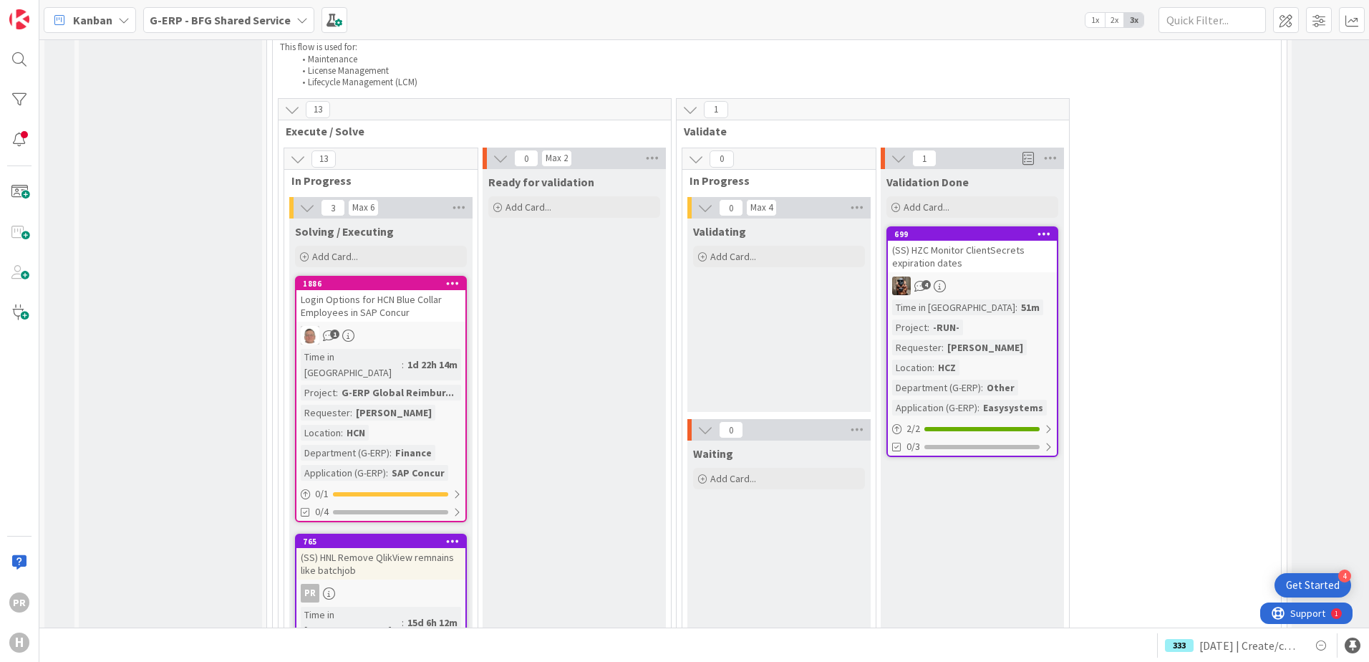
scroll to position [1432, 0]
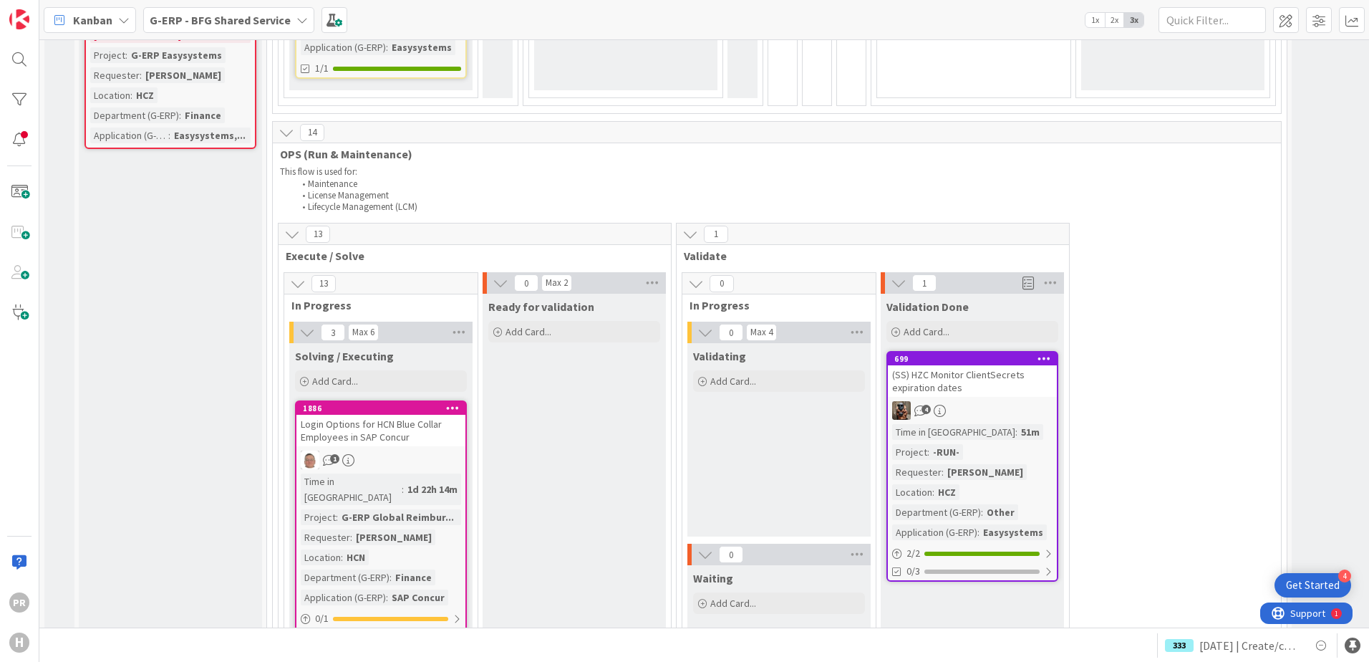
click at [966, 365] on div "(SS) HZC Monitor ClientSecrets expiration dates" at bounding box center [972, 381] width 169 height 32
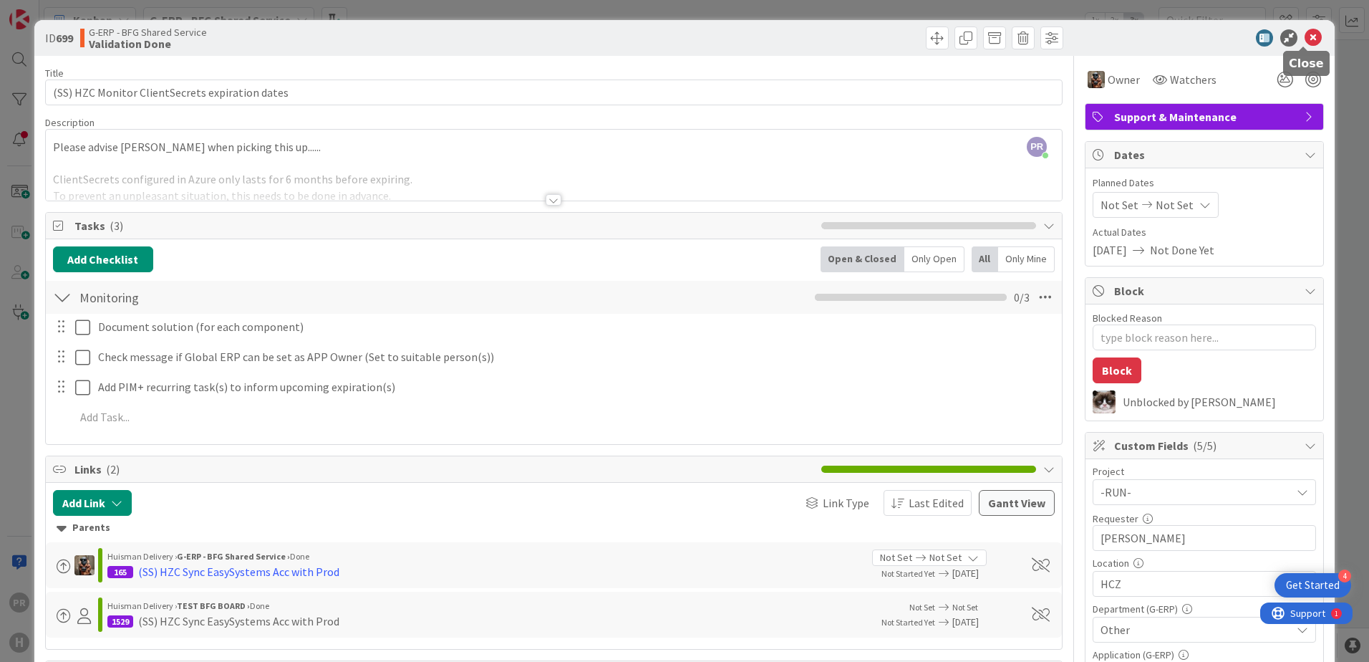
click at [1305, 35] on icon at bounding box center [1313, 37] width 17 height 17
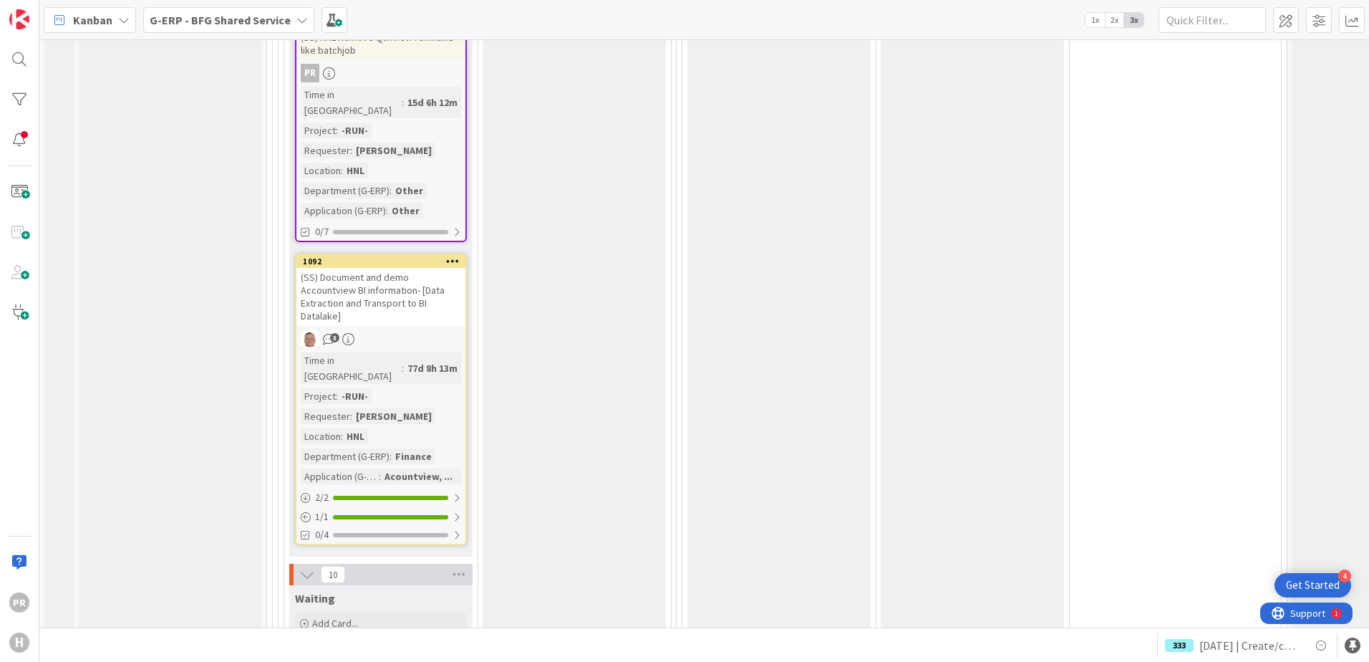
scroll to position [1862, 0]
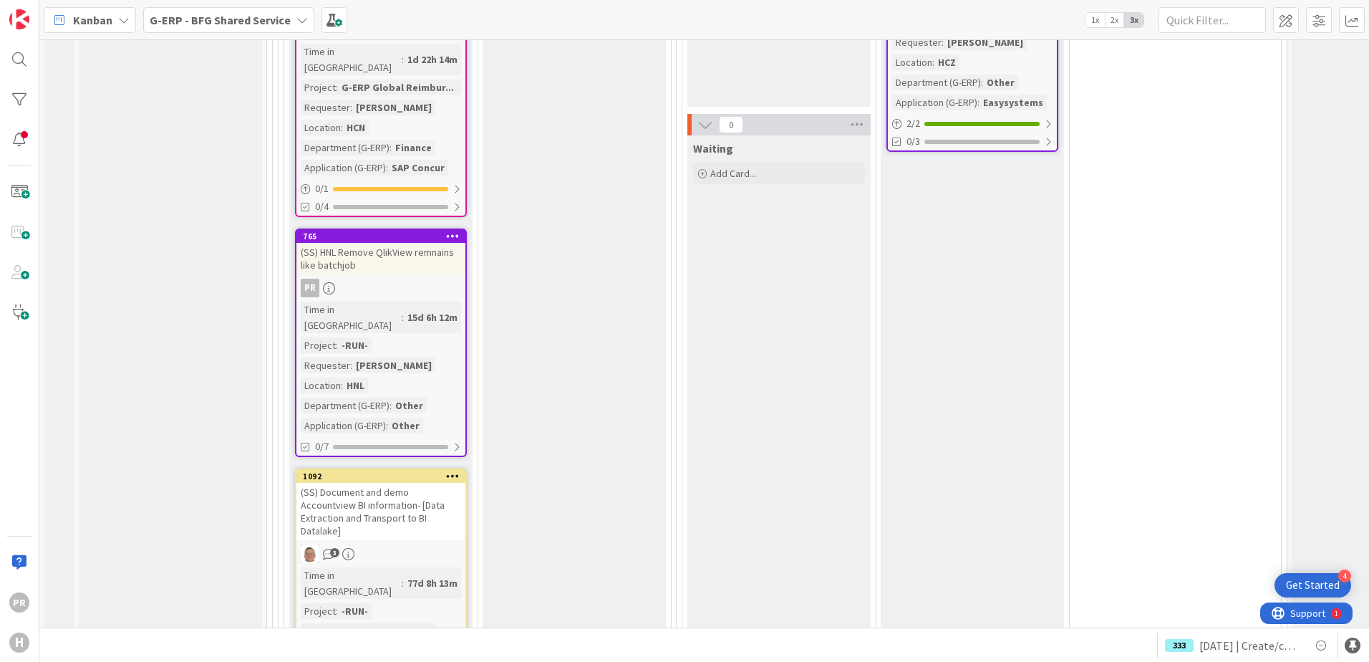
click at [398, 243] on div "(SS) HNL Remove QlikView remnains like batchjob" at bounding box center [381, 259] width 169 height 32
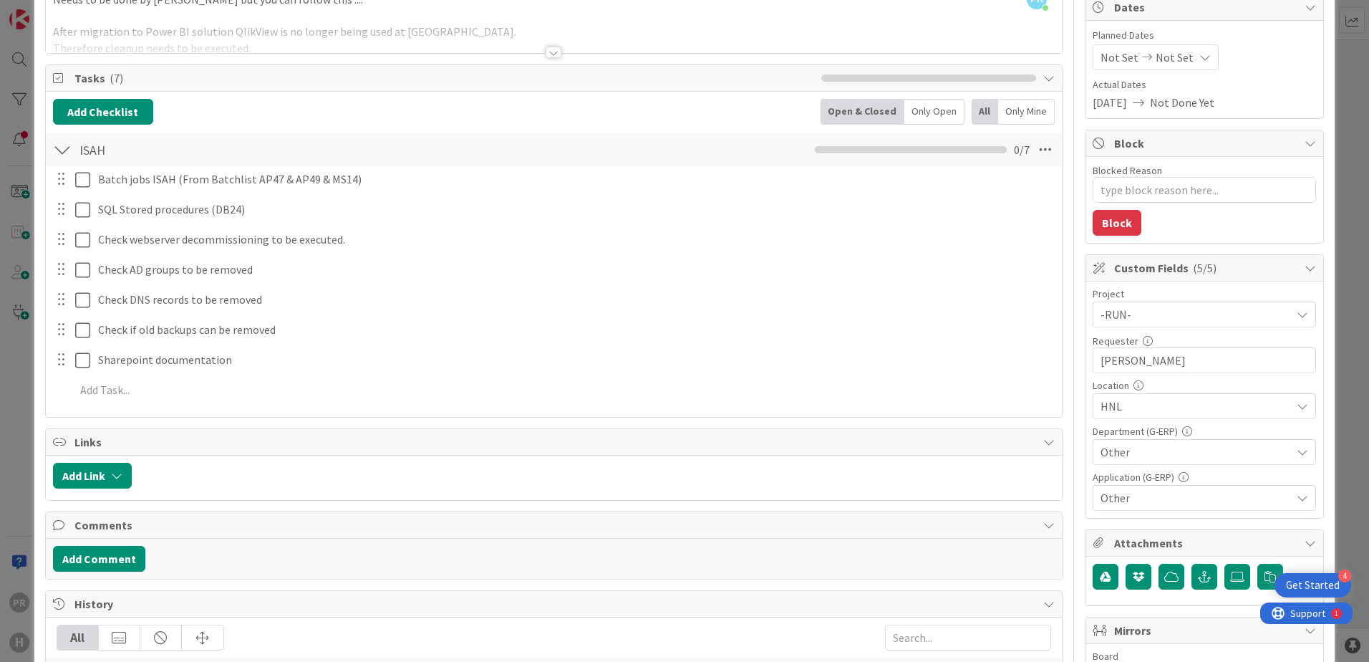
scroll to position [143, 0]
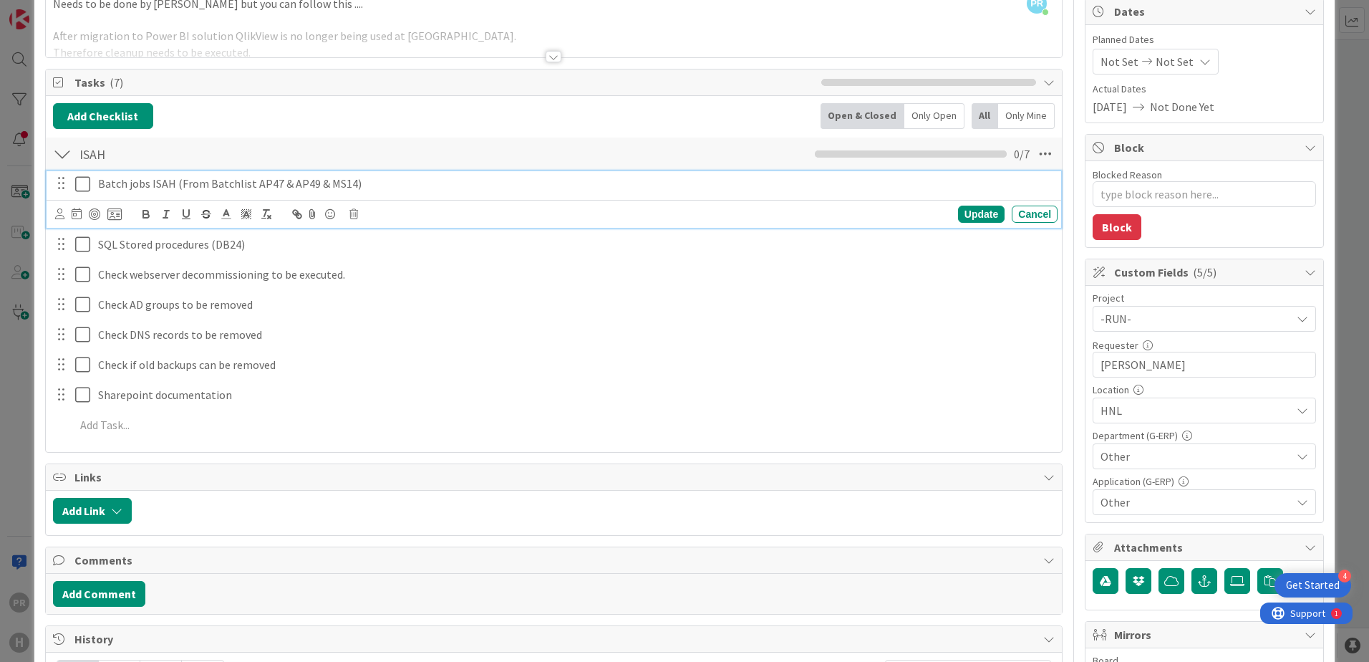
click at [81, 185] on icon at bounding box center [82, 183] width 15 height 17
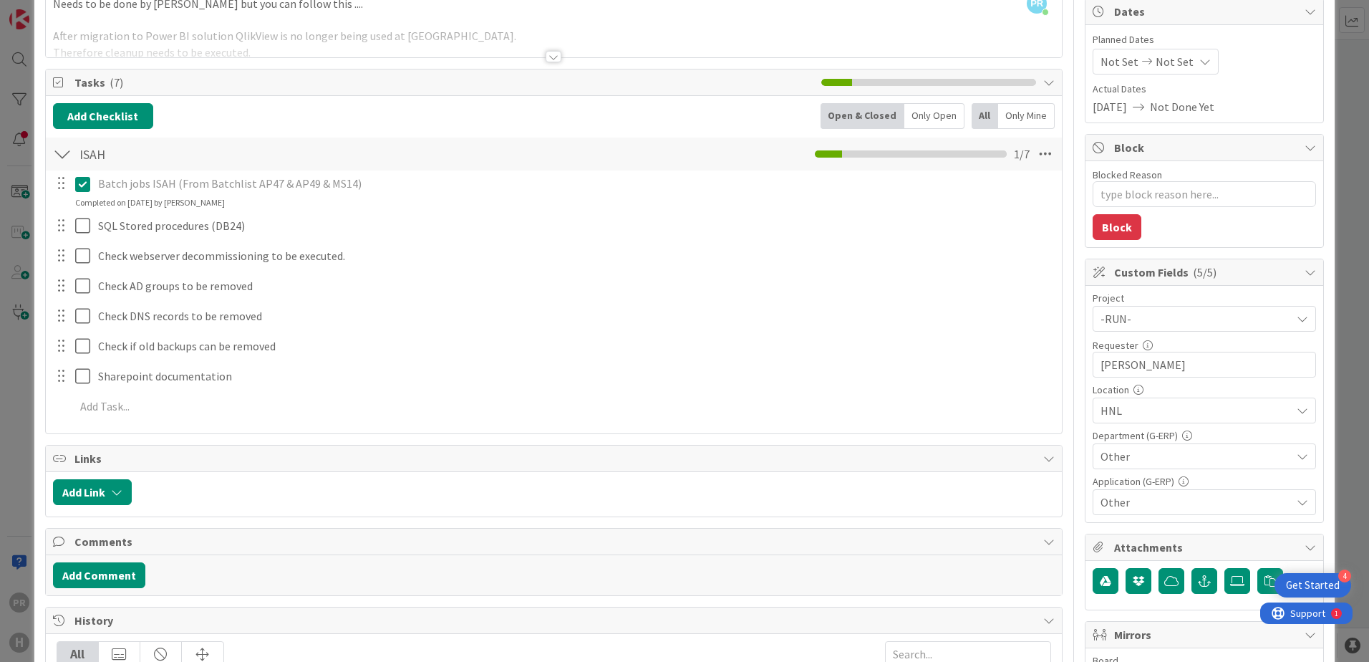
scroll to position [215, 0]
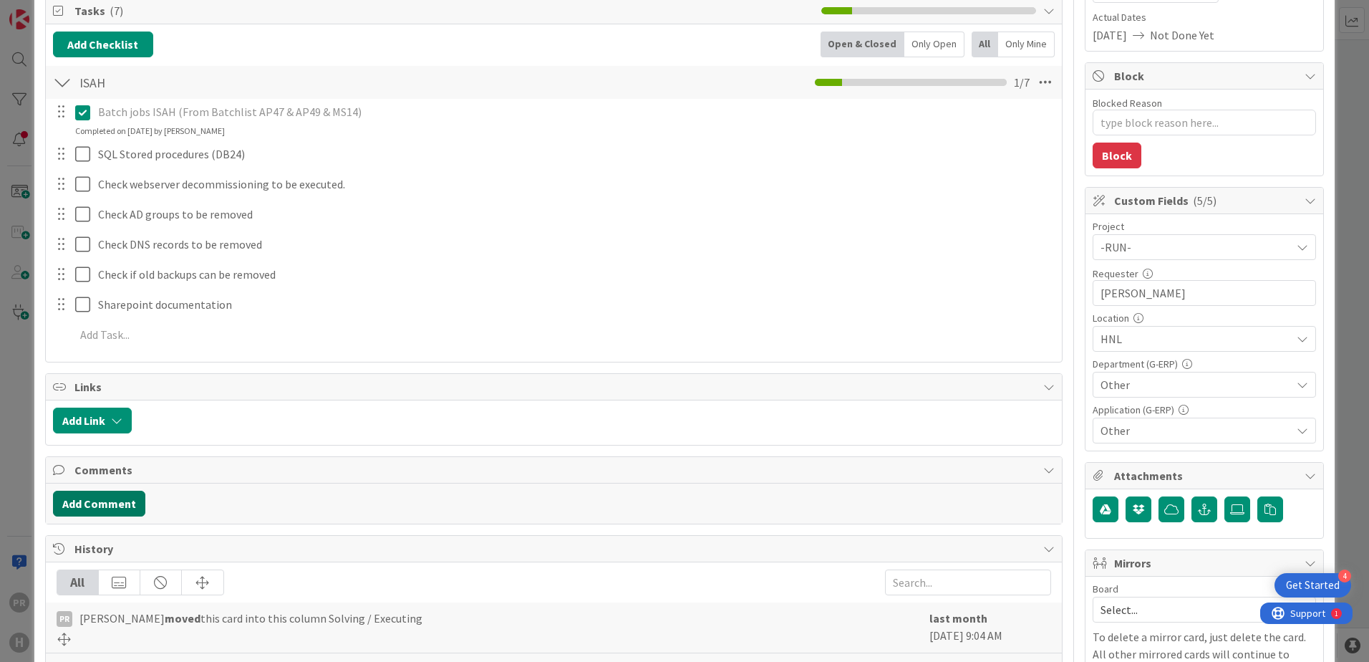
click at [130, 501] on button "Add Comment" at bounding box center [99, 504] width 92 height 26
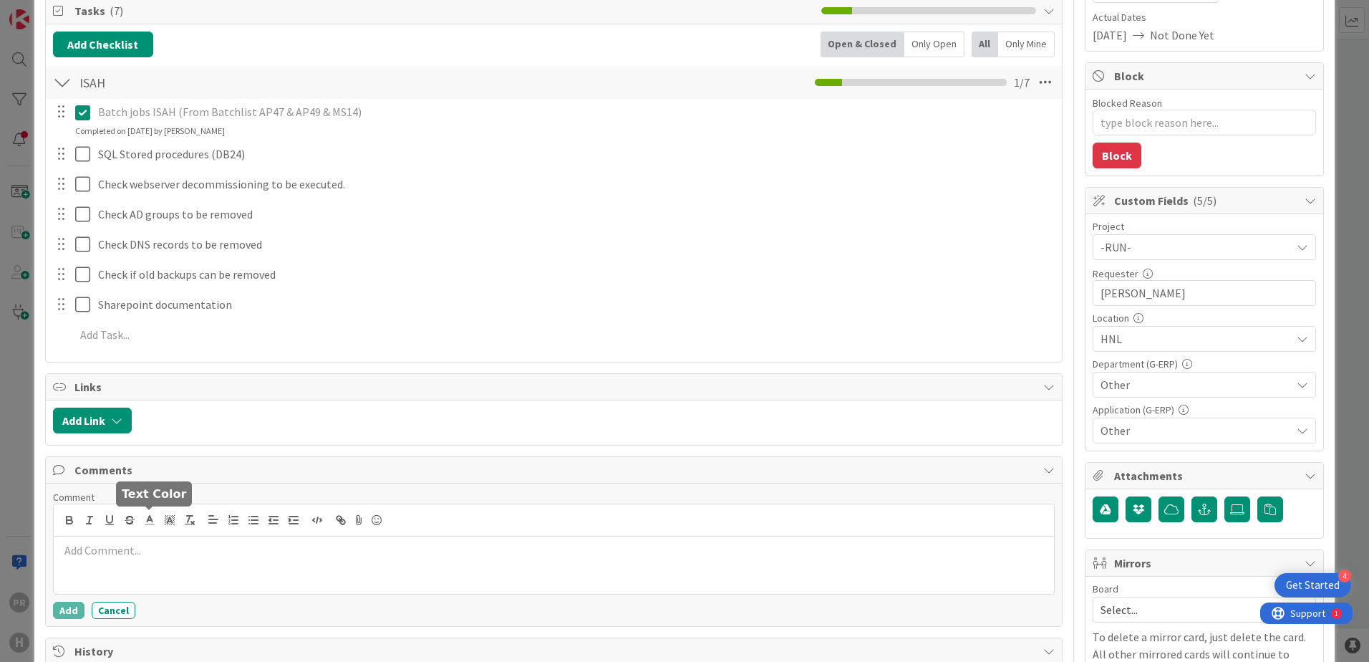
click at [147, 515] on icon at bounding box center [149, 520] width 13 height 13
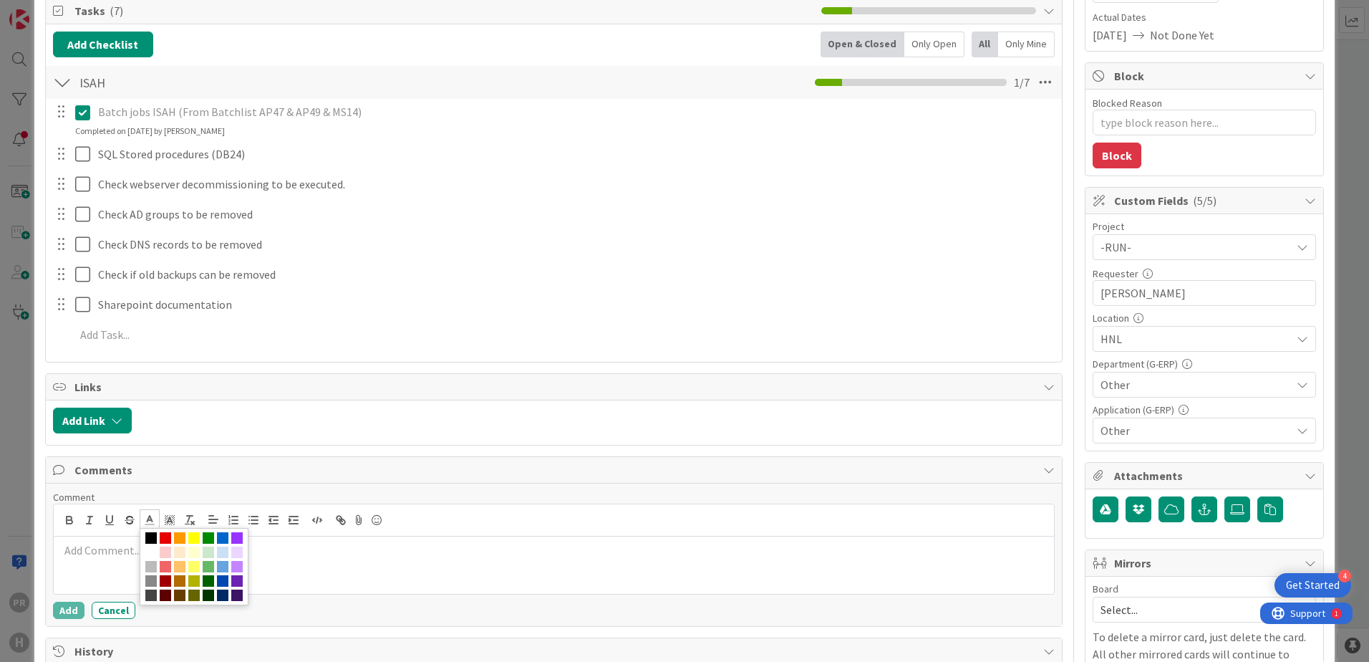
click at [186, 460] on div "Comments" at bounding box center [554, 470] width 1016 height 26
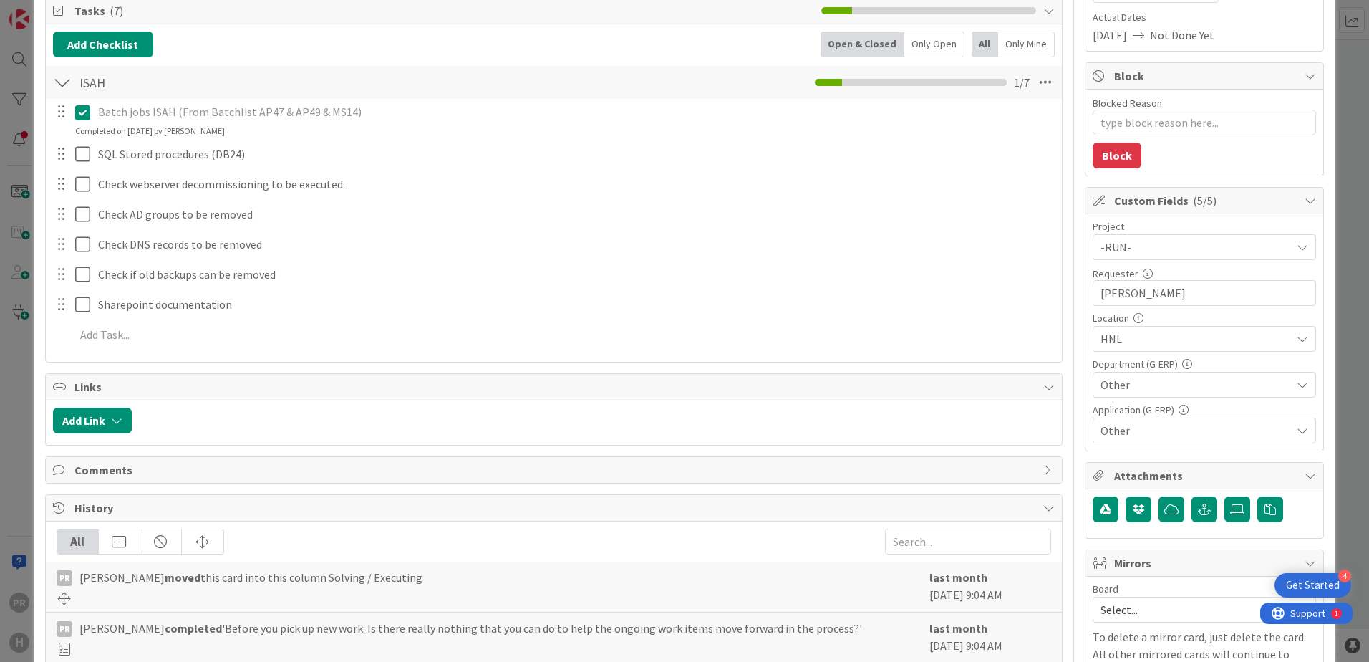
click at [79, 470] on span "Comments" at bounding box center [555, 469] width 962 height 17
type textarea "x"
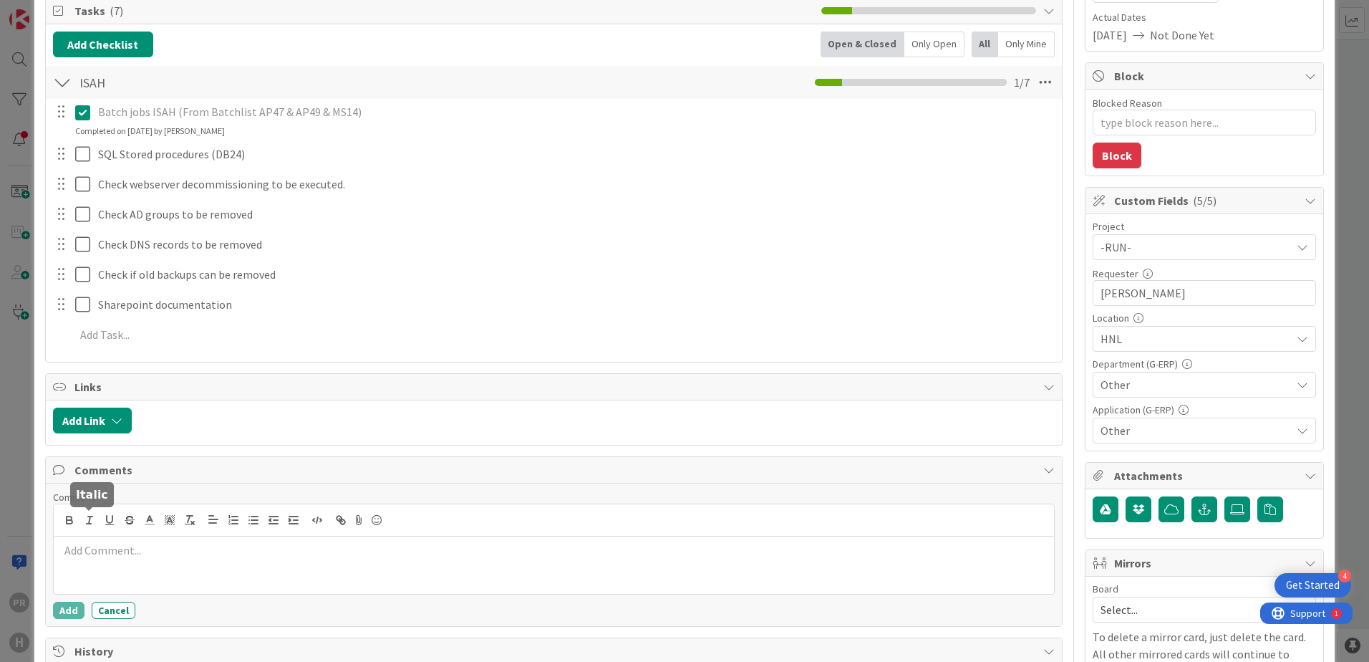
click at [90, 542] on p at bounding box center [553, 550] width 989 height 16
click at [244, 556] on p "Removed batch job. Script m" at bounding box center [553, 550] width 989 height 16
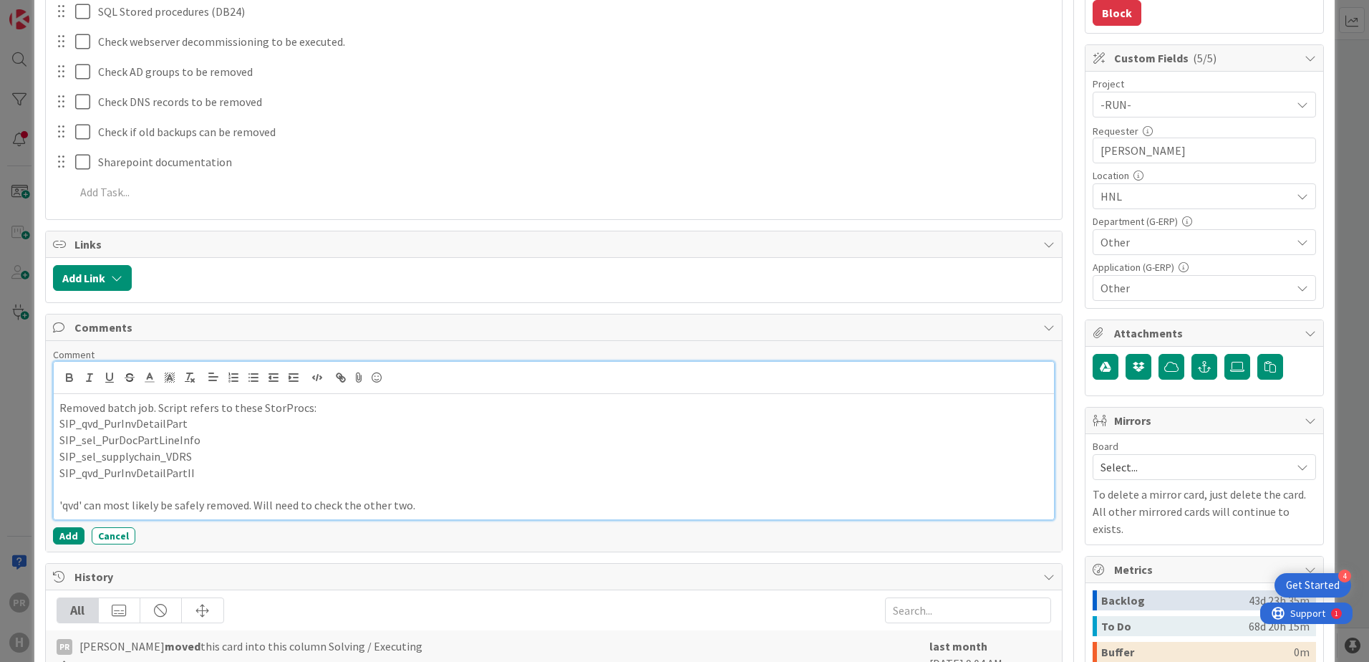
scroll to position [358, 0]
click at [68, 534] on button "Add" at bounding box center [69, 534] width 32 height 17
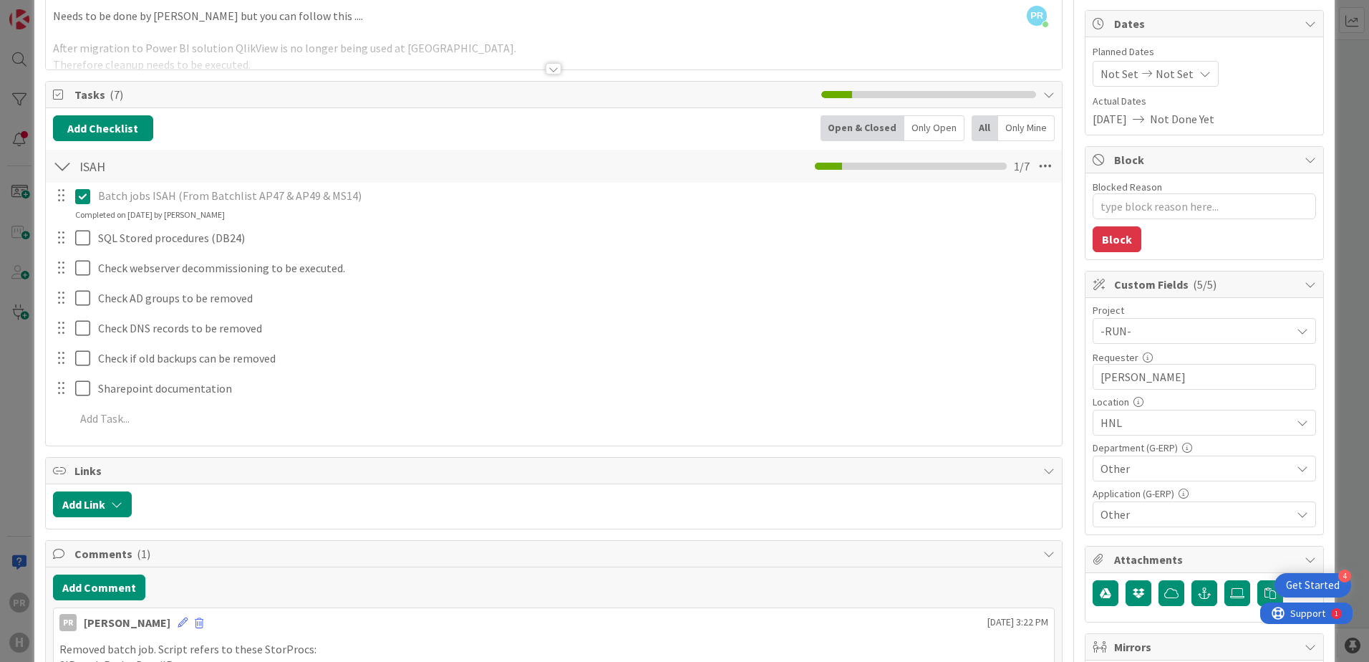
scroll to position [0, 0]
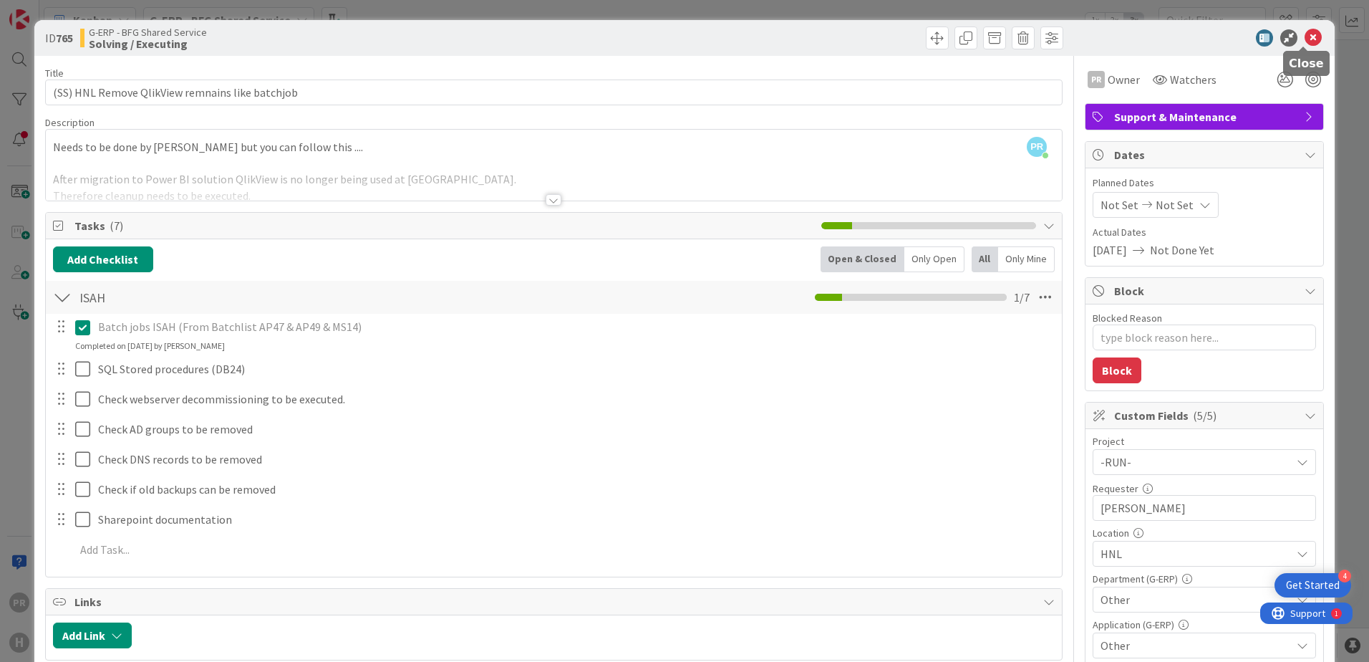
click at [1305, 37] on icon at bounding box center [1313, 37] width 17 height 17
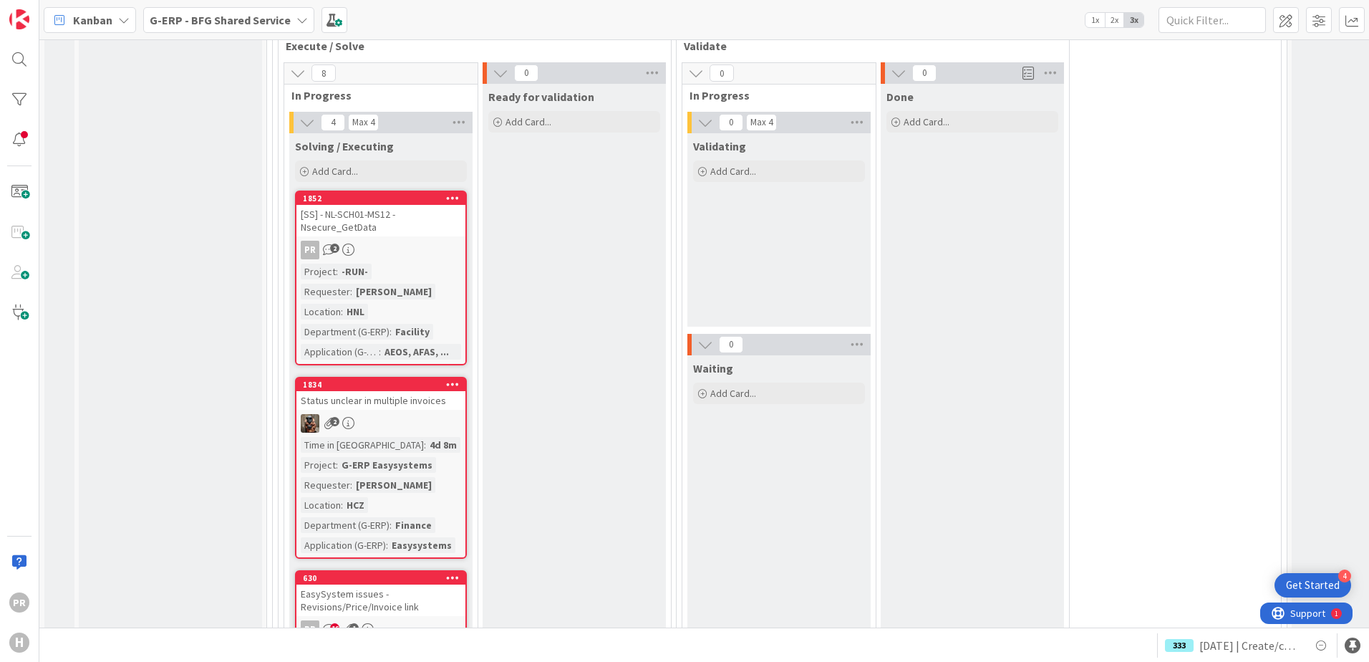
scroll to position [5371, 0]
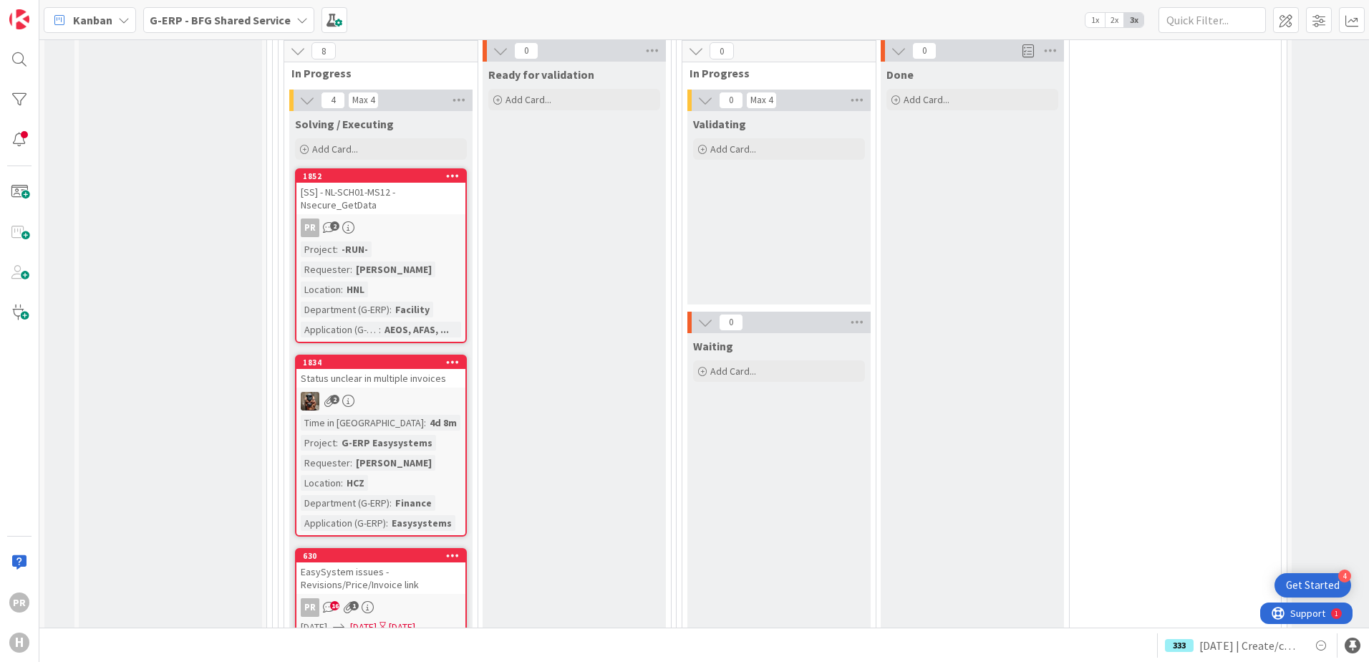
click at [416, 369] on div "Status unclear in multiple invoices" at bounding box center [381, 378] width 169 height 19
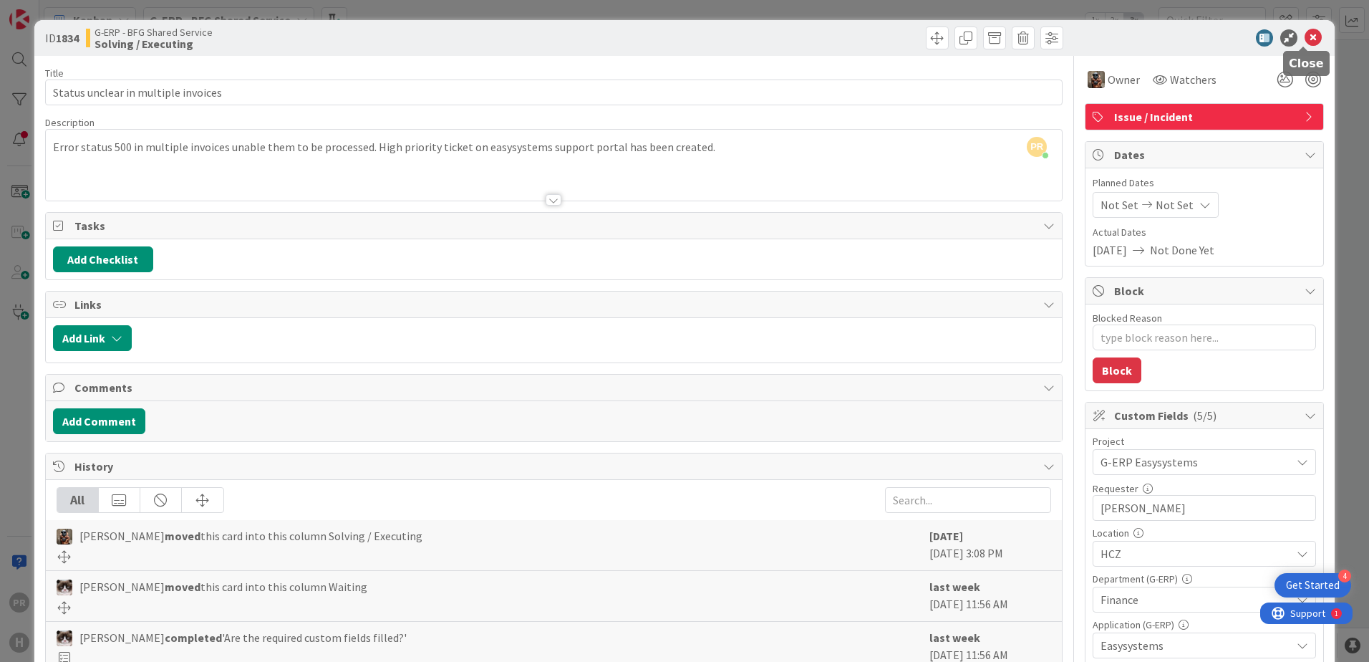
drag, startPoint x: 1308, startPoint y: 35, endPoint x: 1166, endPoint y: 49, distance: 143.2
click at [1308, 35] on icon at bounding box center [1313, 37] width 17 height 17
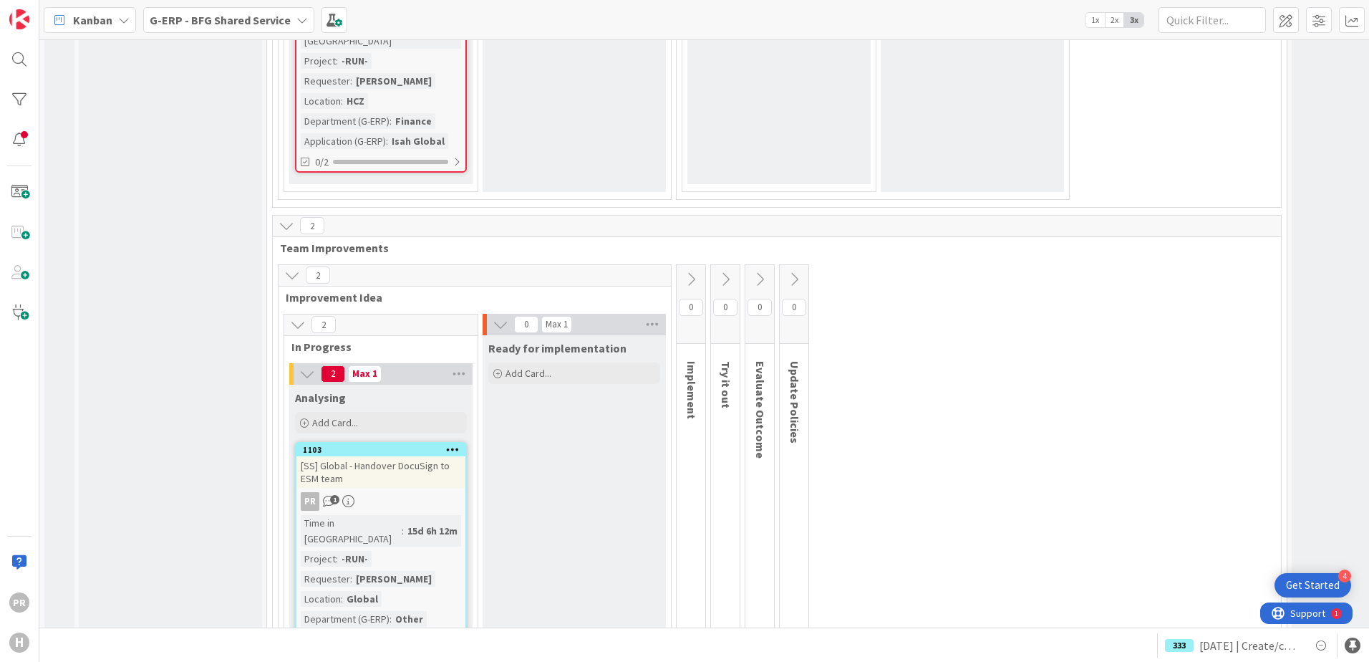
scroll to position [7380, 0]
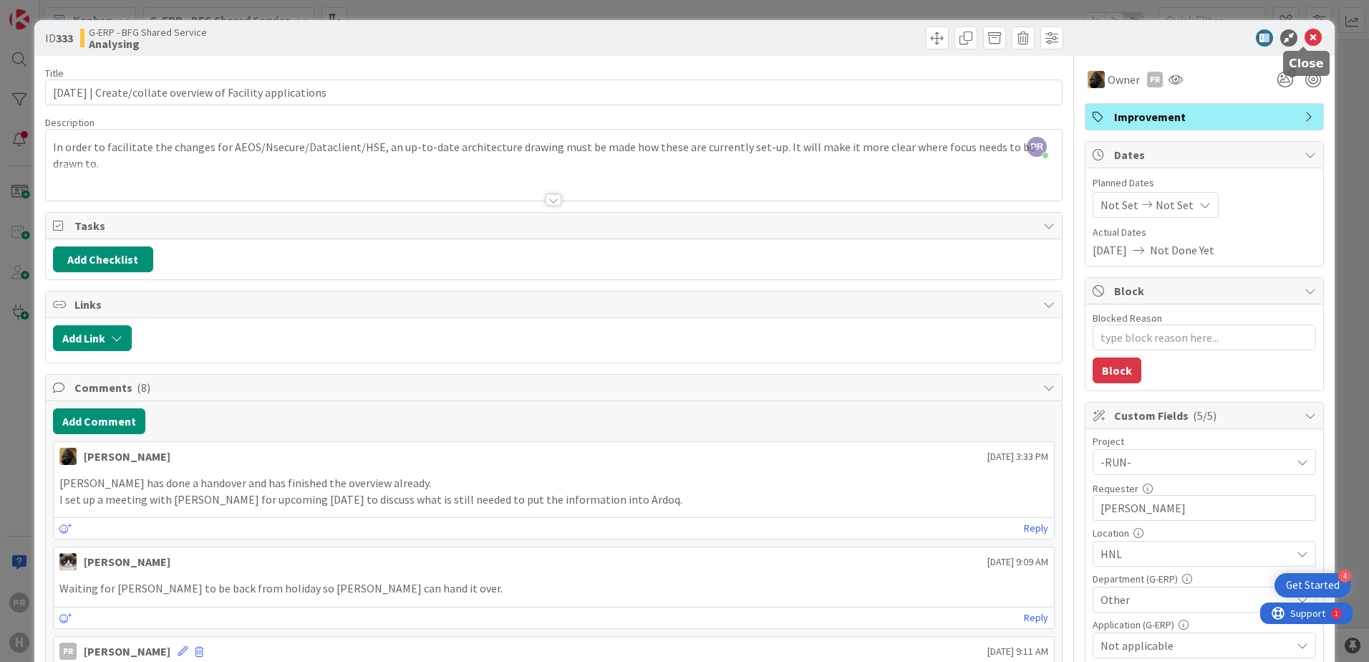
click at [1308, 33] on icon at bounding box center [1313, 37] width 17 height 17
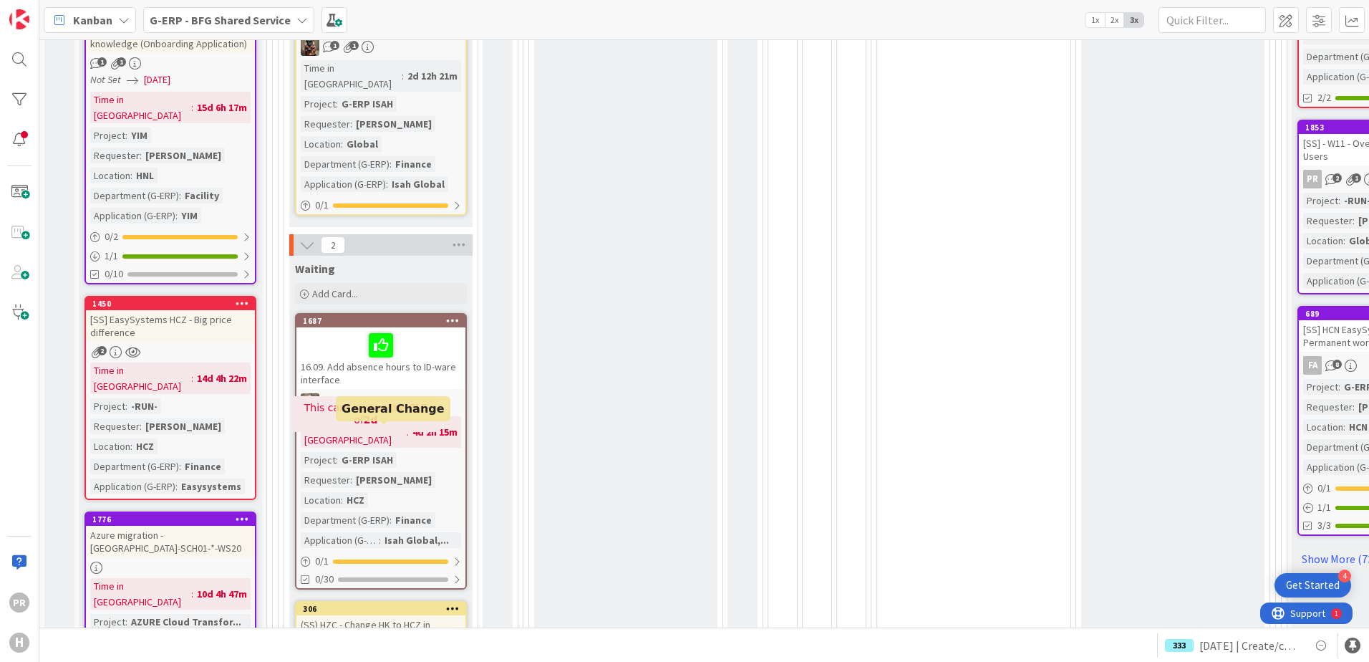
scroll to position [791, 0]
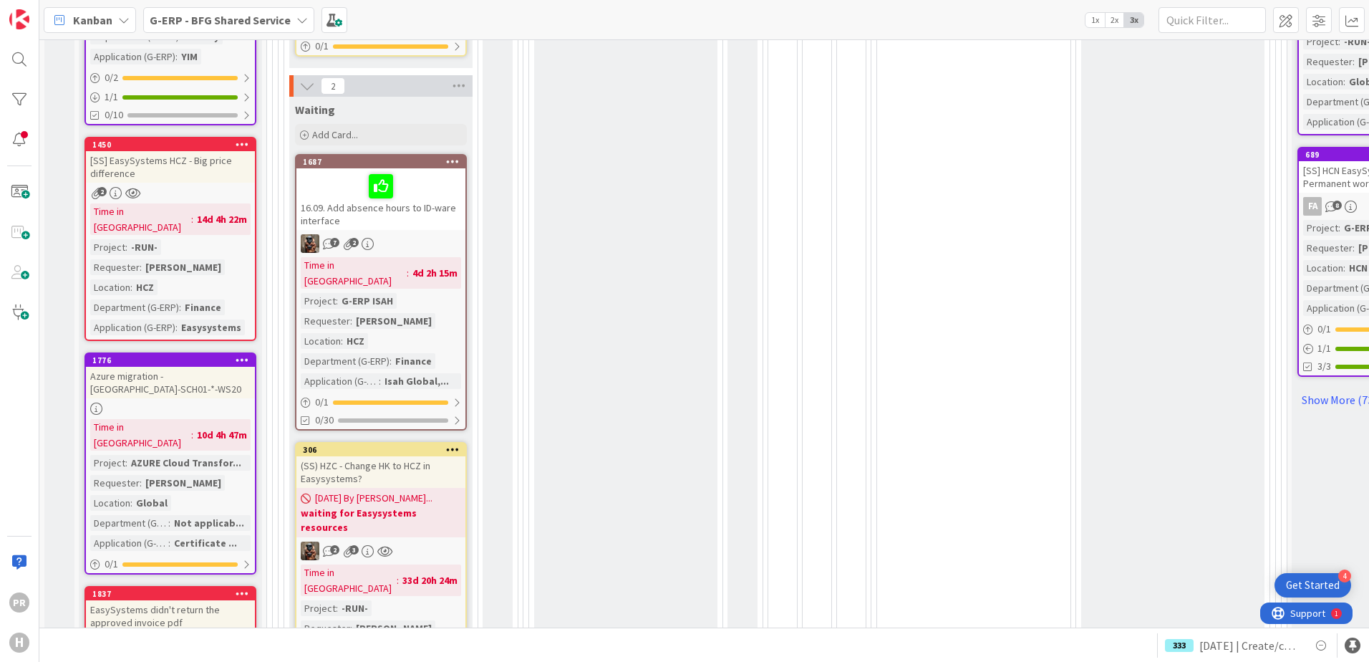
click at [178, 367] on div "Azure migration - [GEOGRAPHIC_DATA]-SCH01-*-WS20" at bounding box center [170, 383] width 169 height 32
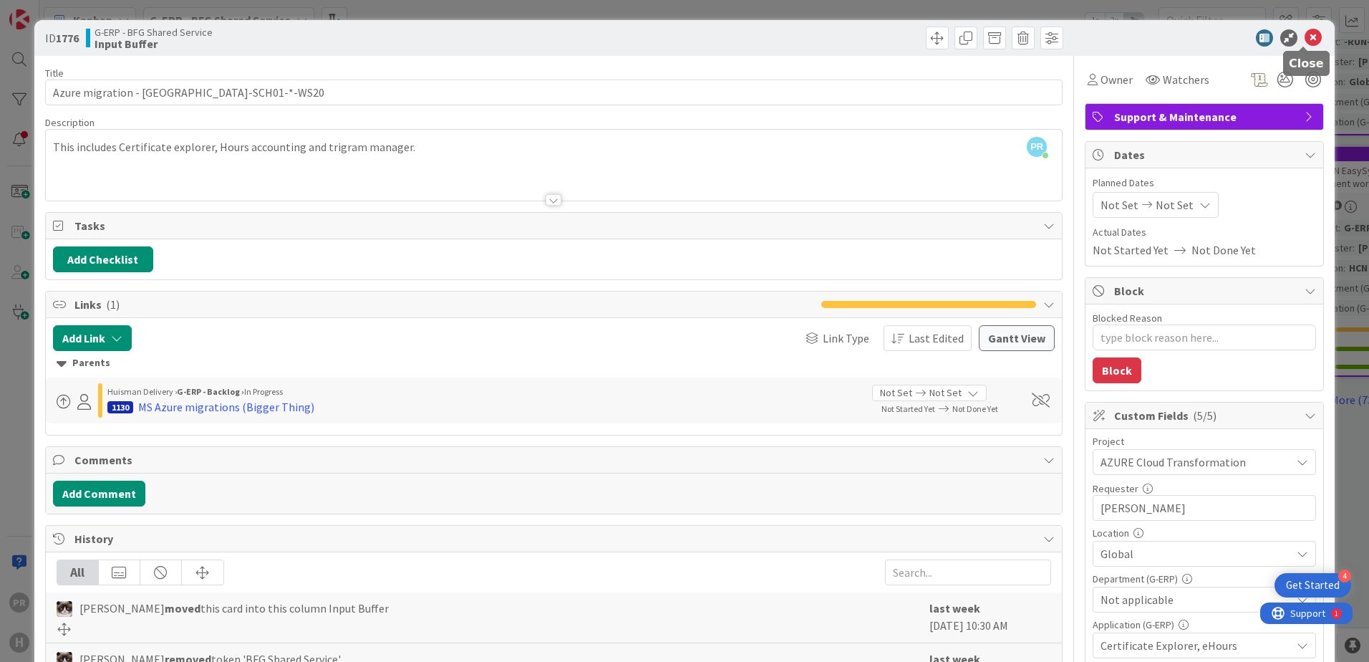
click at [1305, 39] on icon at bounding box center [1313, 37] width 17 height 17
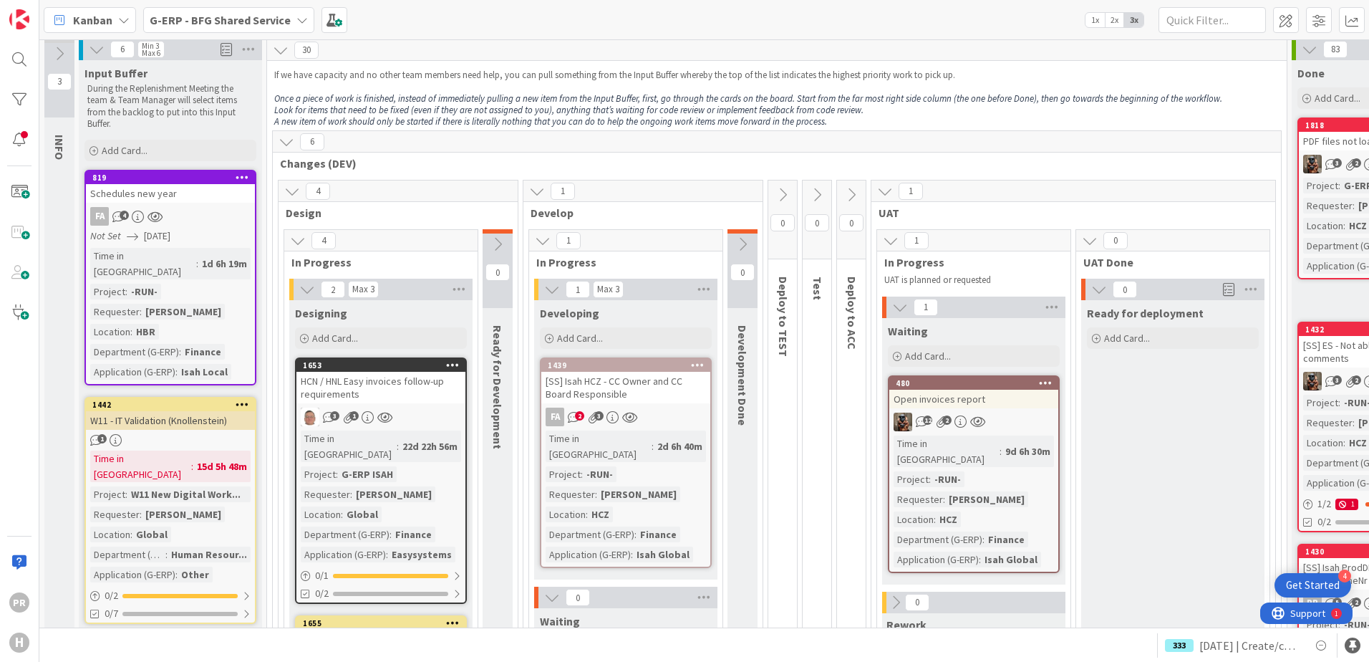
scroll to position [4, 0]
click at [171, 197] on div "Schedules new year" at bounding box center [170, 194] width 169 height 19
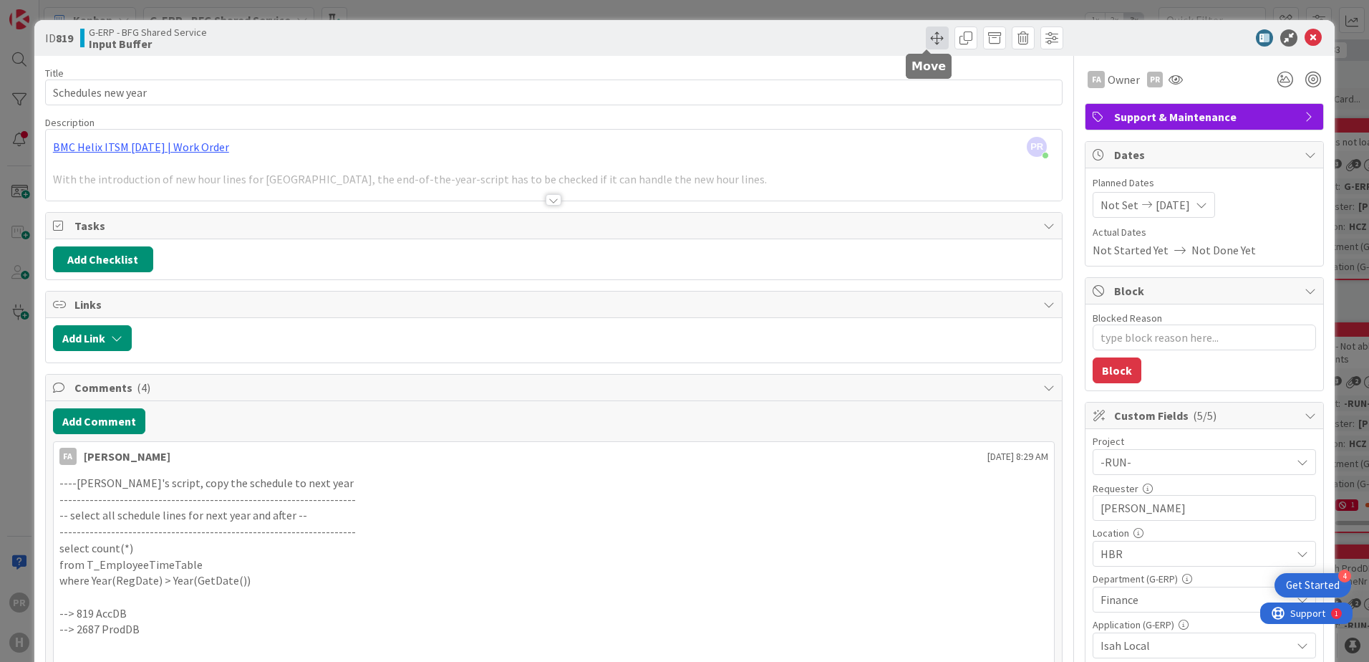
click at [930, 45] on span at bounding box center [937, 37] width 23 height 23
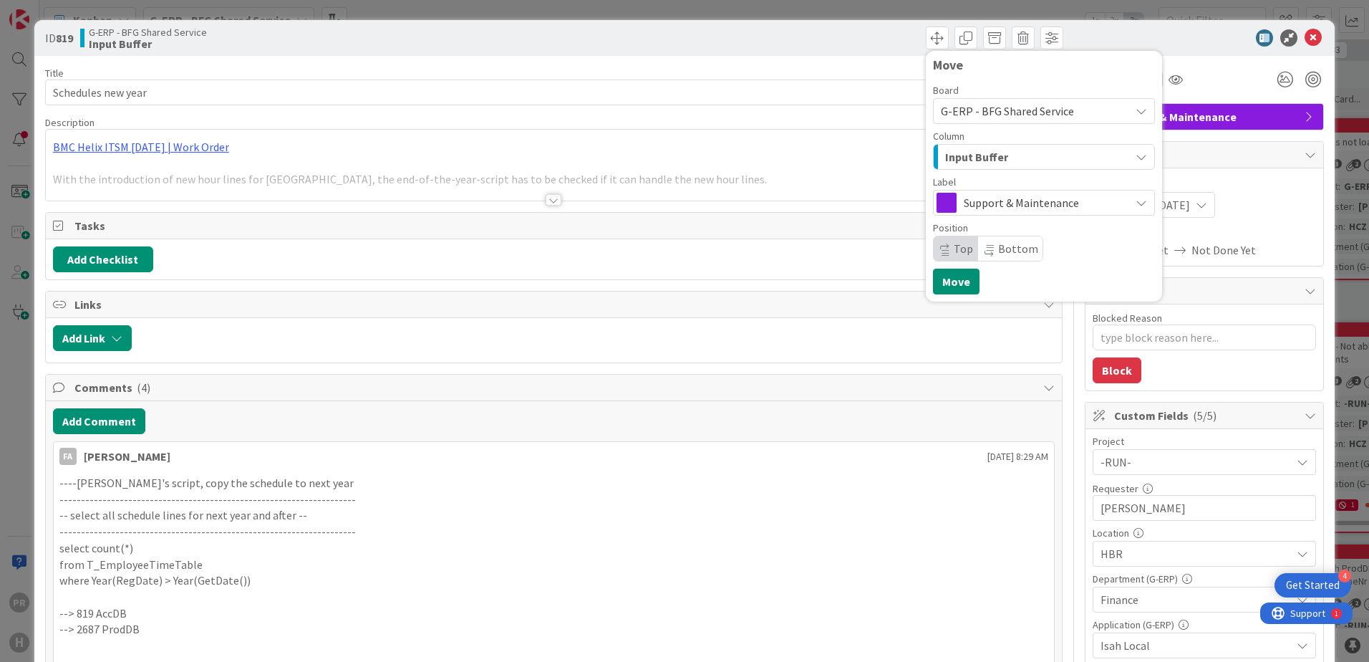
click at [968, 158] on span "Input Buffer" at bounding box center [976, 157] width 63 height 19
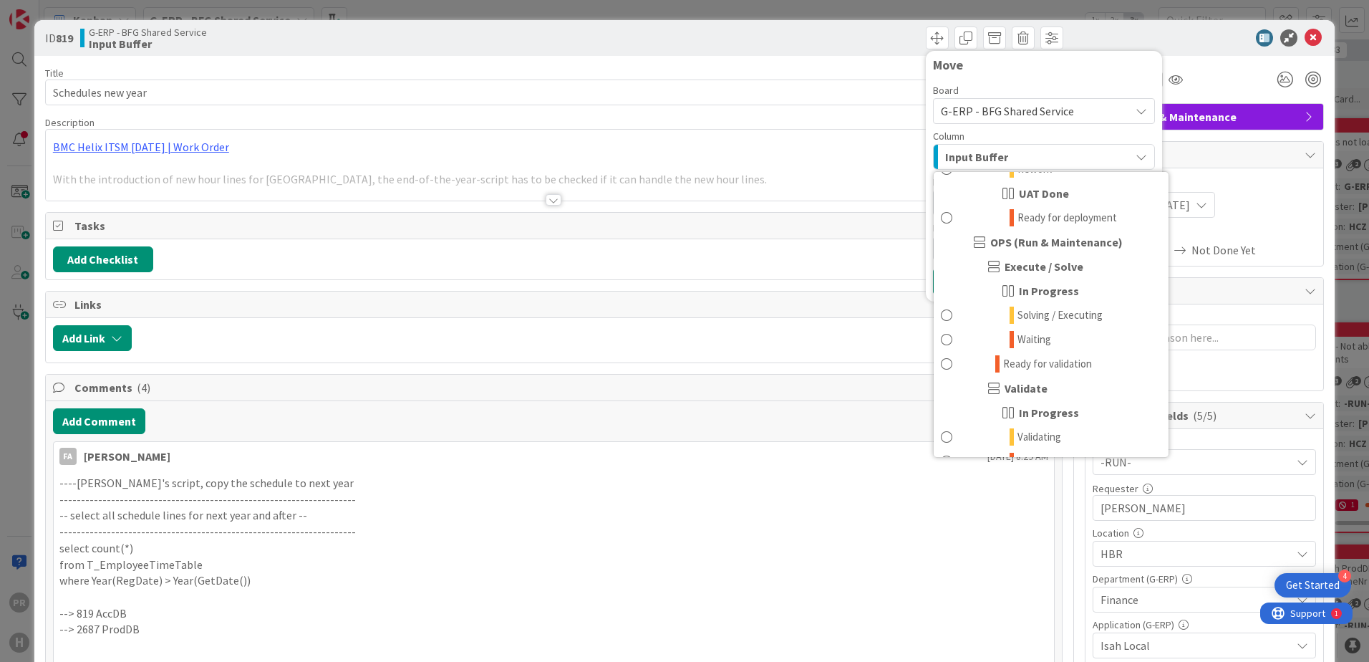
scroll to position [859, 0]
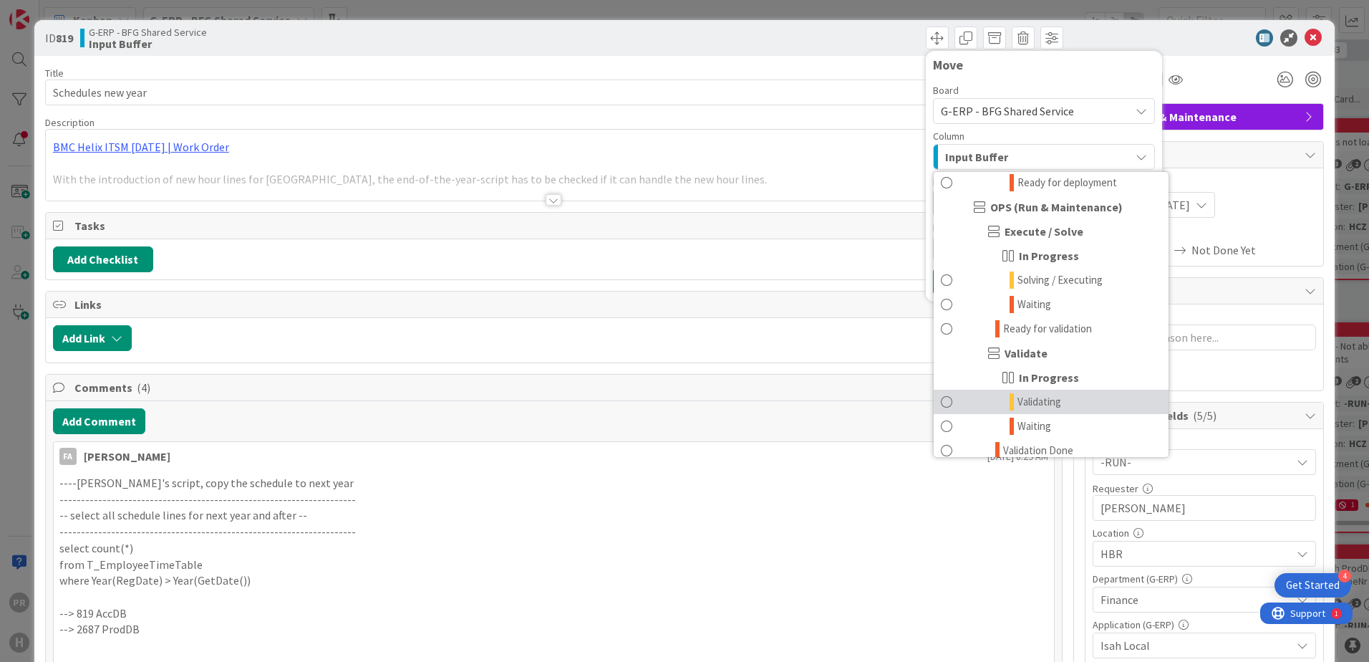
click at [1054, 401] on link "Validating" at bounding box center [1051, 402] width 235 height 24
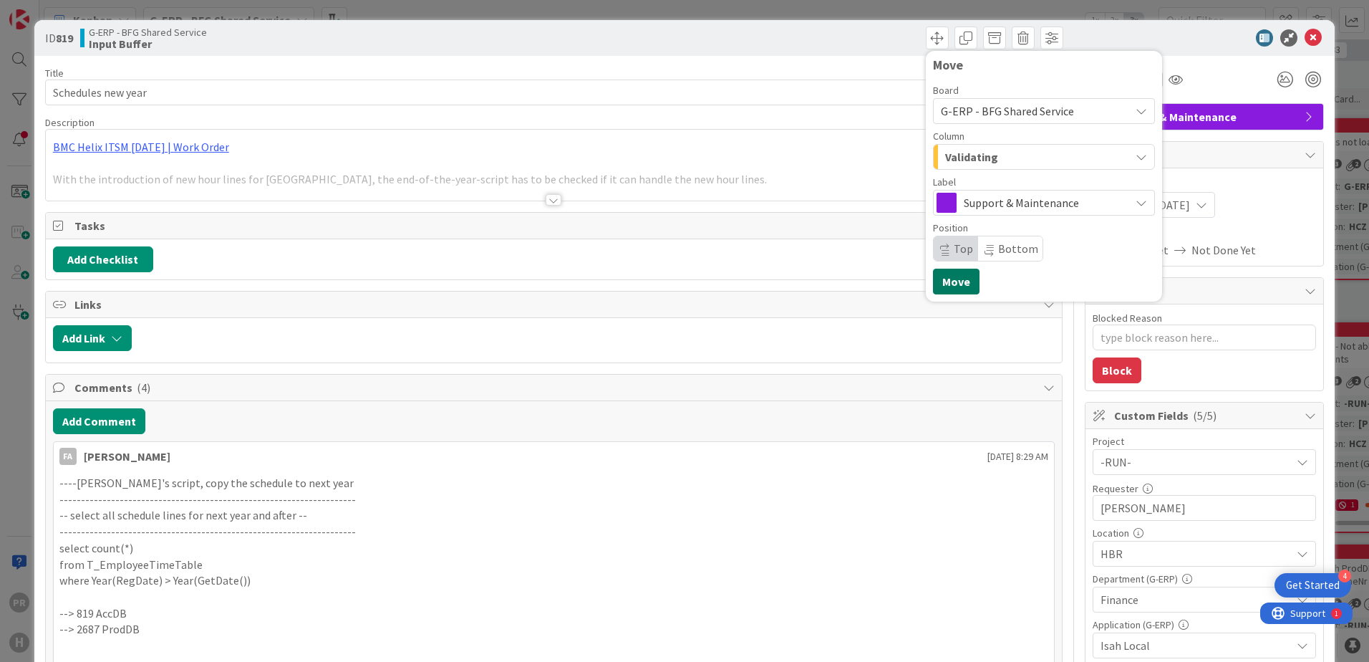
click at [955, 283] on button "Move" at bounding box center [956, 282] width 47 height 26
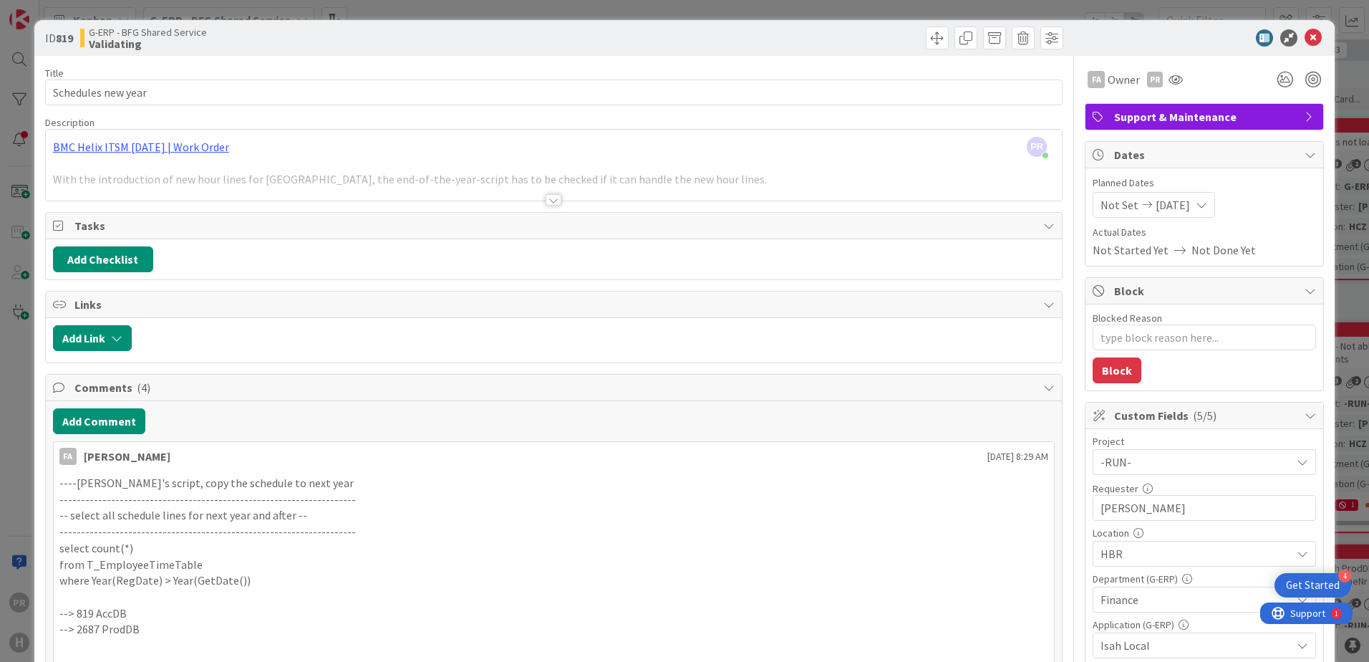
type textarea "x"
click at [1305, 43] on icon at bounding box center [1313, 37] width 17 height 17
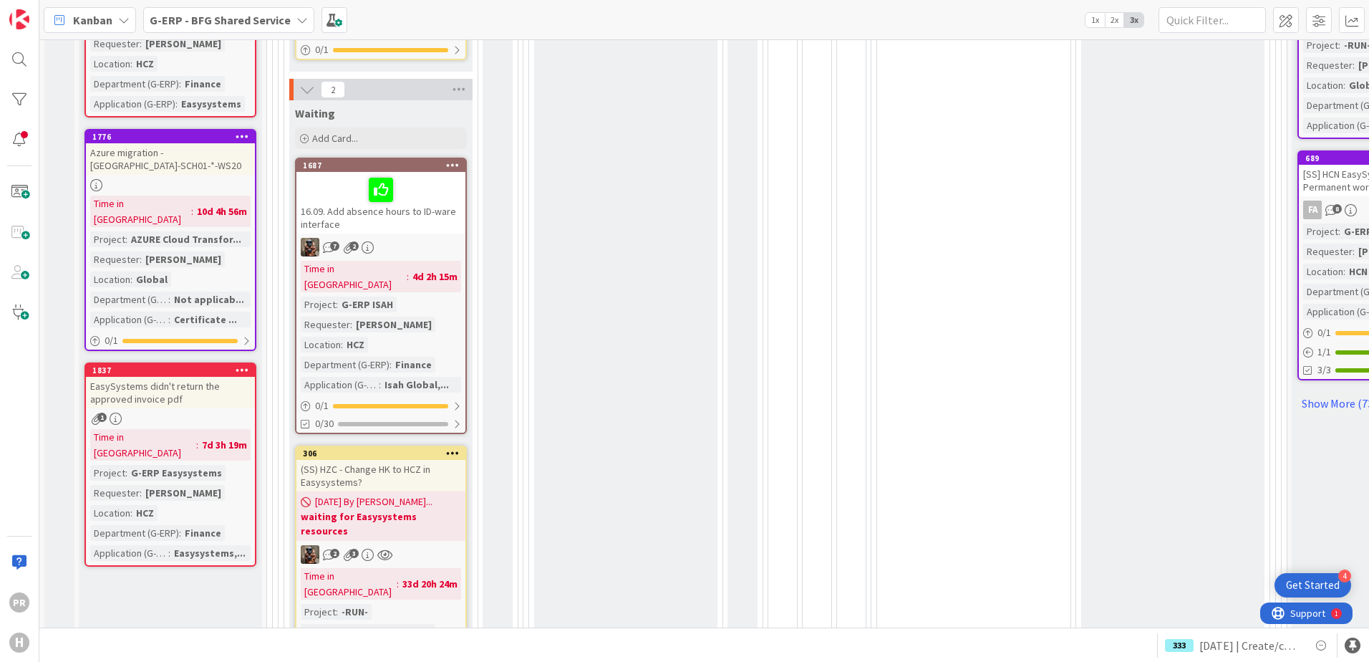
scroll to position [577, 0]
